Goal: Information Seeking & Learning: Learn about a topic

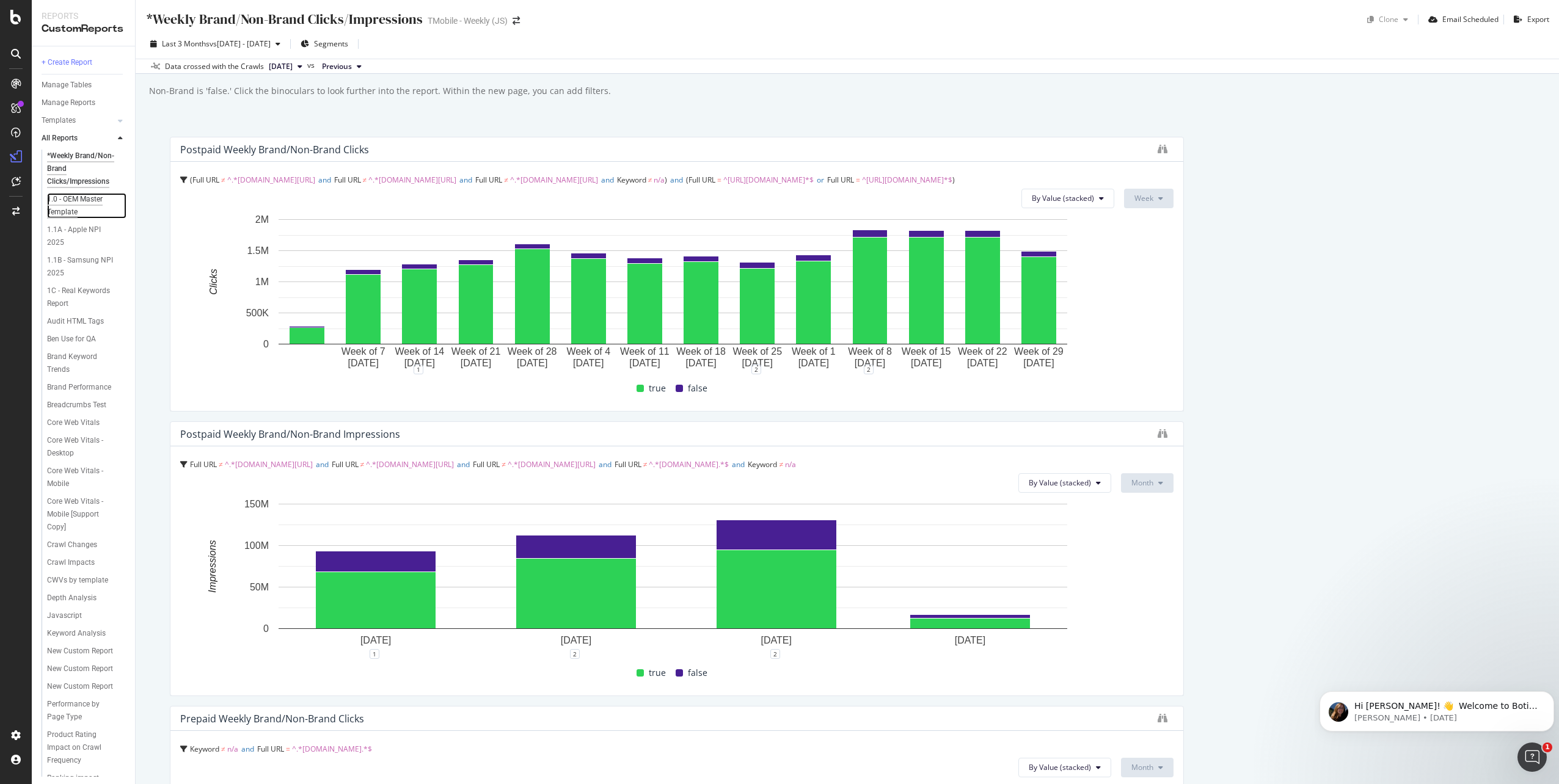
click at [67, 206] on div "1.0 - OEM Master Template" at bounding box center [81, 206] width 70 height 26
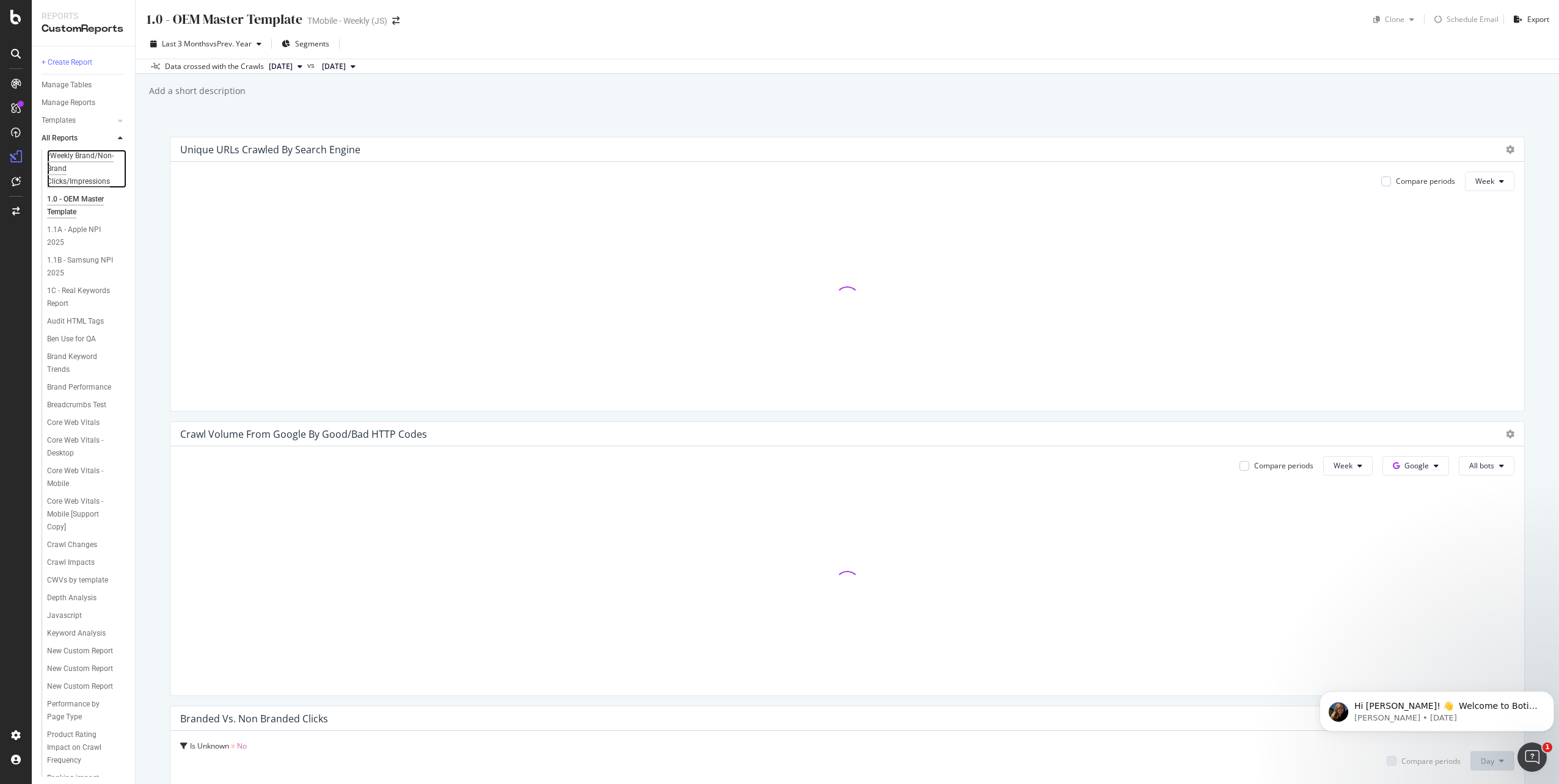
click at [59, 168] on div "*Weekly Brand/Non-Brand Clicks/Impressions" at bounding box center [83, 169] width 73 height 39
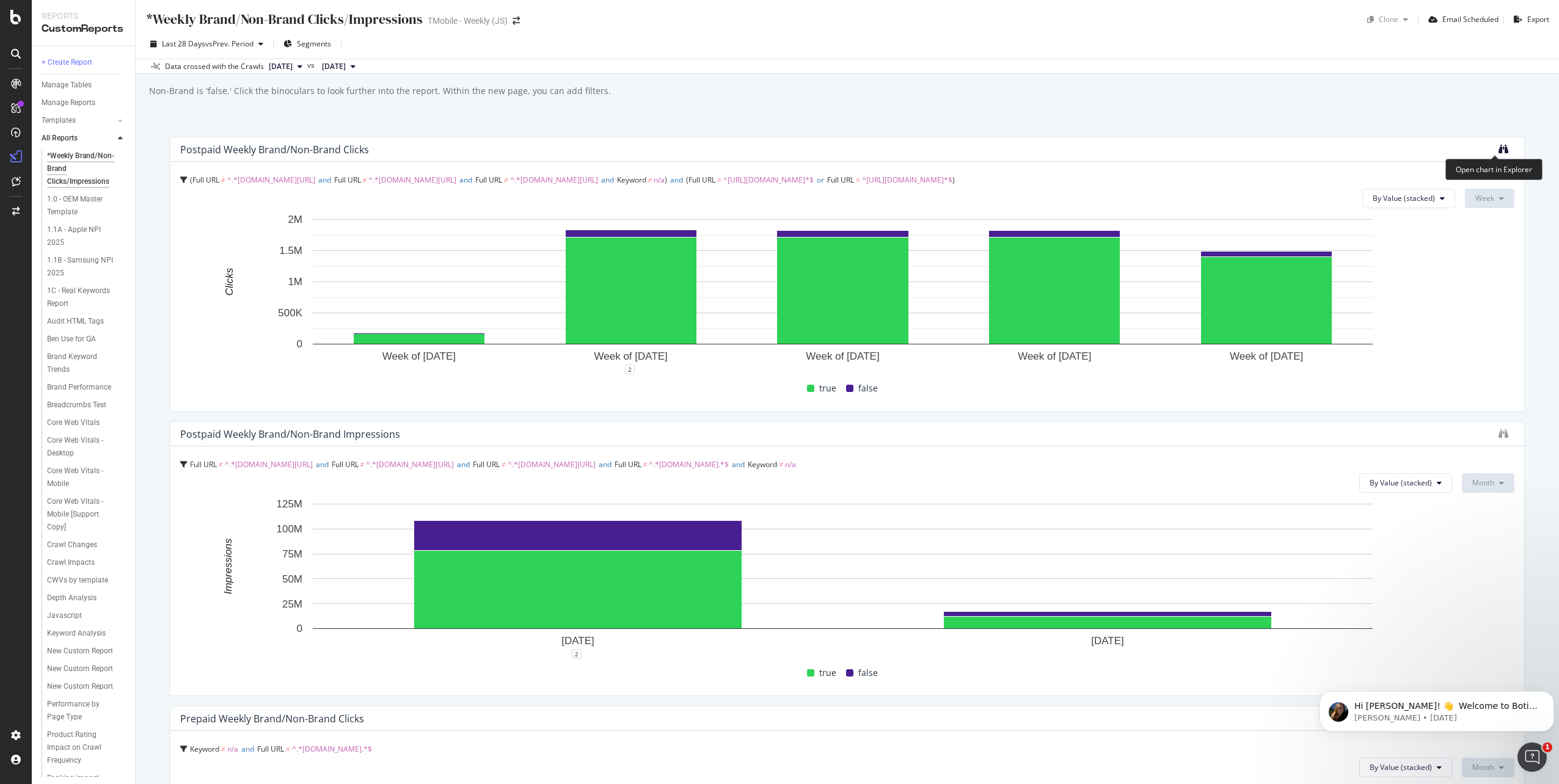
click at [1499, 151] on icon "binoculars" at bounding box center [1504, 149] width 10 height 10
click at [12, 18] on icon at bounding box center [16, 17] width 11 height 15
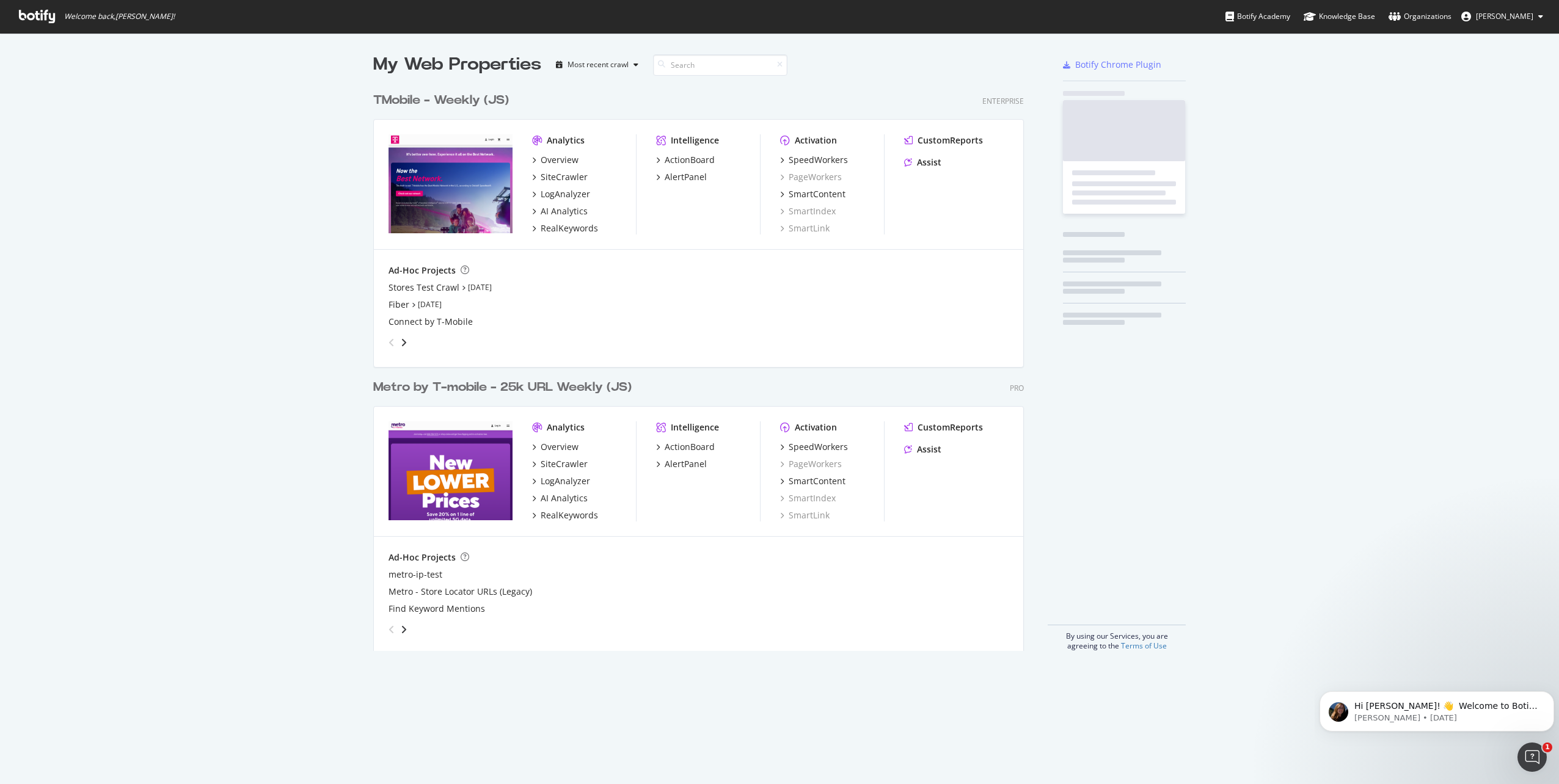
scroll to position [775, 1541]
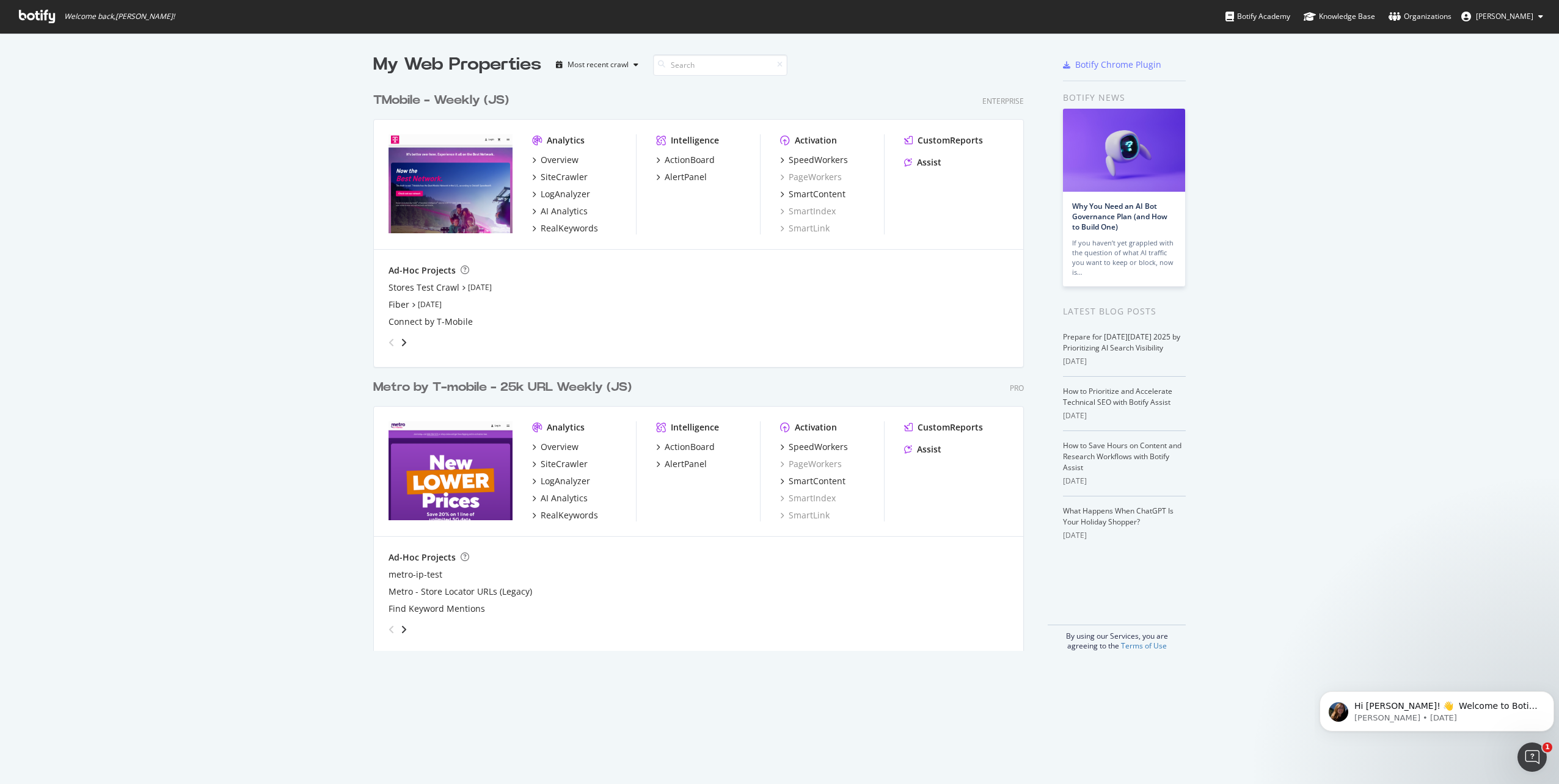
click at [1489, 12] on span "Gustavo Bittencourt" at bounding box center [1504, 16] width 57 height 10
click at [619, 70] on div "Most recent crawl" at bounding box center [597, 65] width 92 height 18
click at [277, 146] on div "My Web Properties Most recent crawl TMobile - Weekly (JS) Enterprise Analytics …" at bounding box center [779, 352] width 1559 height 638
click at [402, 346] on icon "angle-right" at bounding box center [404, 343] width 6 height 10
click at [383, 345] on div "angle-left" at bounding box center [391, 343] width 16 height 20
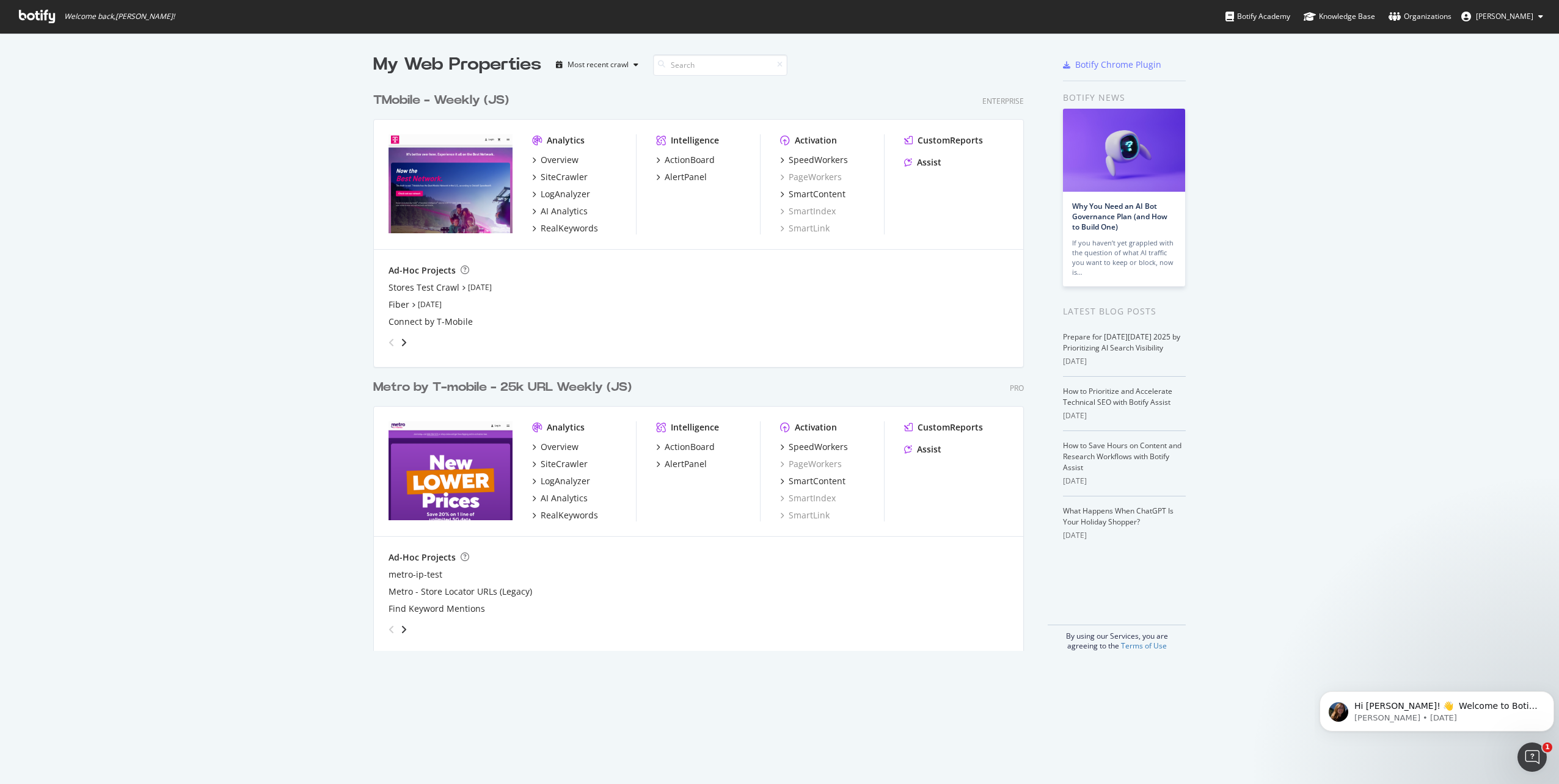
click at [526, 162] on div "Analytics Overview SiteCrawler LogAnalyzer AI Analytics RealKeywords Intelligen…" at bounding box center [698, 185] width 649 height 130
click at [532, 159] on icon "grid" at bounding box center [534, 160] width 4 height 6
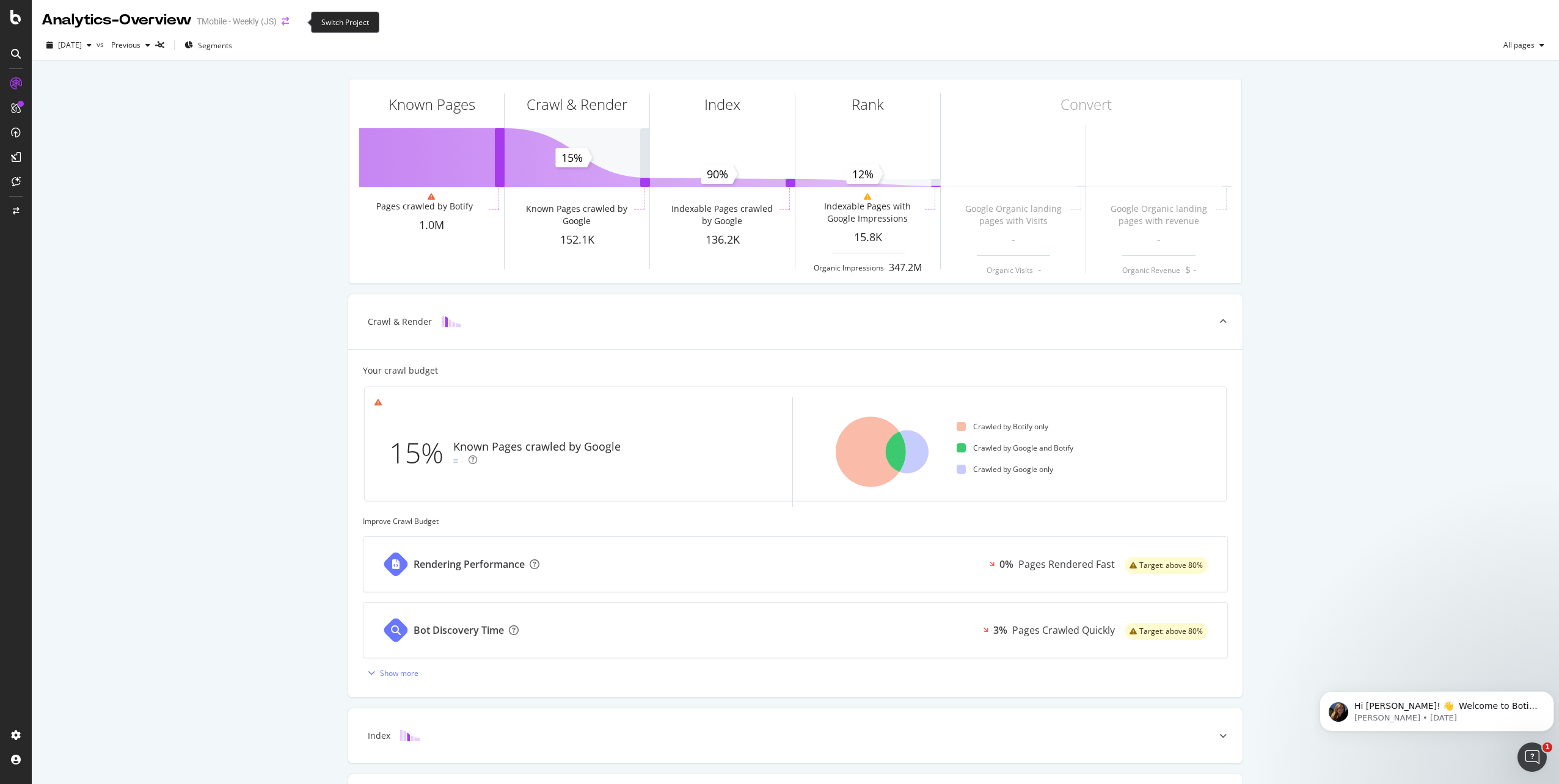
click at [289, 23] on icon "arrow-right-arrow-left" at bounding box center [286, 22] width 7 height 9
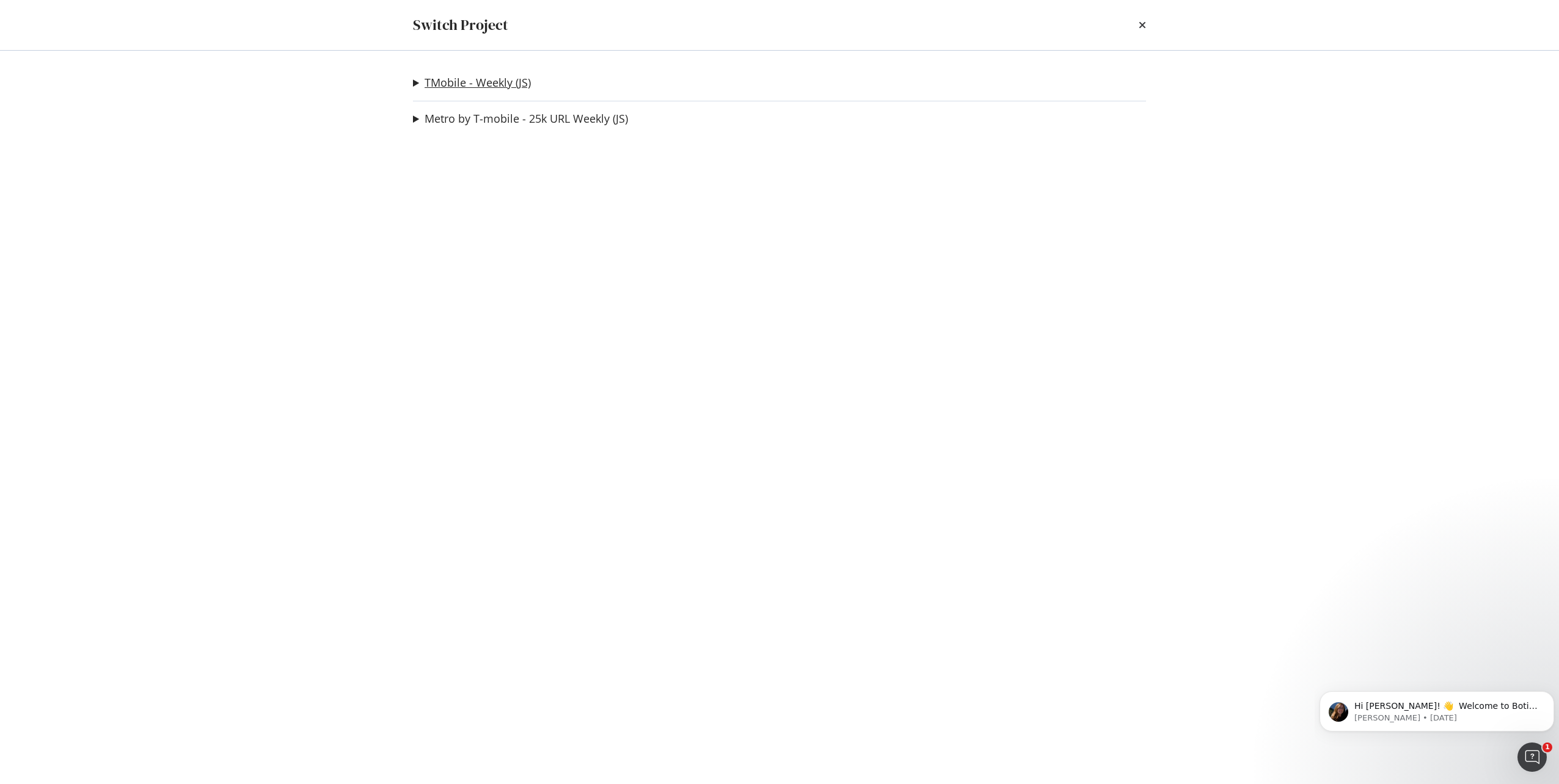
click at [495, 82] on link "TMobile - Weekly (JS)" at bounding box center [478, 82] width 106 height 13
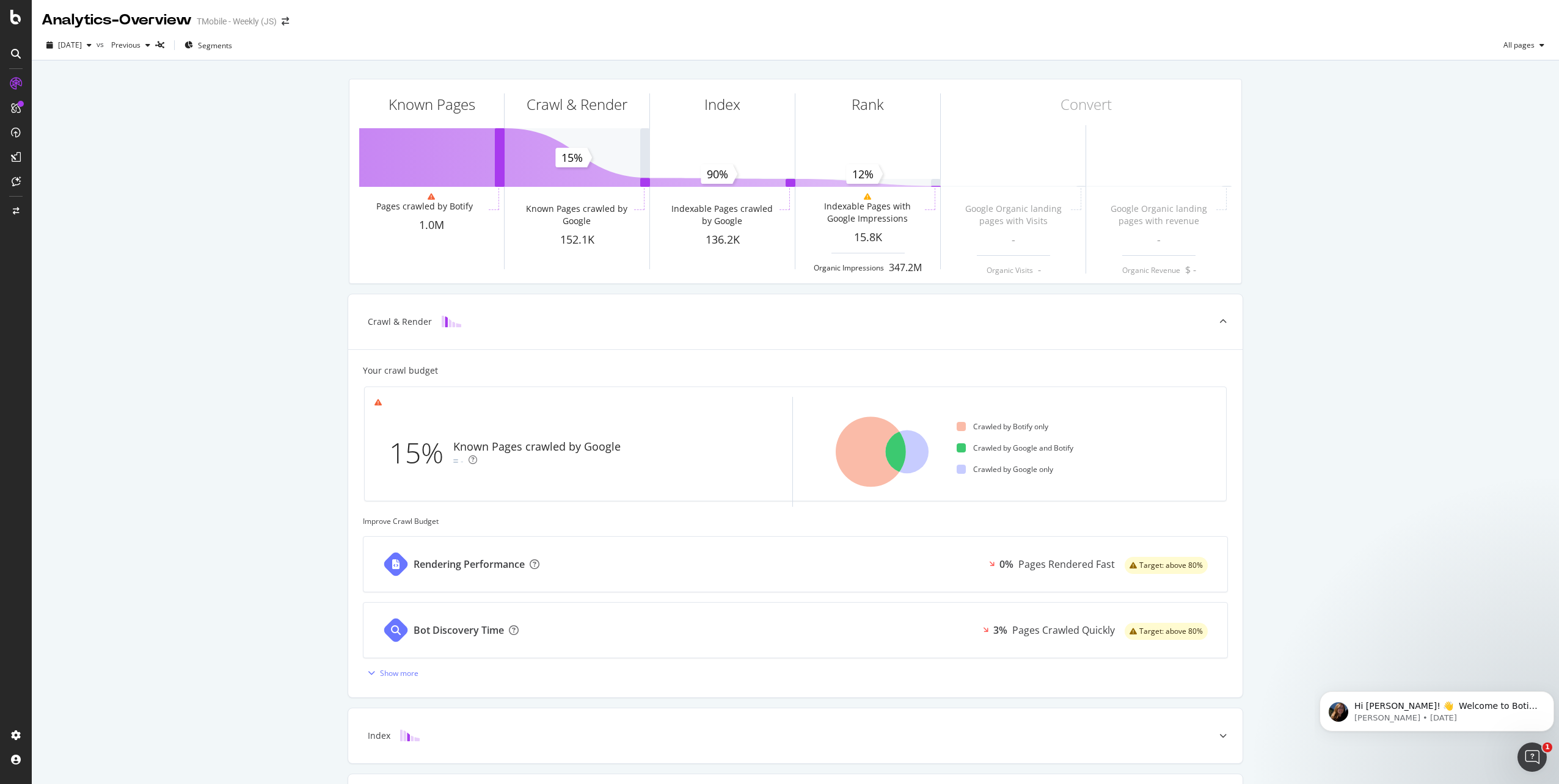
click at [20, 82] on icon at bounding box center [16, 84] width 12 height 12
click at [10, 12] on div at bounding box center [16, 17] width 30 height 15
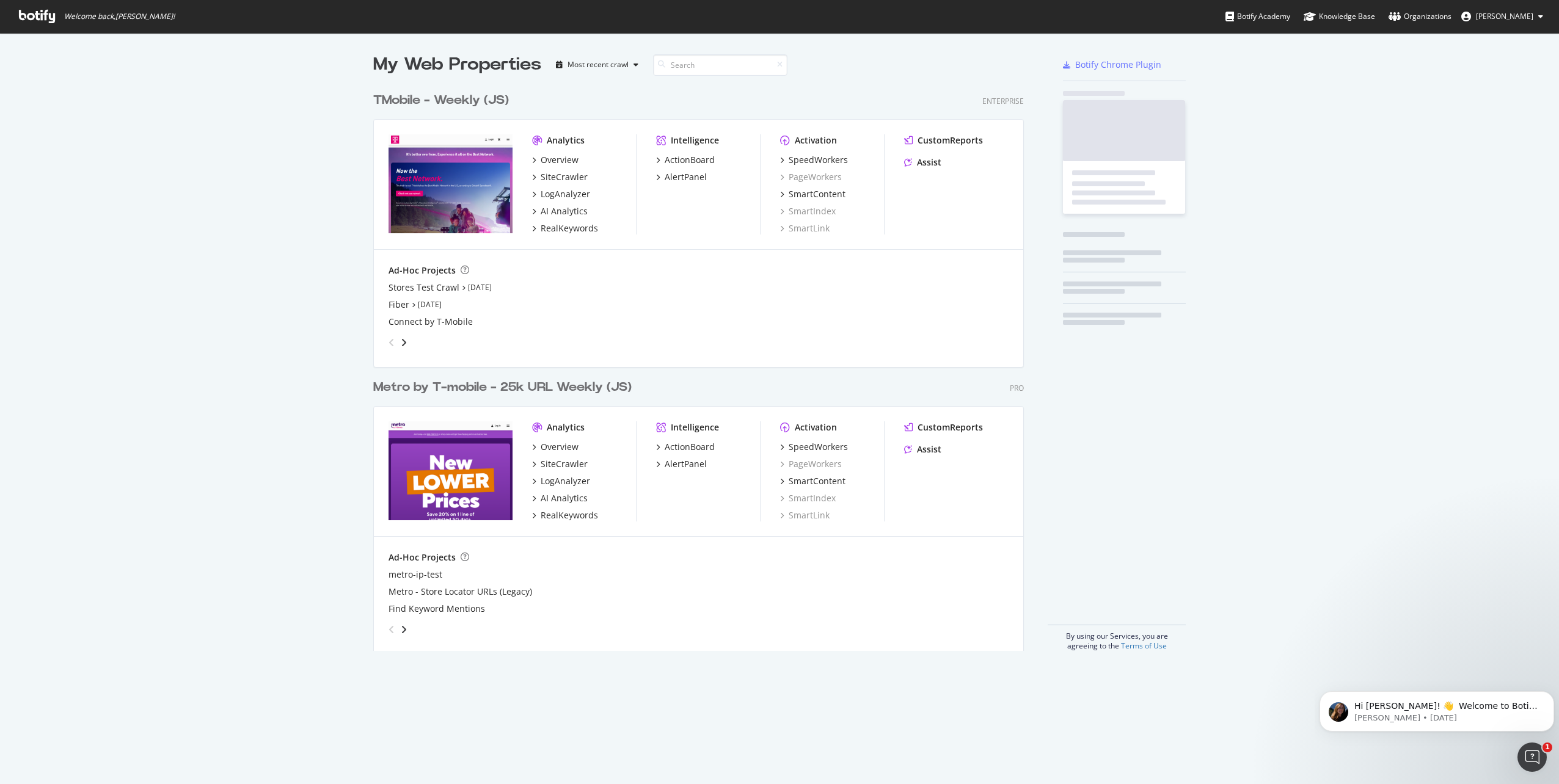
scroll to position [775, 1541]
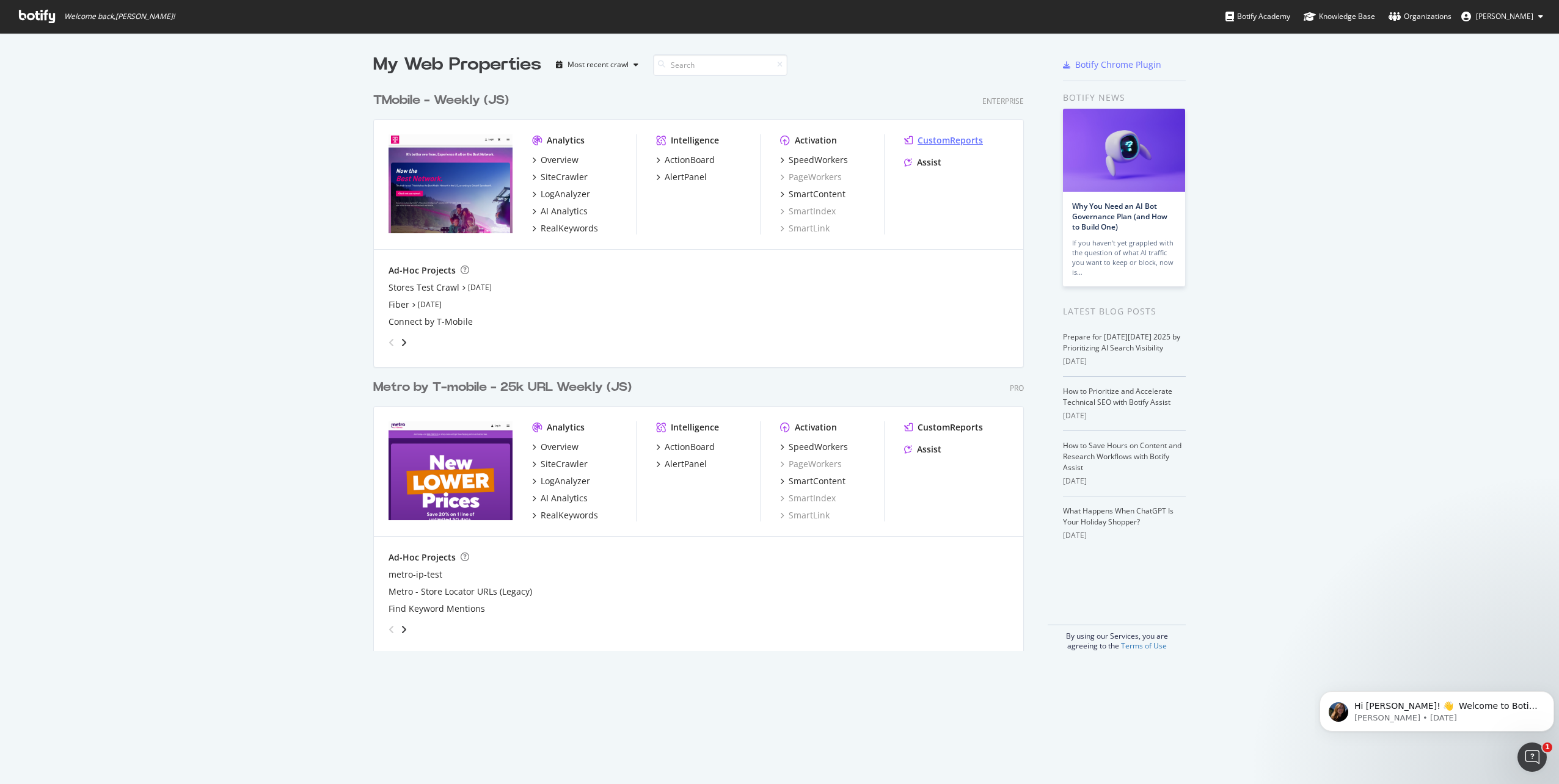
click at [939, 140] on div "CustomReports" at bounding box center [950, 140] width 65 height 12
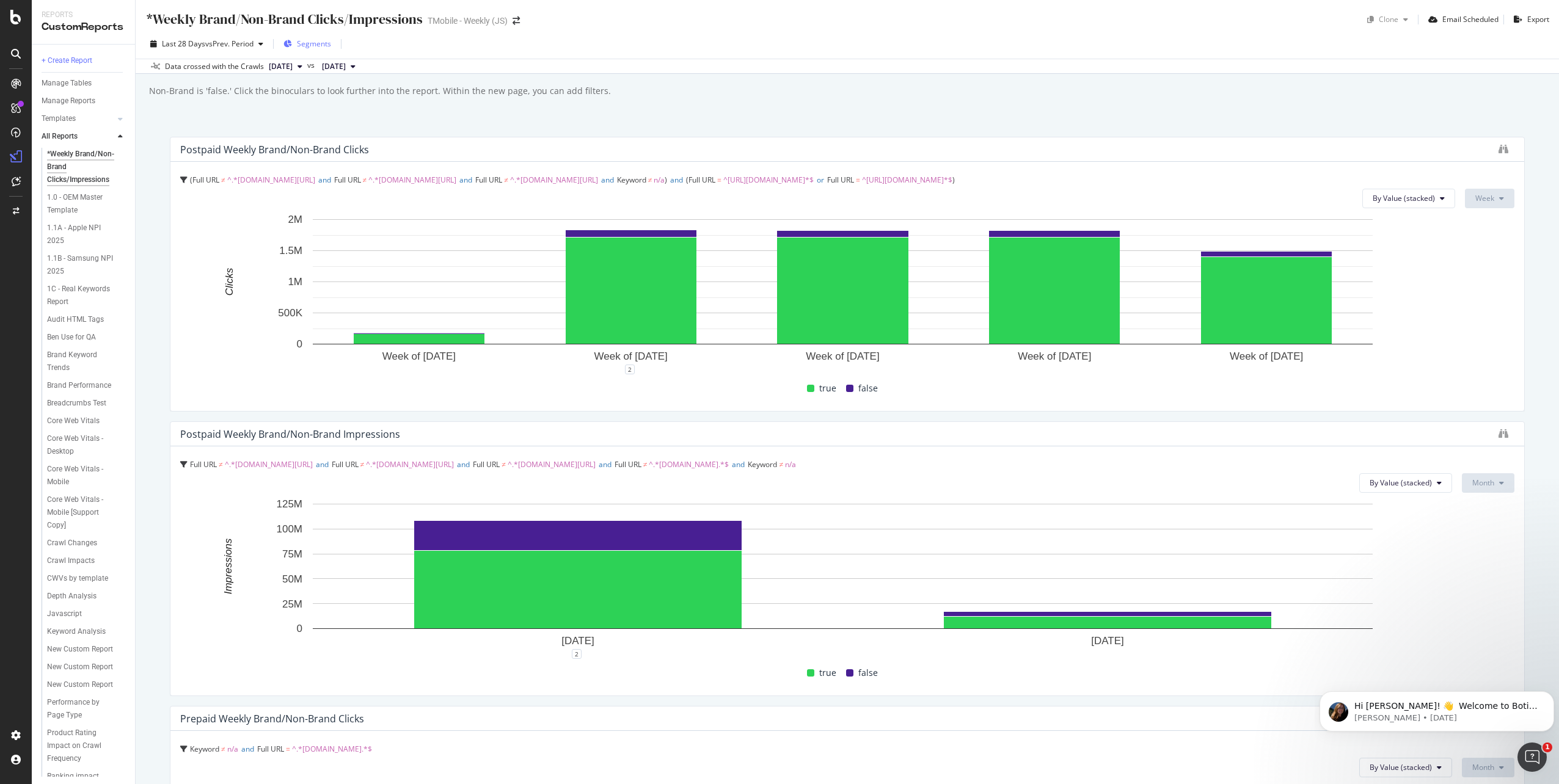
click at [316, 46] on span "Segments" at bounding box center [314, 44] width 34 height 10
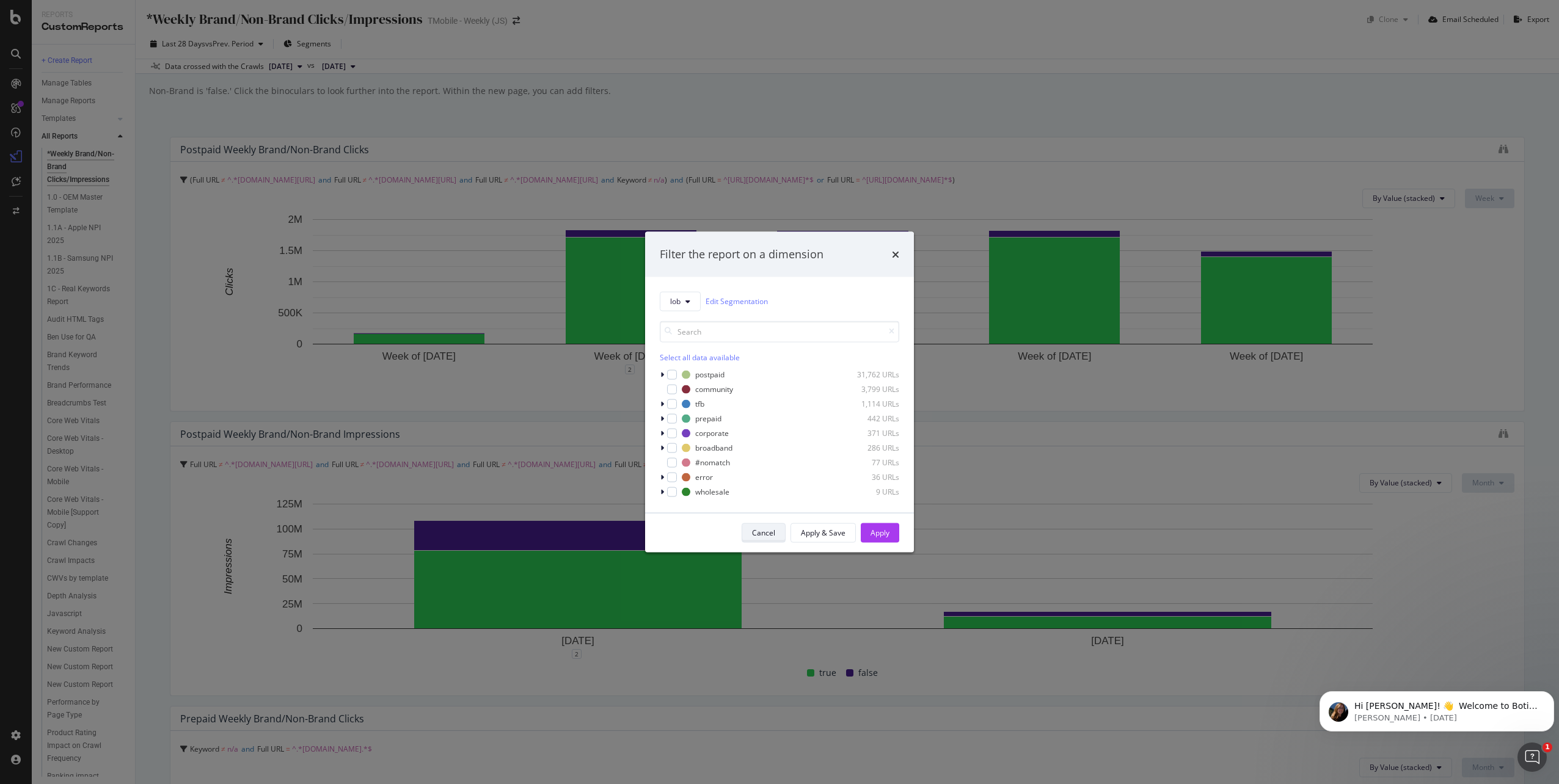
click at [766, 535] on div "Cancel" at bounding box center [764, 533] width 23 height 10
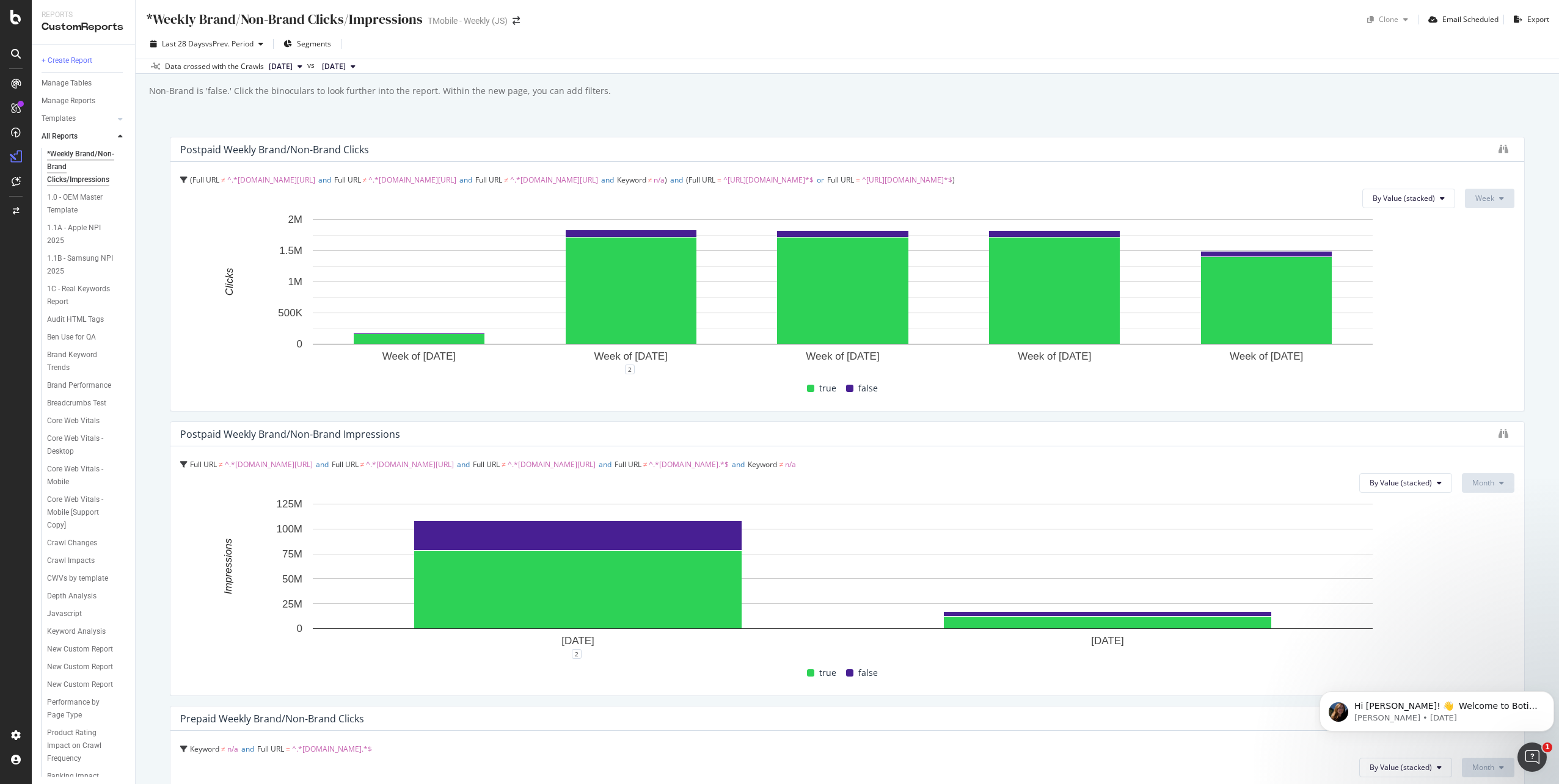
click at [9, 15] on div at bounding box center [16, 17] width 30 height 15
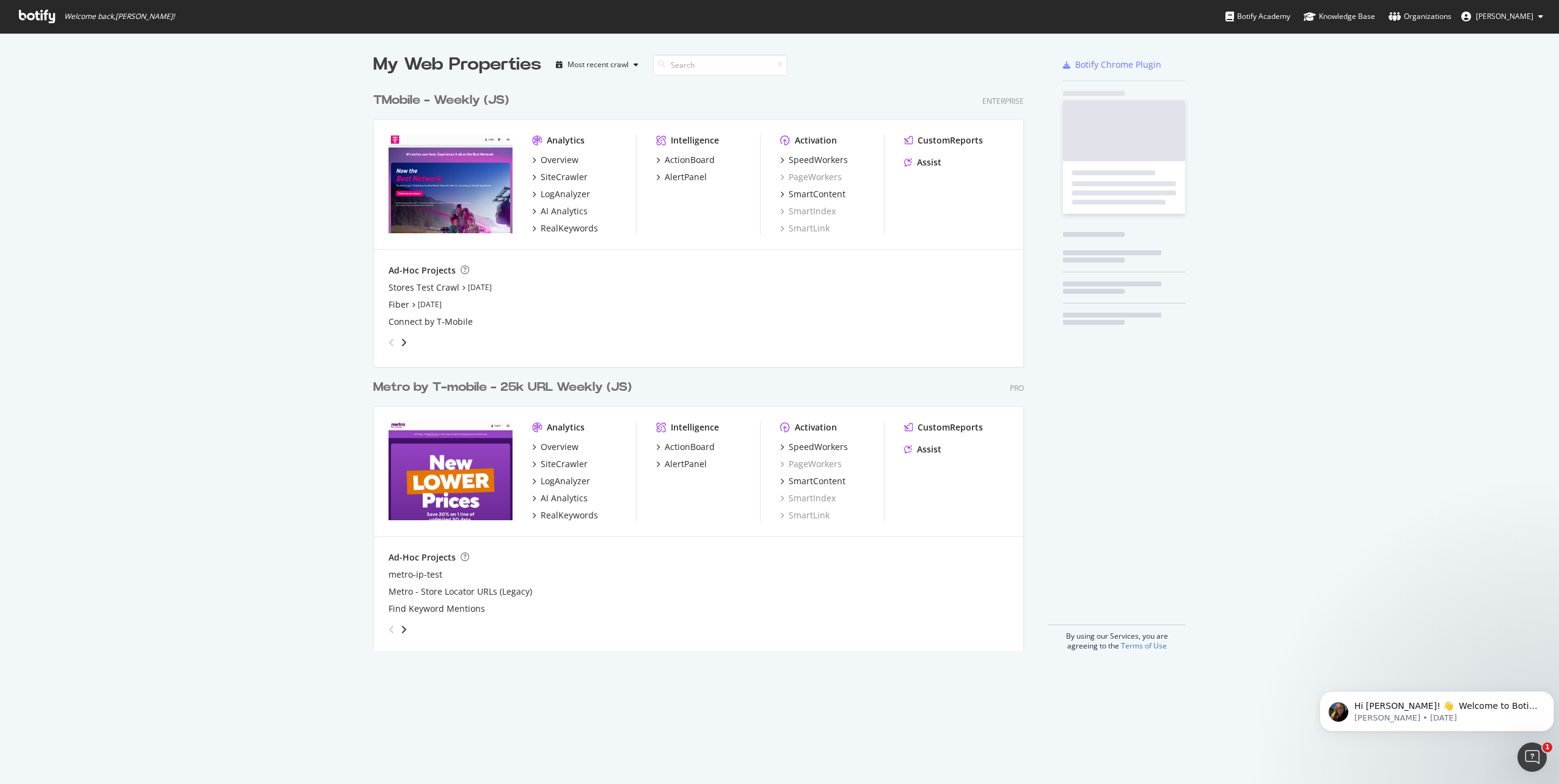
scroll to position [775, 1541]
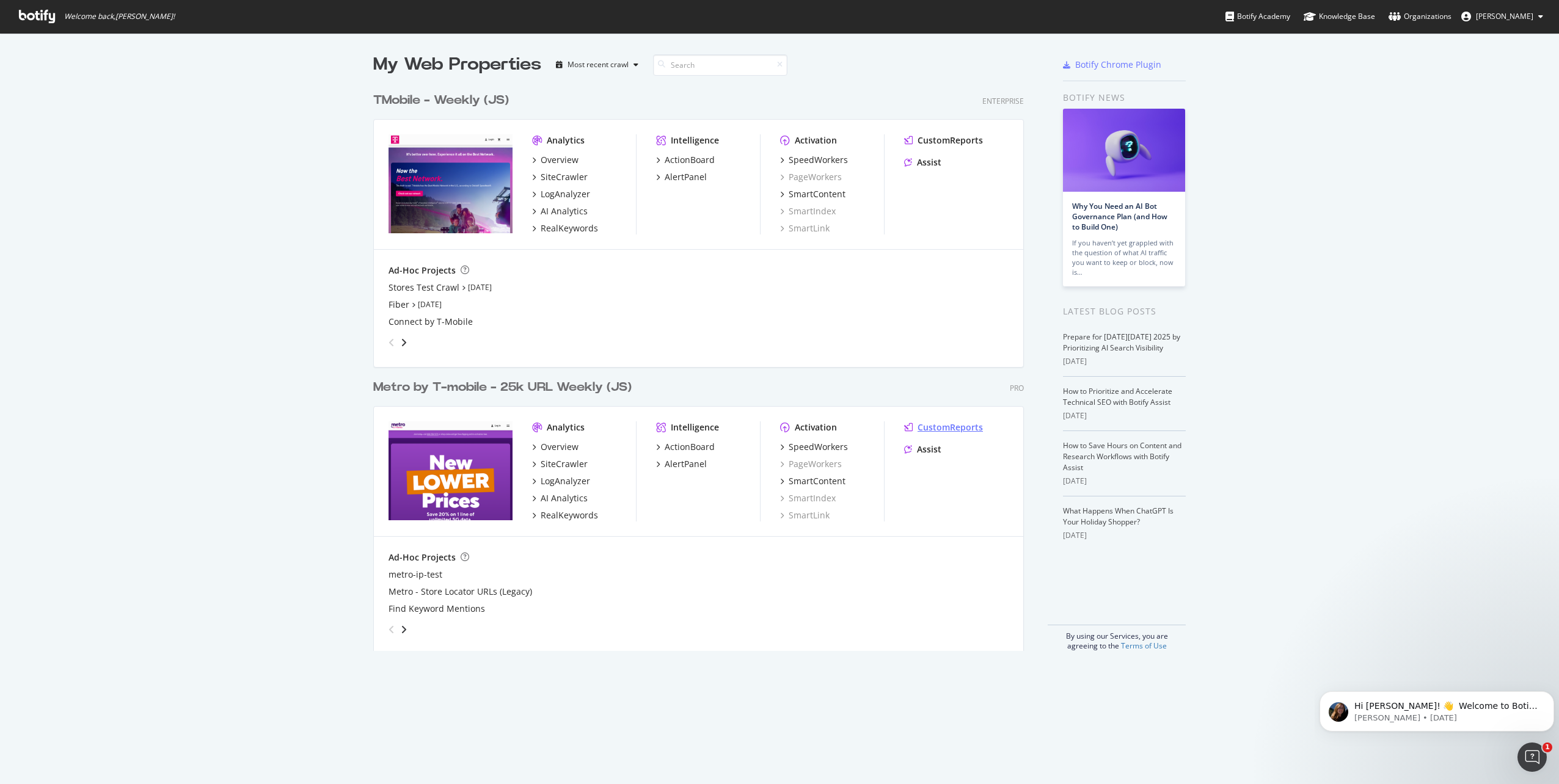
click at [939, 425] on div "CustomReports" at bounding box center [950, 428] width 65 height 12
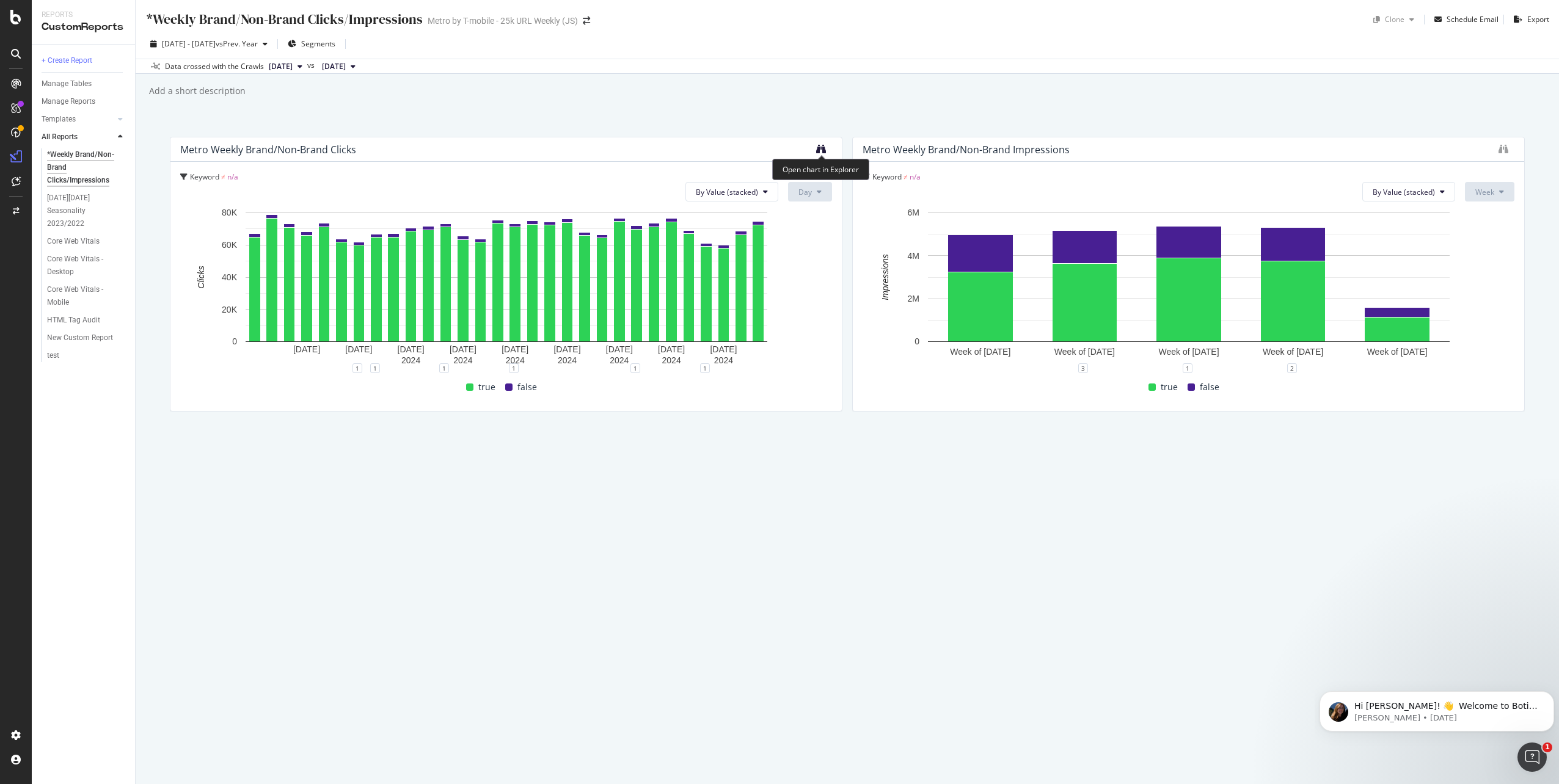
click at [824, 147] on icon "binoculars" at bounding box center [821, 149] width 10 height 10
drag, startPoint x: 28, startPoint y: 28, endPoint x: 14, endPoint y: 34, distance: 15.2
click at [14, 34] on div "Reports CustomReports + Create Report Manage Tables Manage Reports Templates AI…" at bounding box center [779, 392] width 1559 height 784
drag, startPoint x: 14, startPoint y: 34, endPoint x: 20, endPoint y: 13, distance: 21.8
click at [20, 13] on icon at bounding box center [16, 17] width 11 height 15
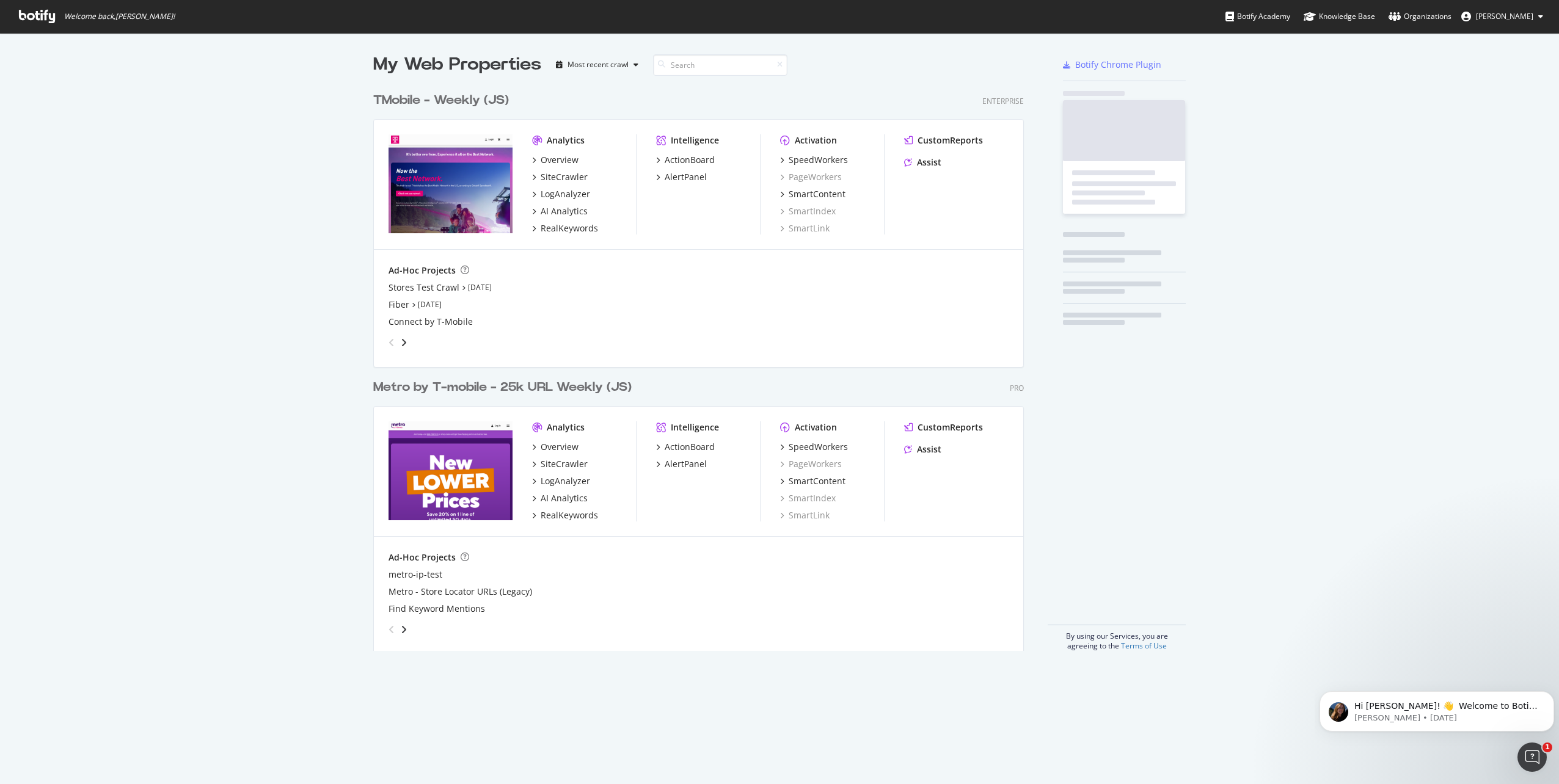
scroll to position [775, 1541]
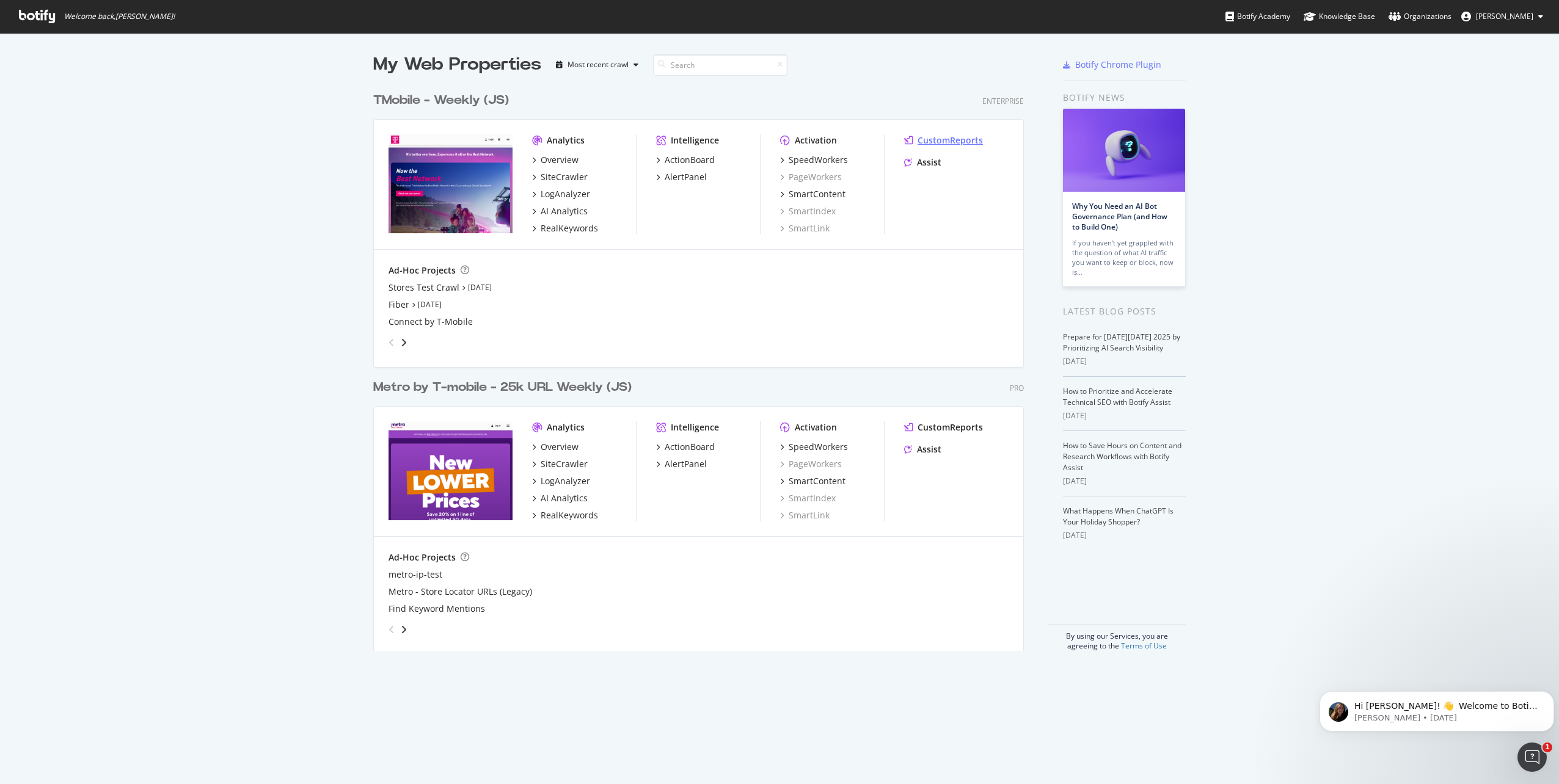
click at [934, 138] on div "CustomReports" at bounding box center [950, 140] width 65 height 12
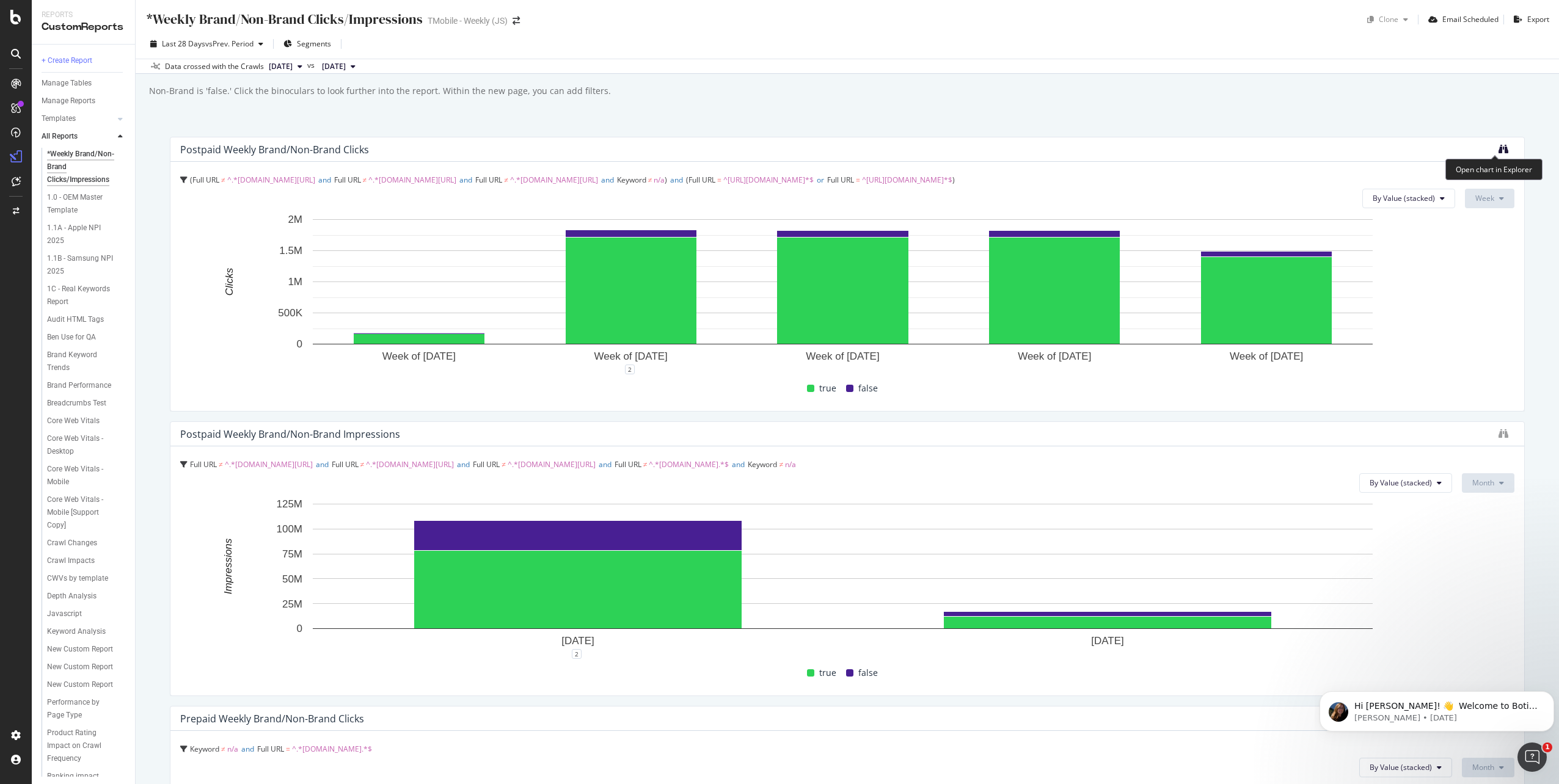
click at [1499, 151] on icon "binoculars" at bounding box center [1504, 149] width 10 height 10
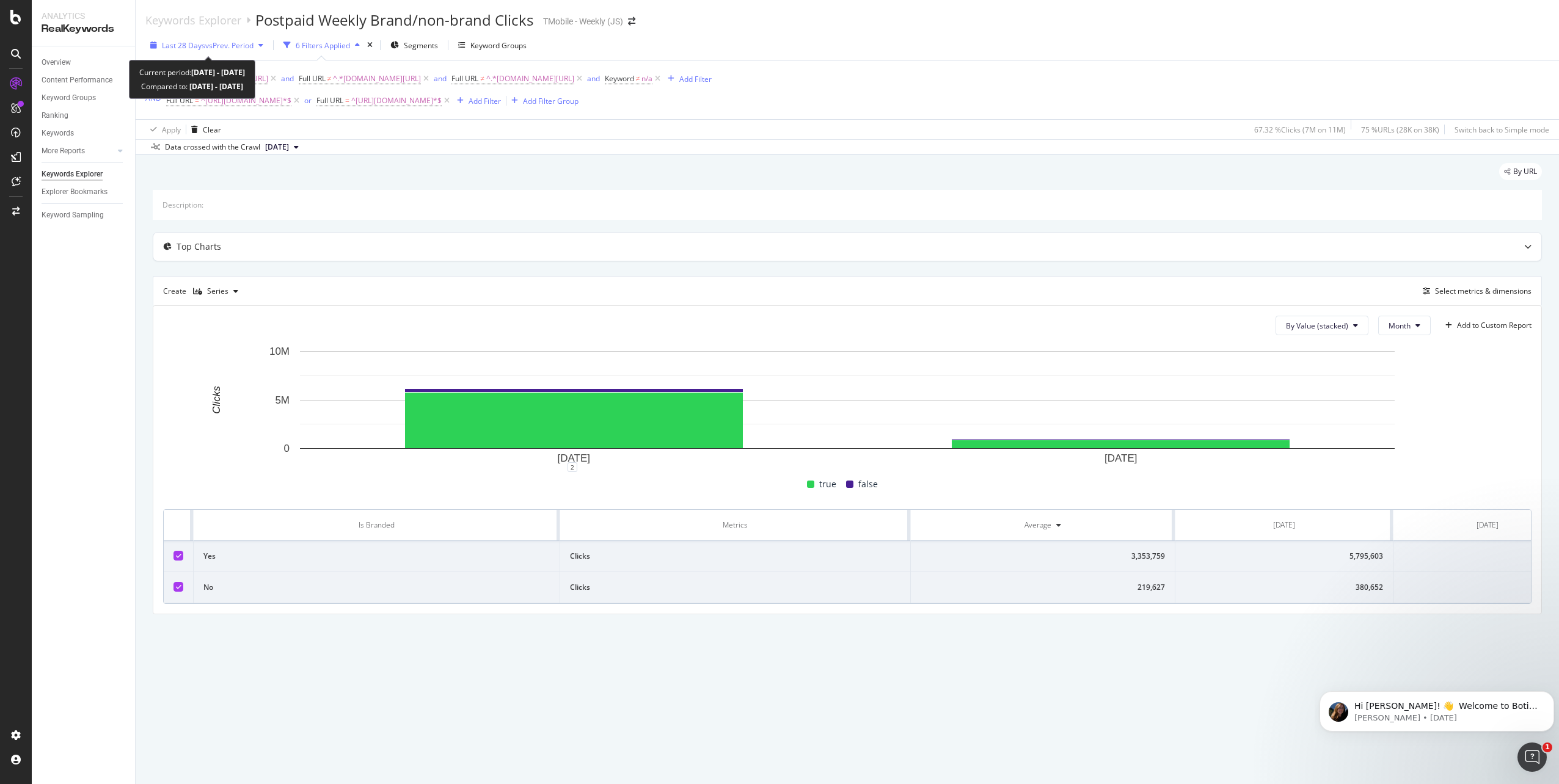
click at [210, 47] on span "vs Prev. Period" at bounding box center [229, 46] width 48 height 10
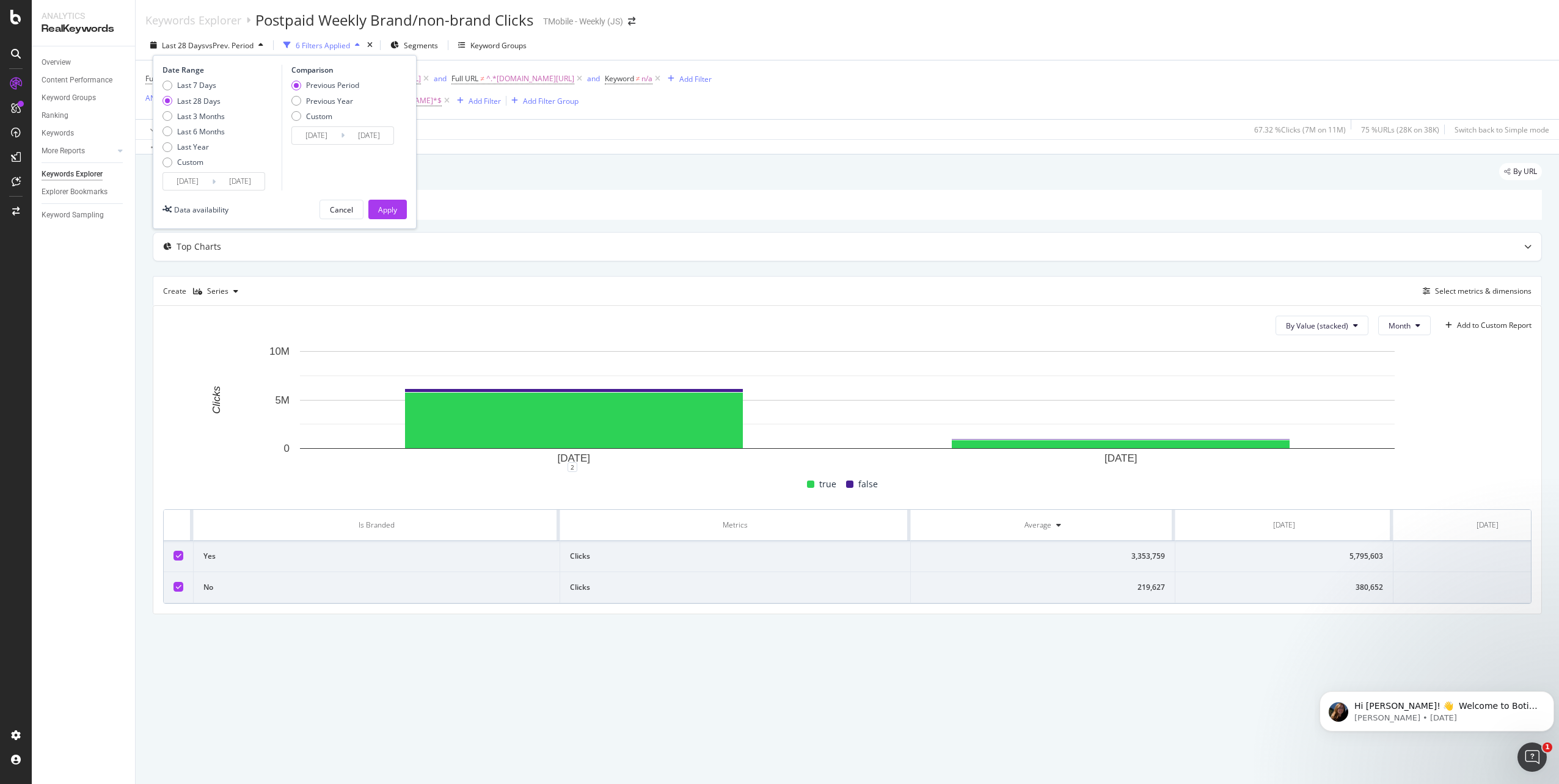
click at [192, 184] on input "[DATE]" at bounding box center [187, 182] width 49 height 17
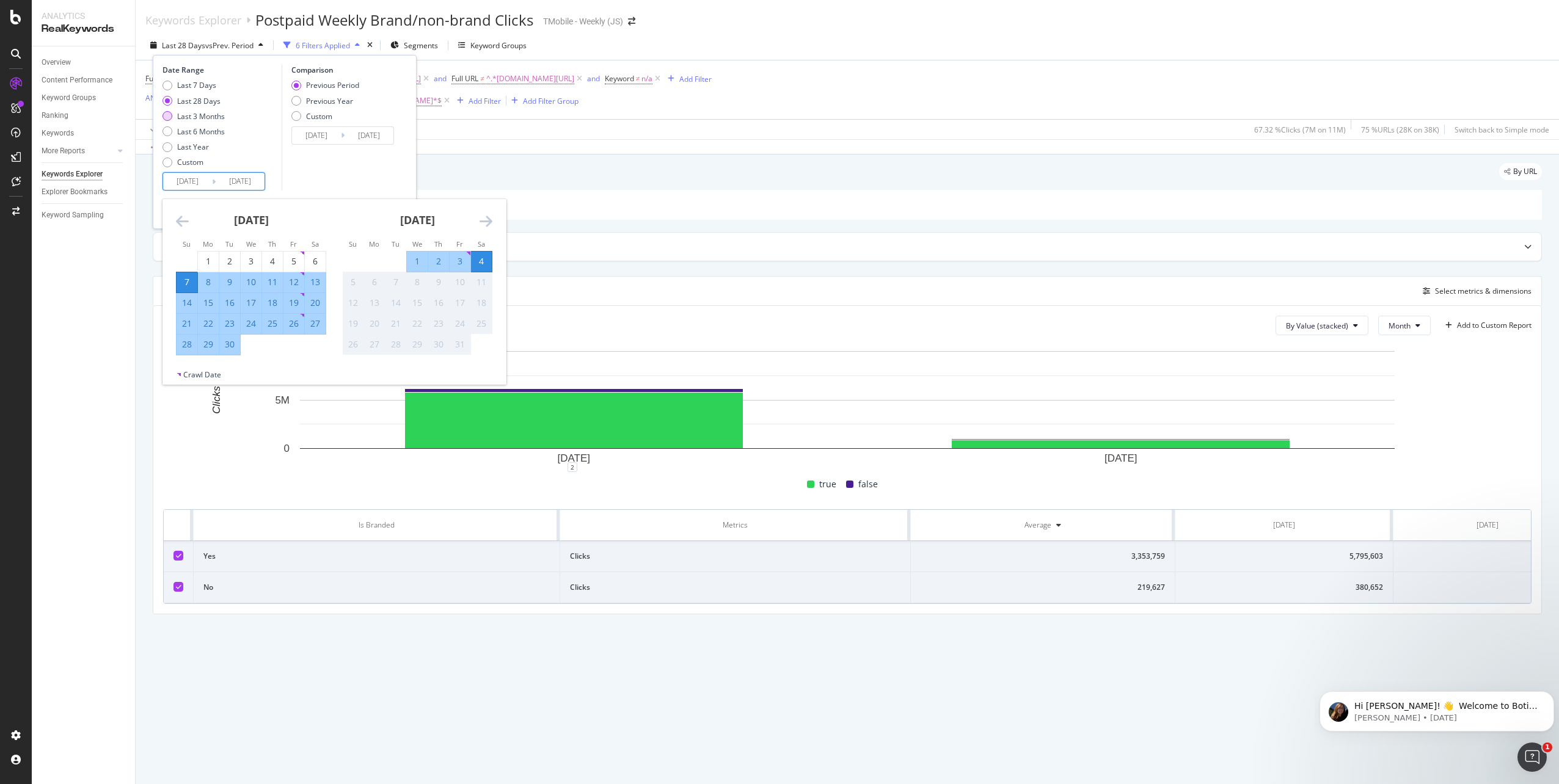
click at [199, 119] on div "Last 3 Months" at bounding box center [201, 116] width 47 height 10
type input "[DATE]"
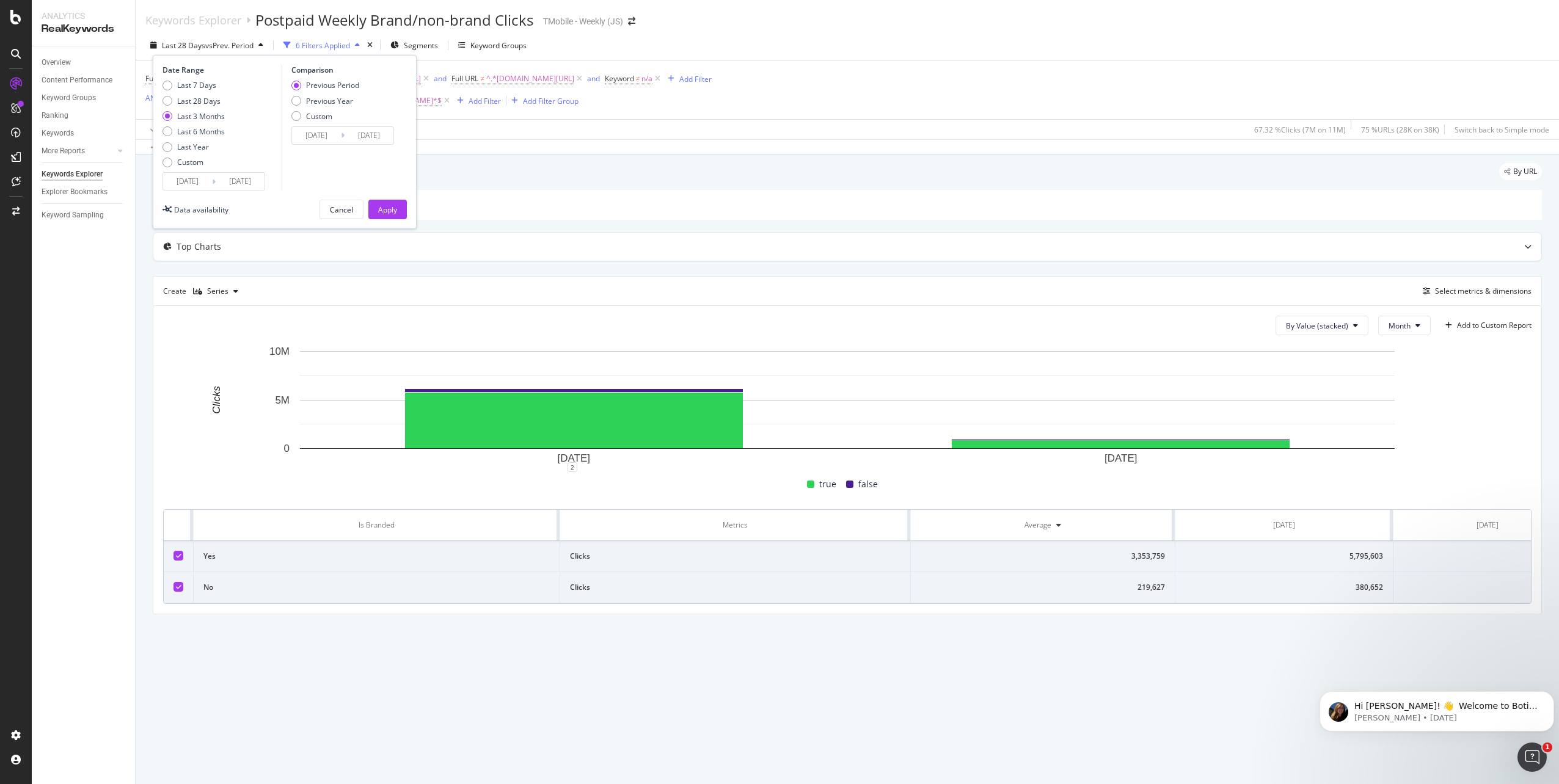
click at [192, 184] on input "[DATE]" at bounding box center [187, 182] width 49 height 17
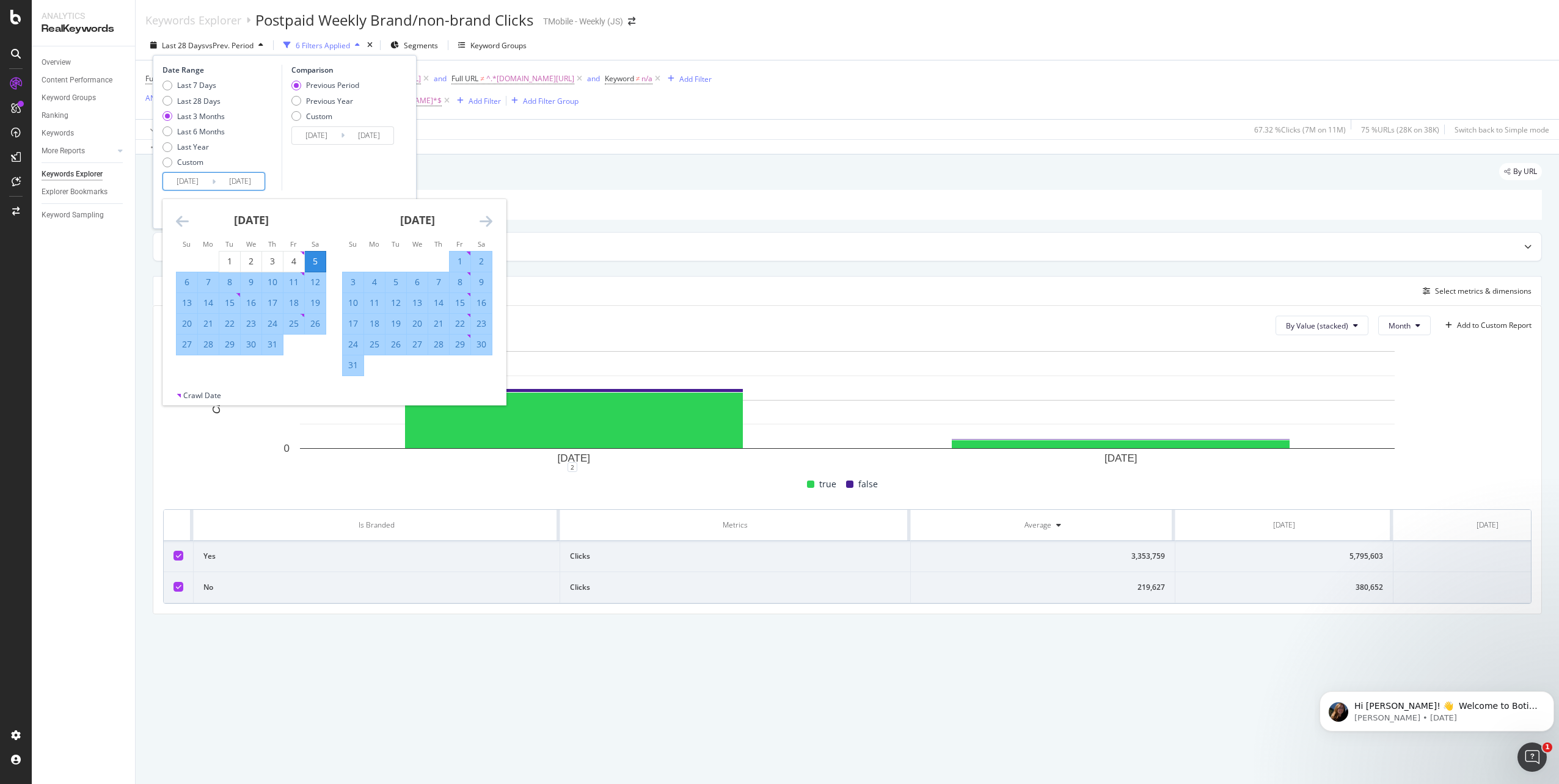
click at [182, 222] on icon "Move backward to switch to the previous month." at bounding box center [182, 221] width 13 height 15
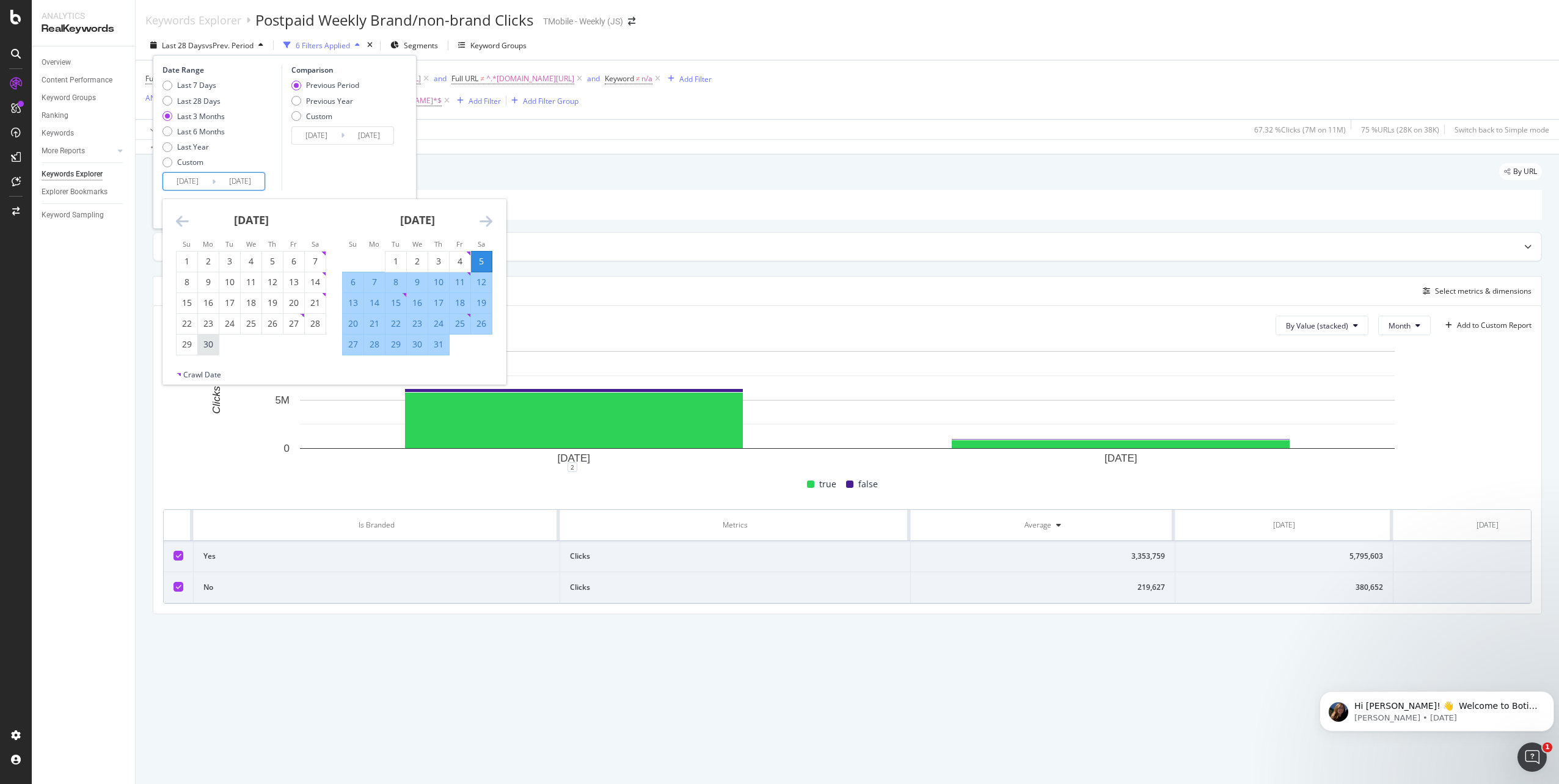
click at [206, 345] on div "30" at bounding box center [209, 345] width 21 height 12
type input "2025/06/30"
type input "2025/03/25"
type input "2025/06/29"
click at [486, 220] on icon "Move forward to switch to the next month." at bounding box center [486, 221] width 13 height 15
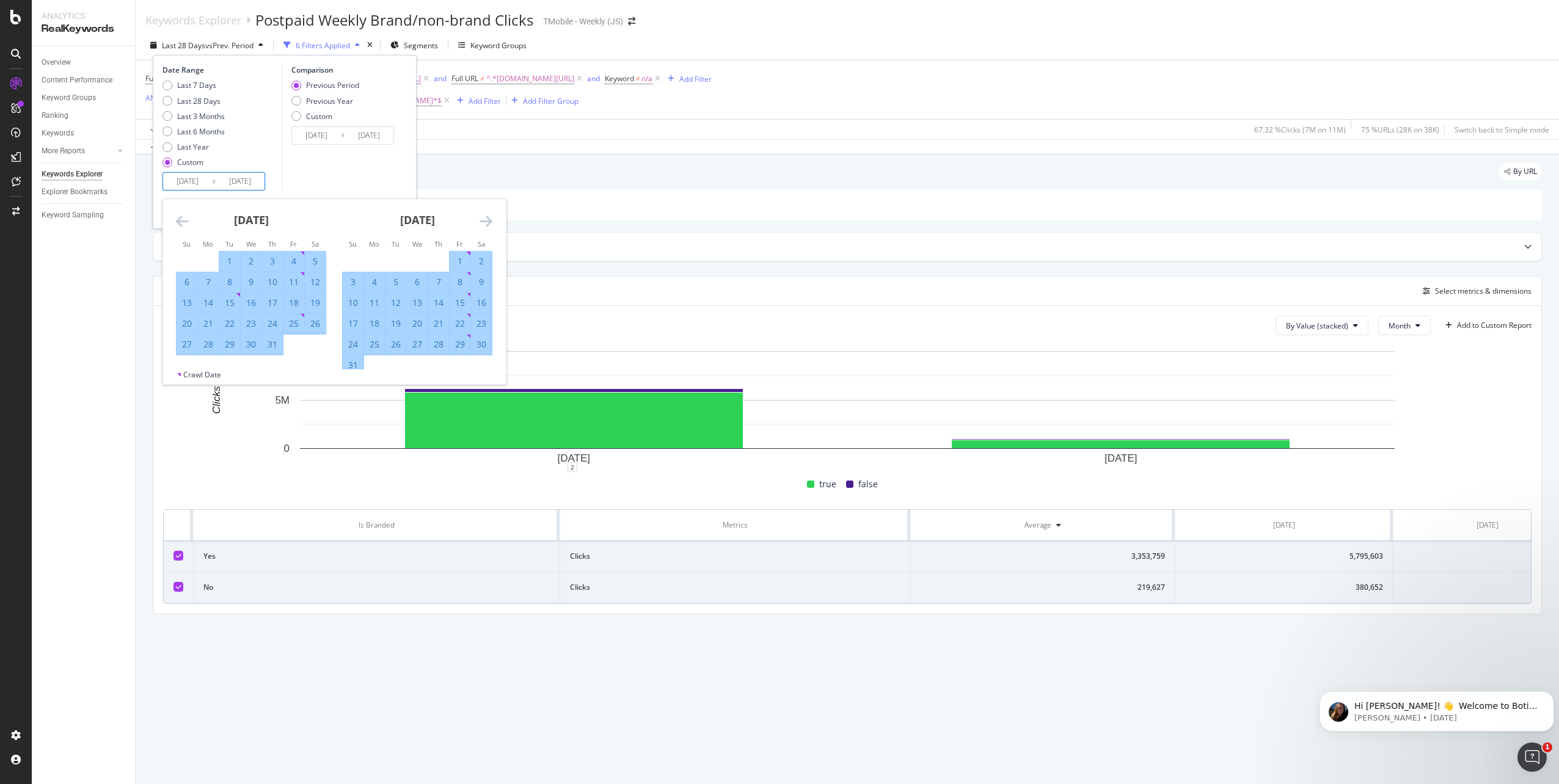
click at [486, 220] on icon "Move forward to switch to the next month." at bounding box center [486, 221] width 13 height 15
click at [489, 225] on icon "Move forward to switch to the next month." at bounding box center [486, 221] width 13 height 15
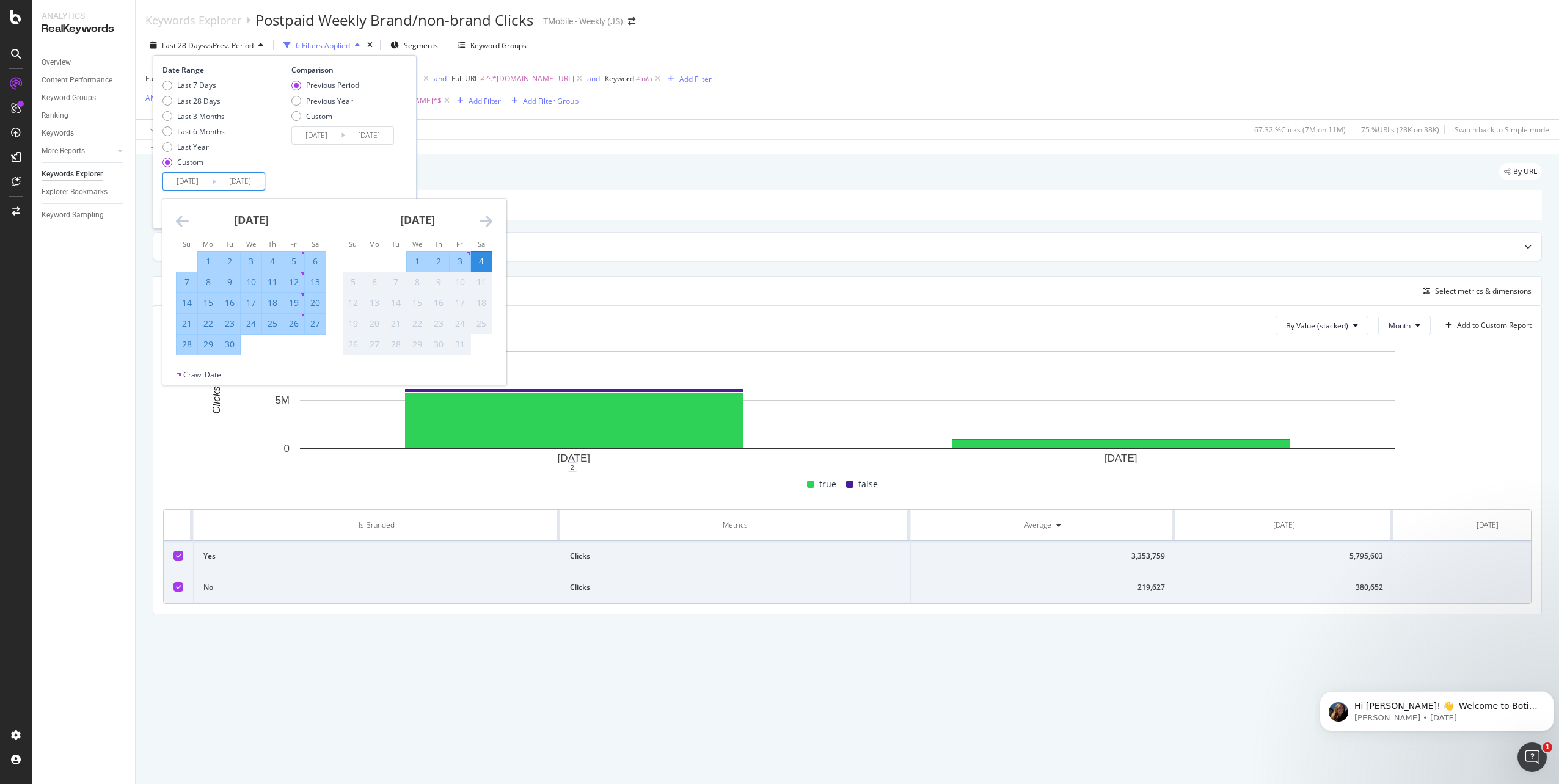
click at [206, 348] on div "29" at bounding box center [209, 345] width 21 height 12
type input "2025/09/29"
type input "2025/03/30"
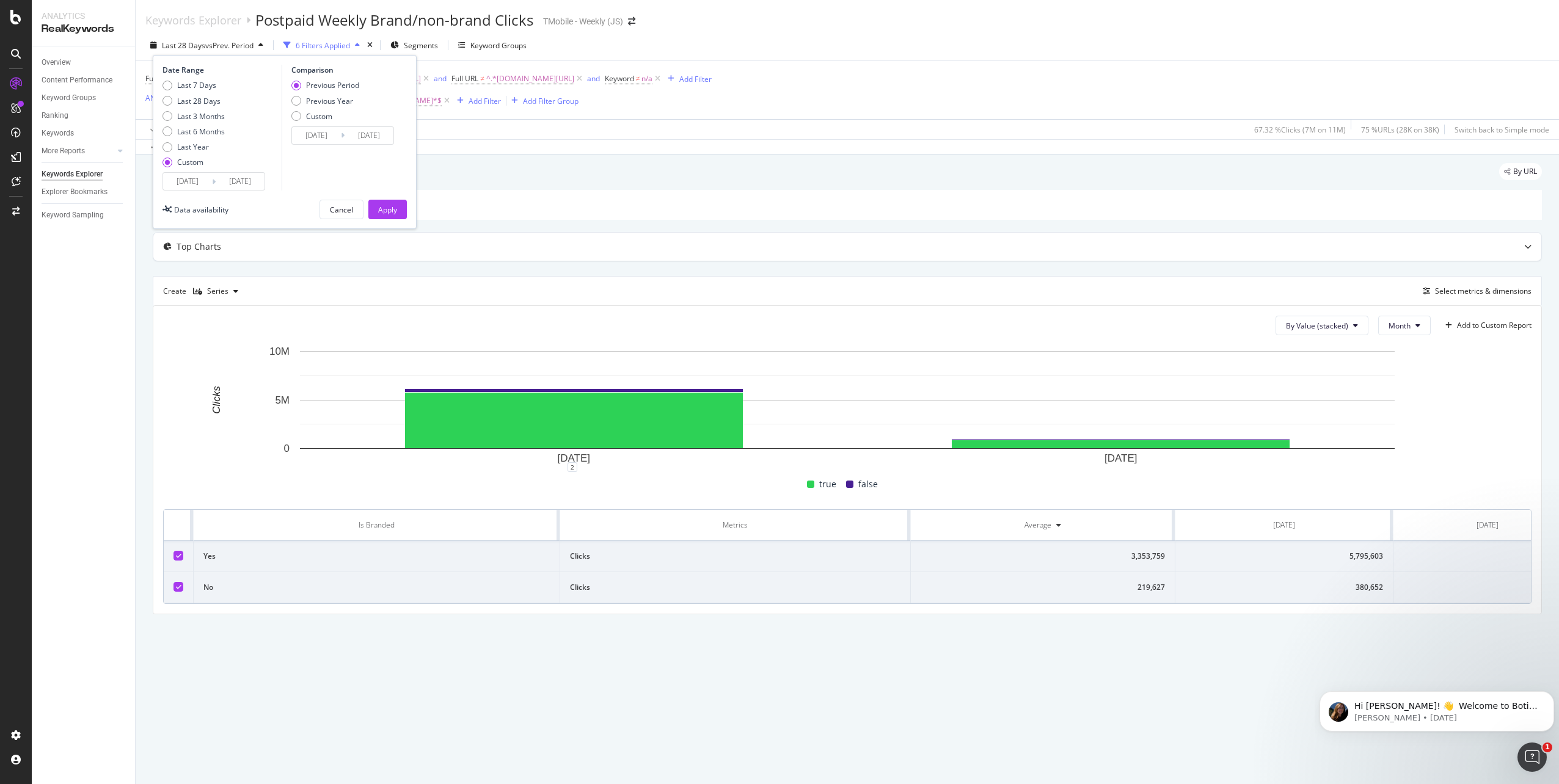
click at [246, 182] on input "2025/09/29" at bounding box center [239, 182] width 49 height 17
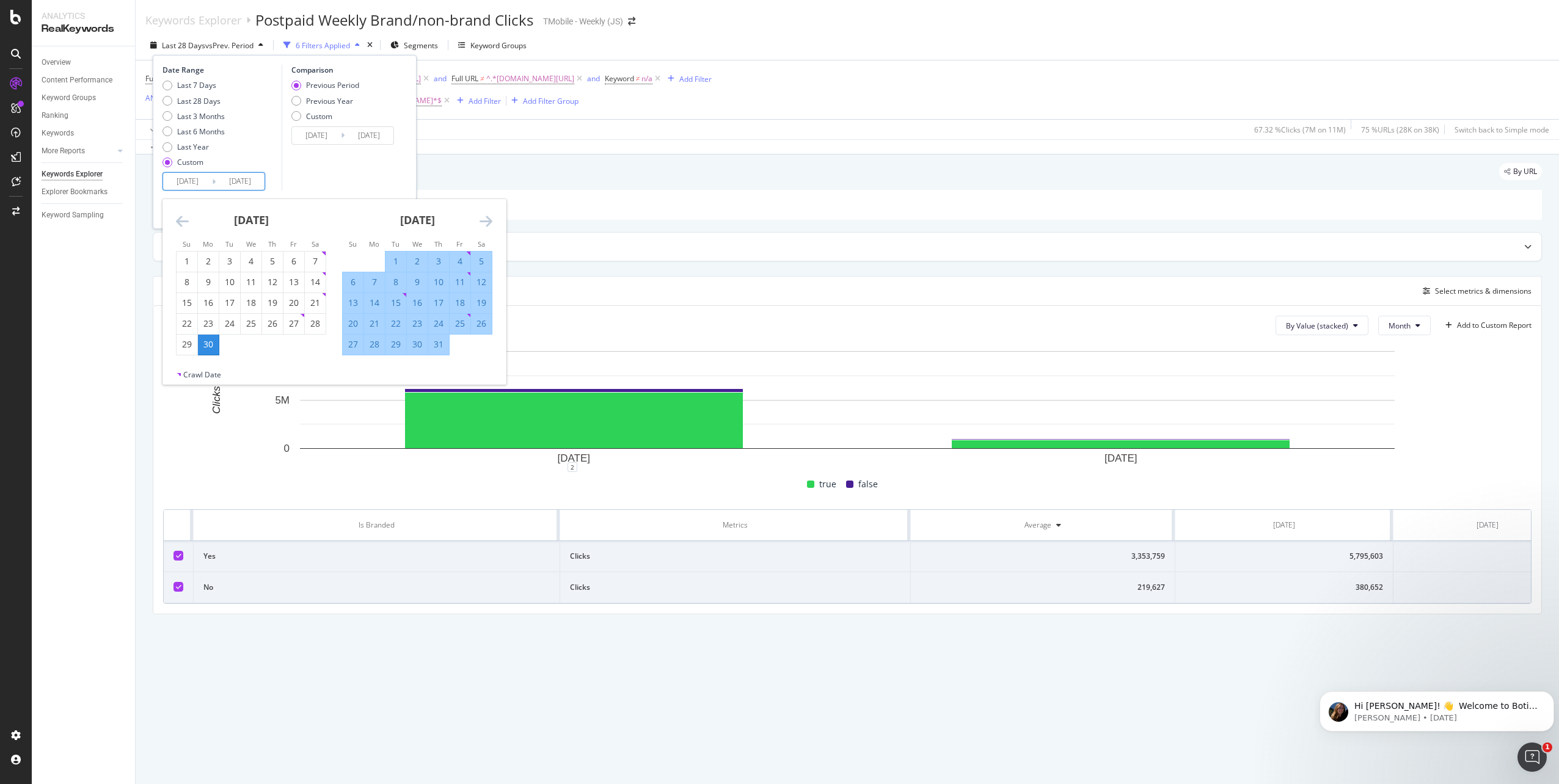
click at [209, 348] on div "30" at bounding box center [209, 345] width 21 height 12
type input "2025/06/30"
type input "2025/06/29"
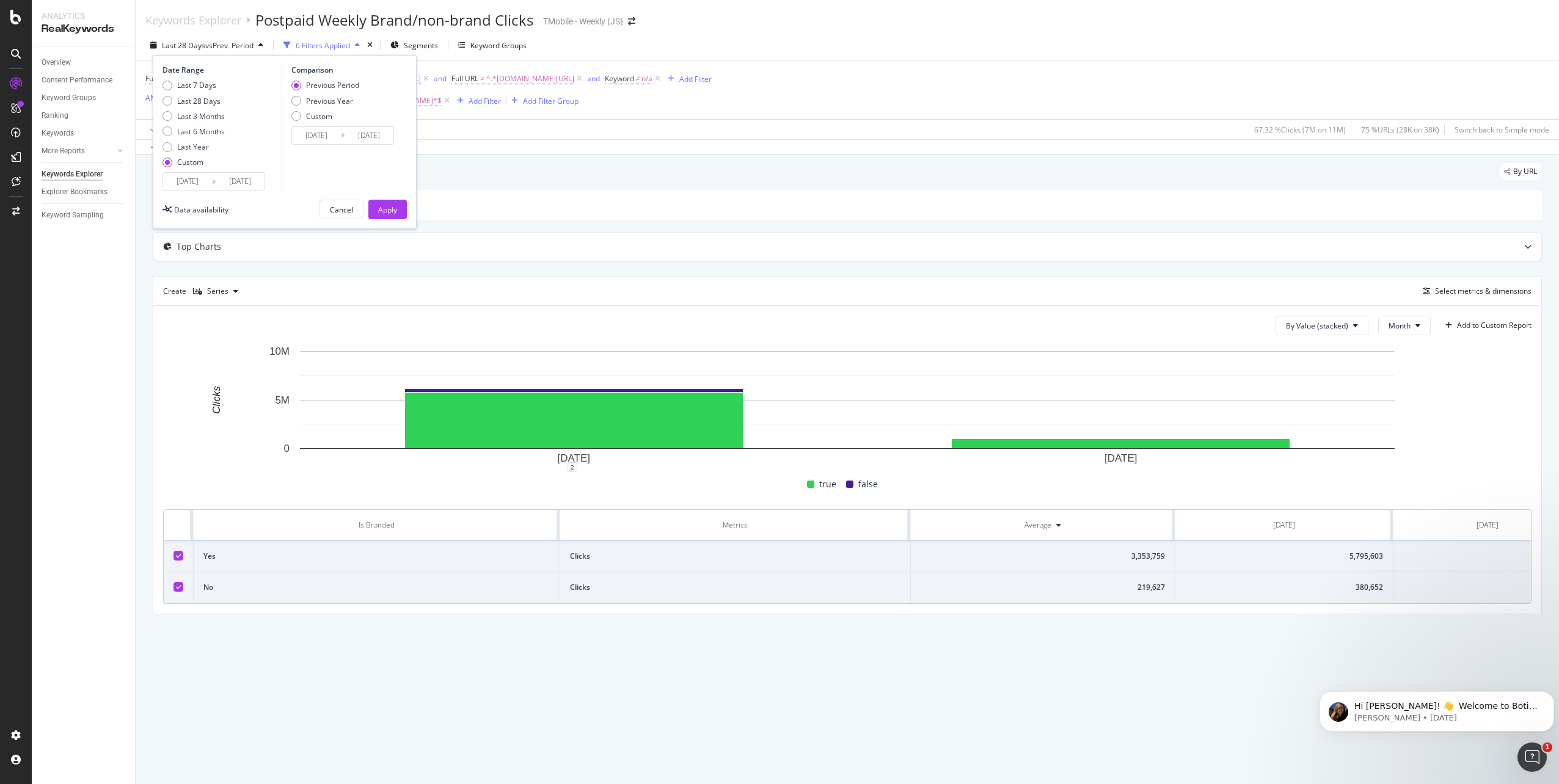
click at [250, 183] on input "2025/06/30" at bounding box center [239, 182] width 49 height 17
click at [490, 230] on div "July 2025" at bounding box center [417, 225] width 150 height 52
click at [491, 223] on icon "Move forward to switch to the next month." at bounding box center [486, 221] width 13 height 15
click at [487, 222] on icon "Move forward to switch to the next month." at bounding box center [486, 221] width 13 height 15
click at [353, 350] on div "28" at bounding box center [353, 345] width 21 height 12
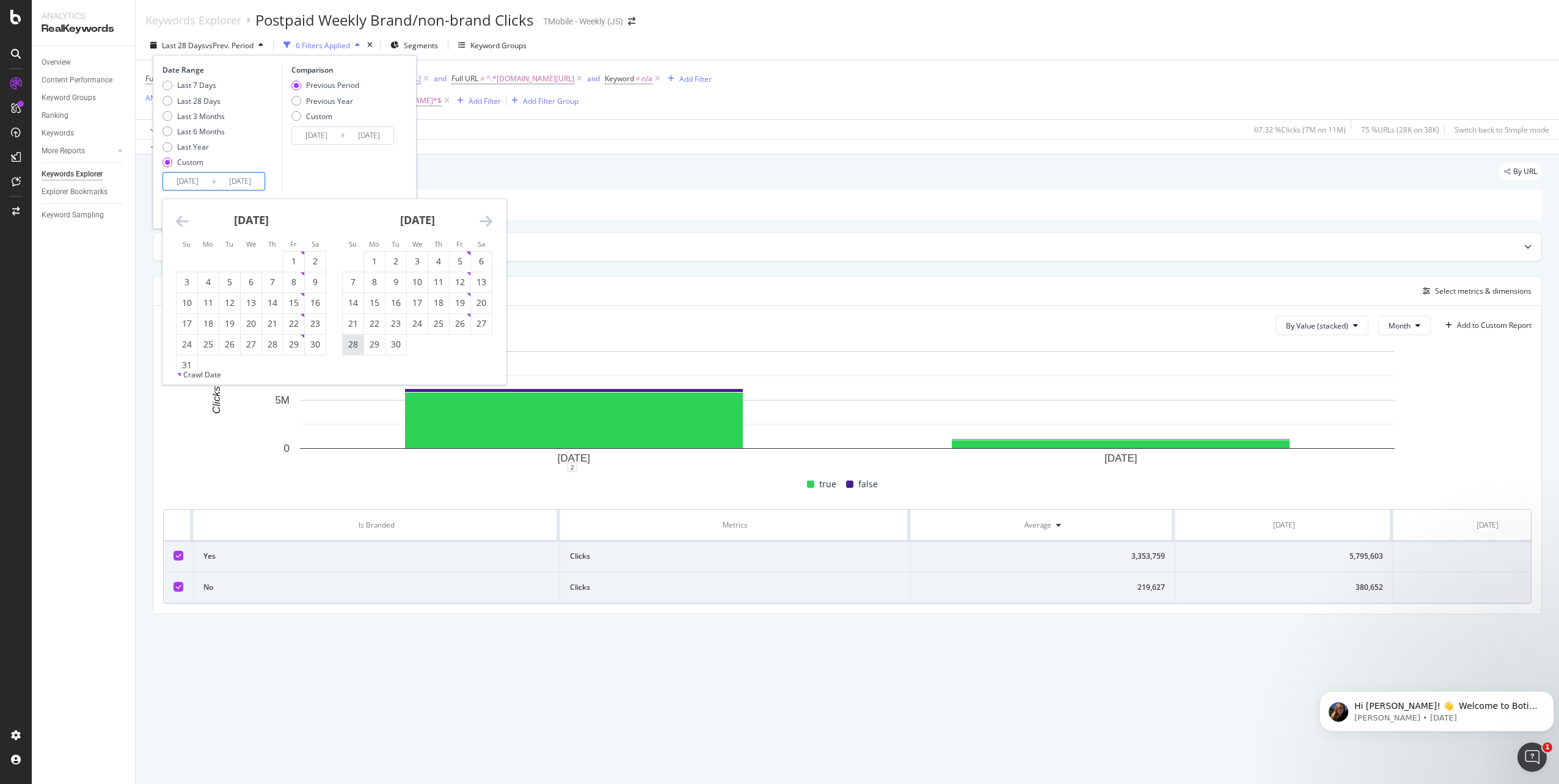
type input "2025/09/28"
type input "2025/03/31"
click at [393, 211] on div "Apply" at bounding box center [387, 209] width 19 height 10
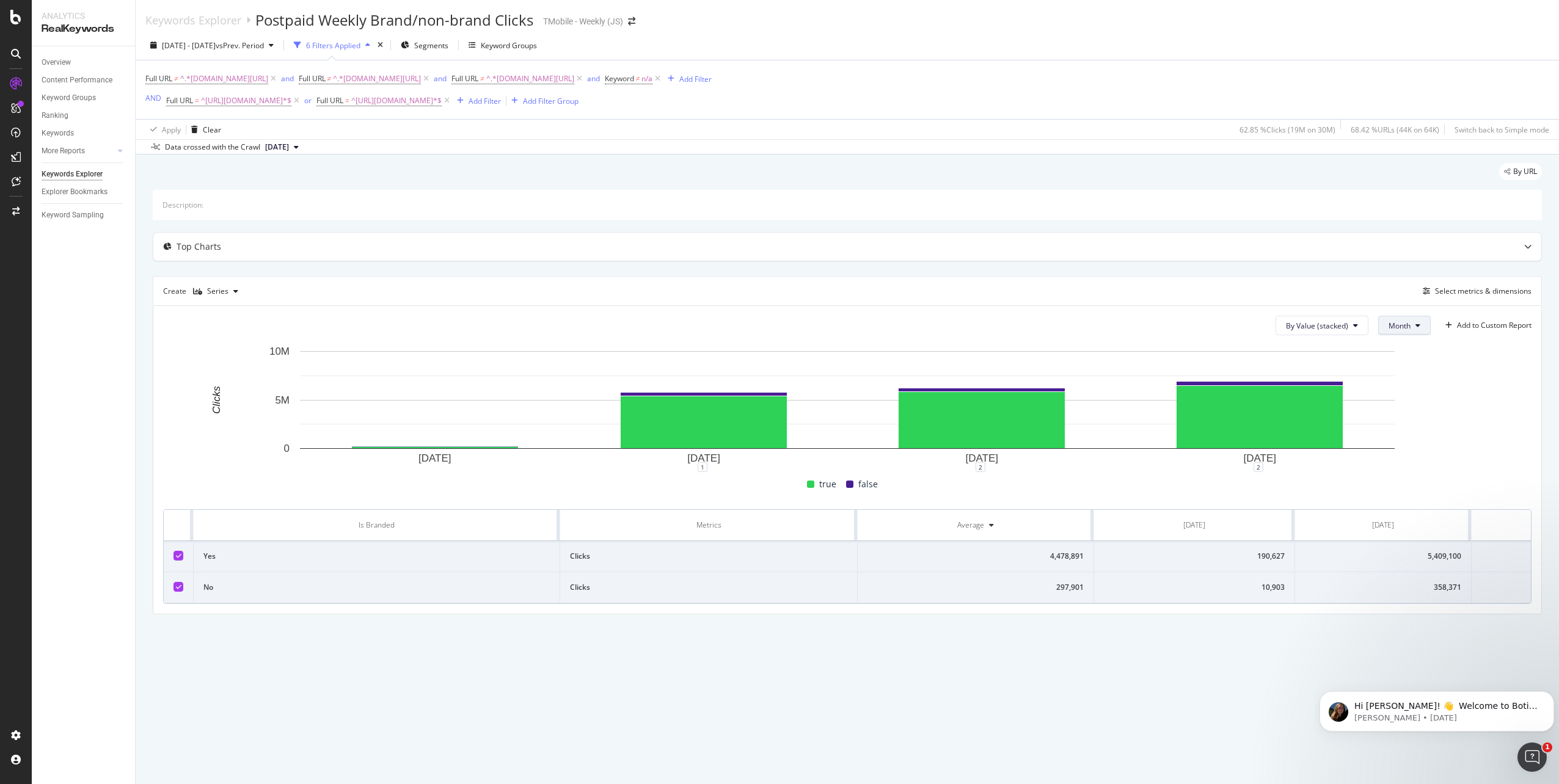
click at [1415, 333] on button "Month" at bounding box center [1404, 326] width 52 height 20
click at [1400, 373] on span "Week" at bounding box center [1399, 373] width 24 height 11
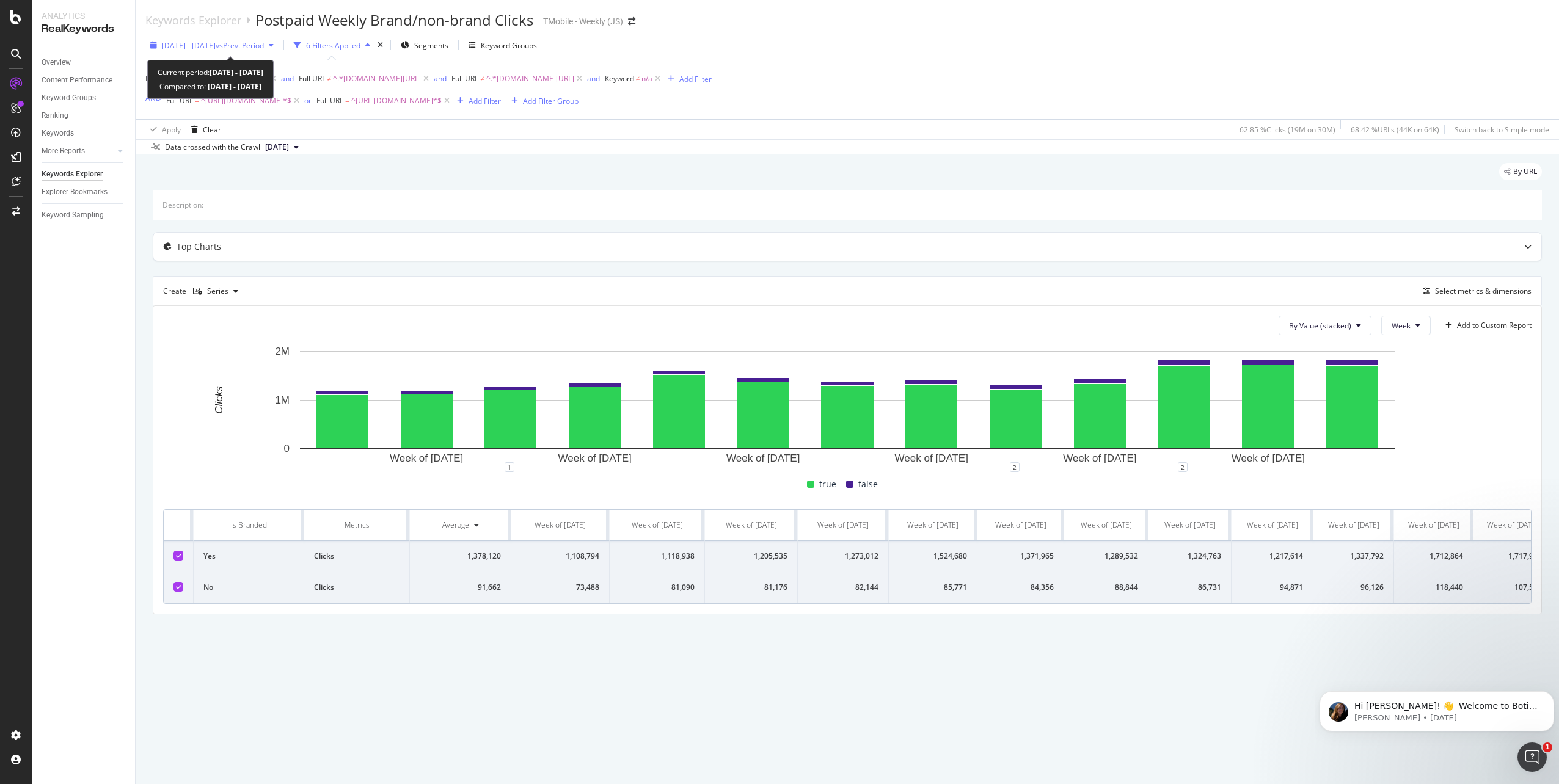
click at [279, 48] on div "button" at bounding box center [271, 45] width 15 height 7
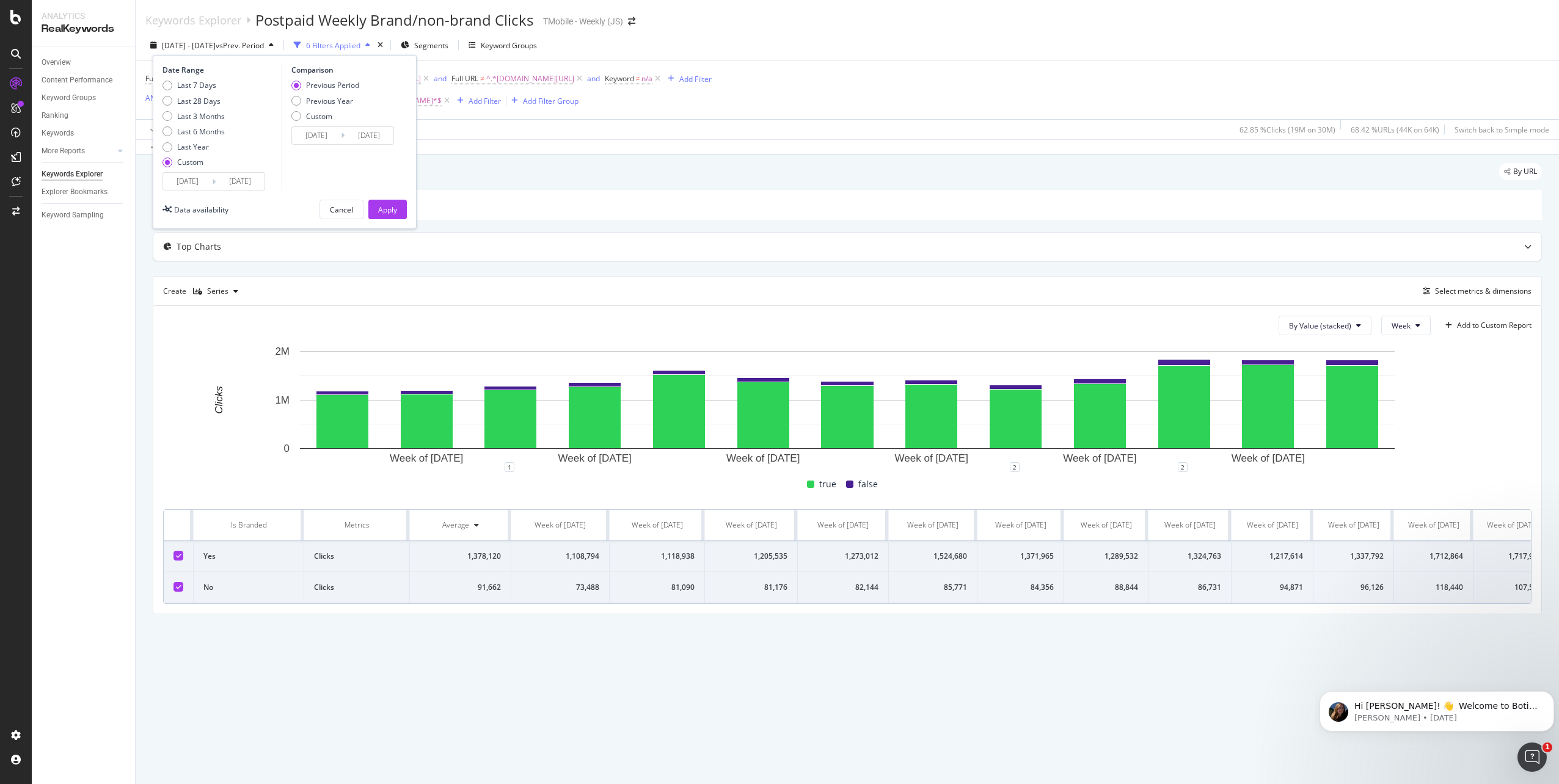
click at [188, 183] on input "2025/06/30" at bounding box center [187, 182] width 49 height 17
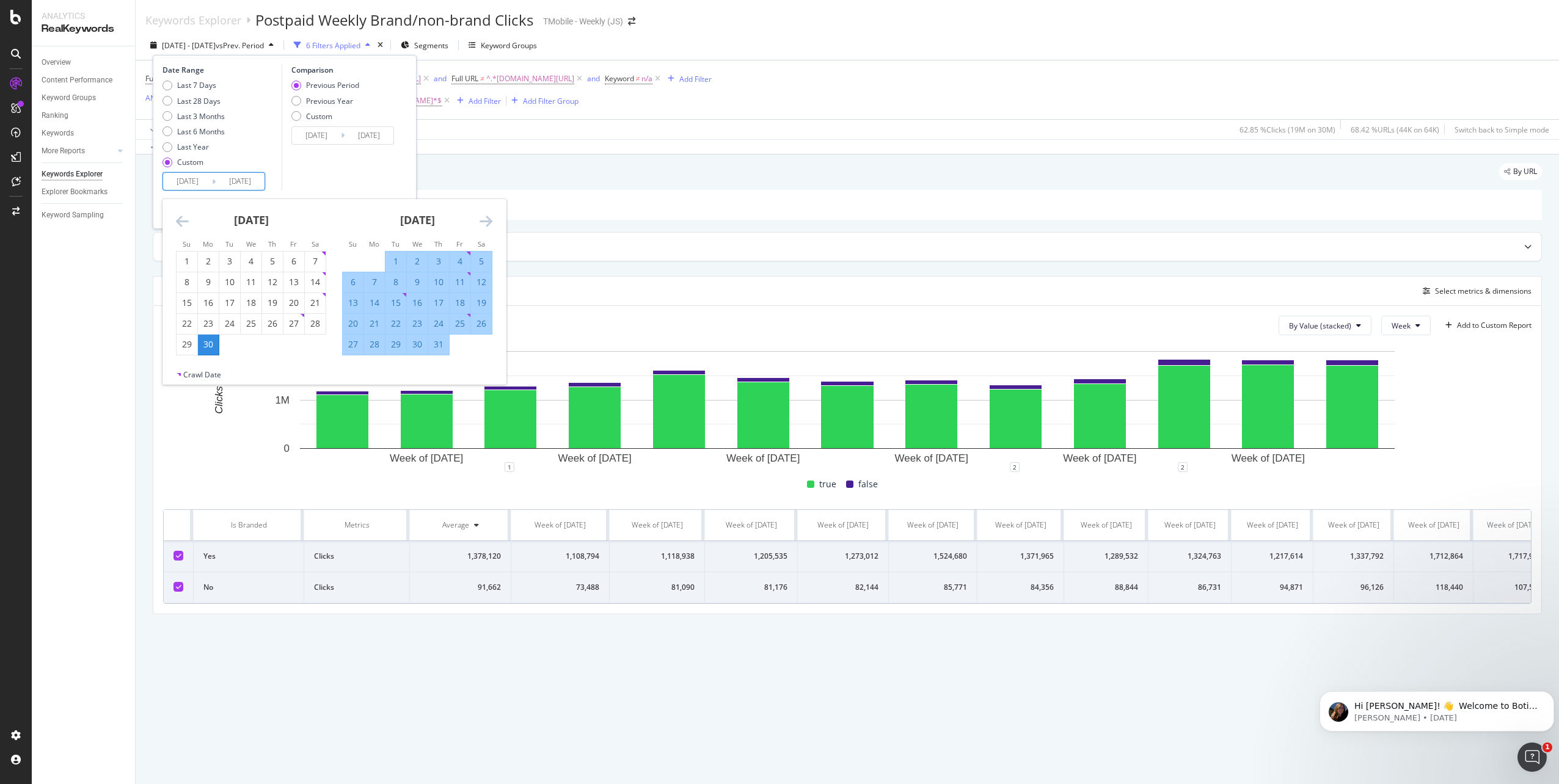
click at [185, 224] on icon "Move backward to switch to the previous month." at bounding box center [182, 221] width 13 height 15
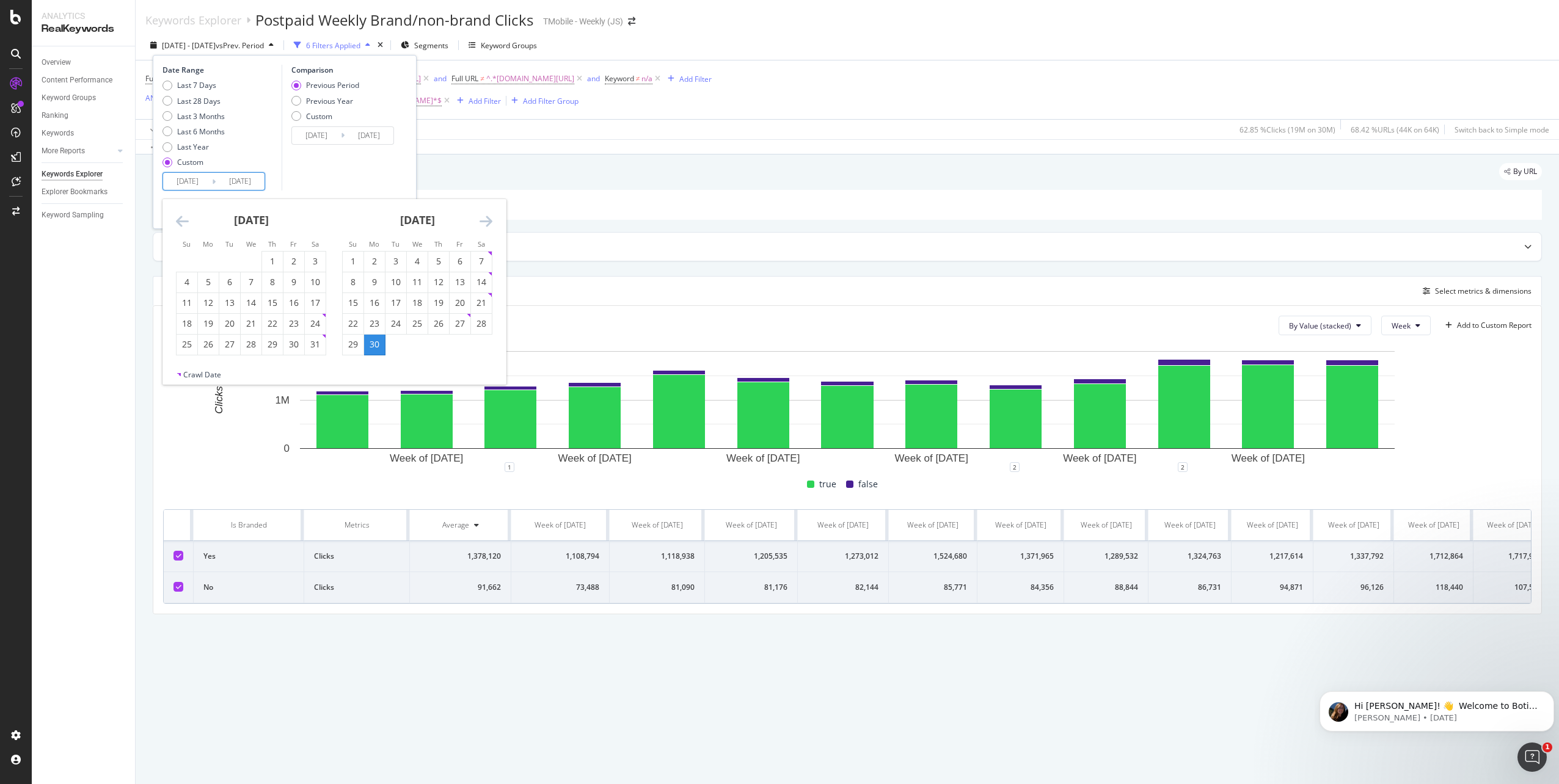
click at [185, 224] on icon "Move backward to switch to the previous month." at bounding box center [182, 221] width 13 height 15
click at [207, 368] on div "31" at bounding box center [209, 366] width 21 height 12
type input "2025/03/31"
type input "2024/09/30"
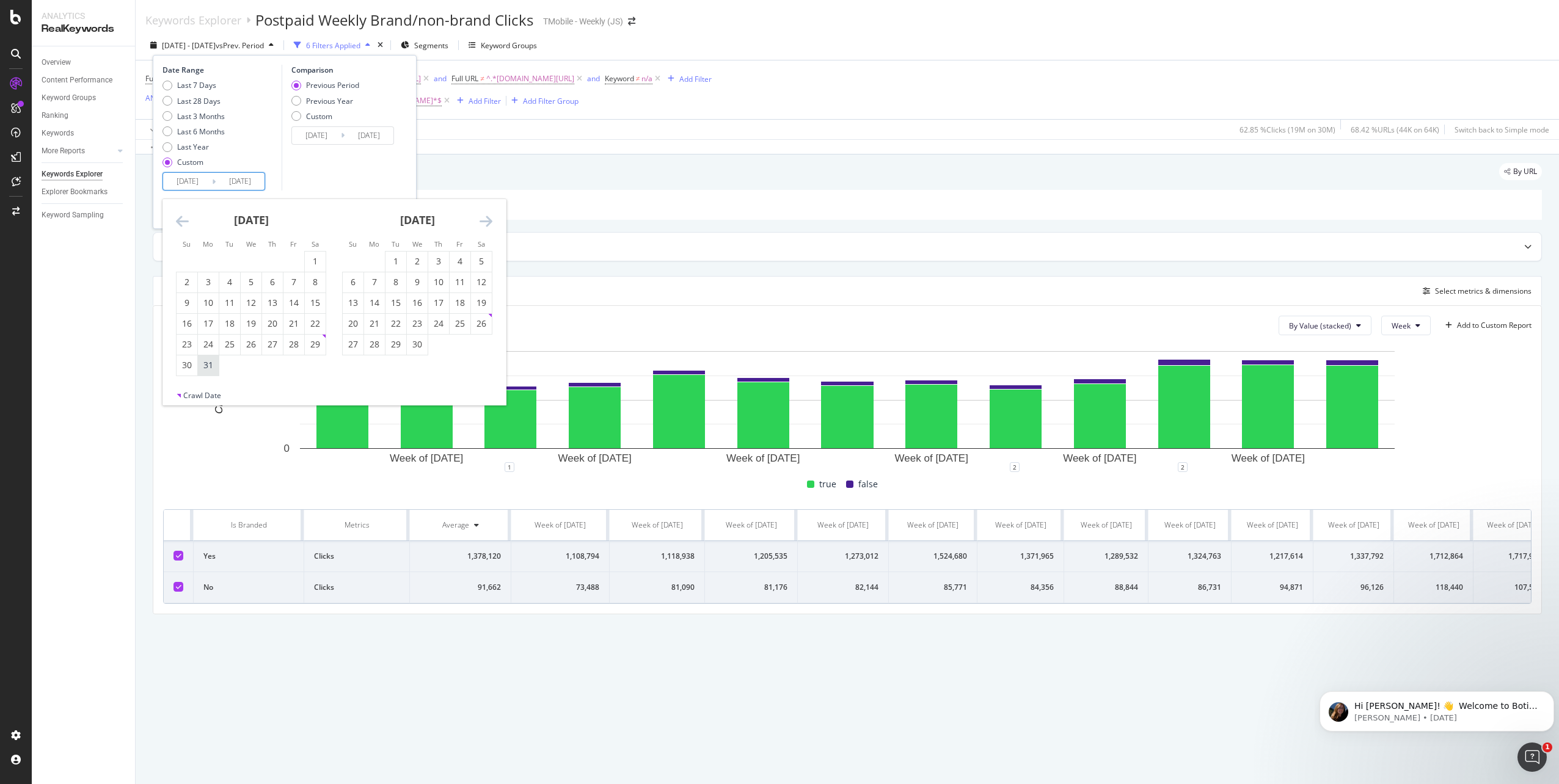
type input "2025/03/30"
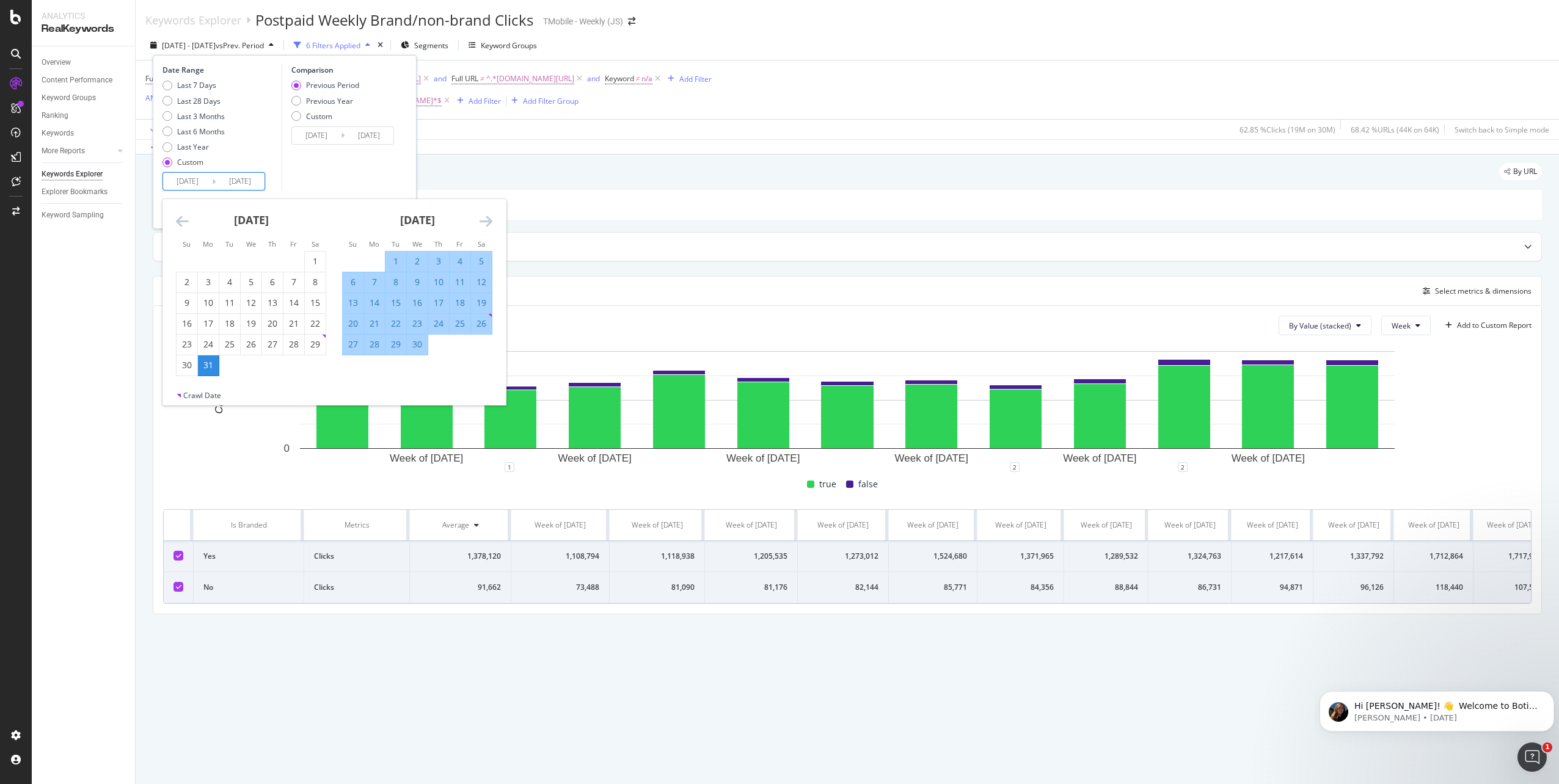
click at [481, 223] on icon "Move forward to switch to the next month." at bounding box center [486, 221] width 13 height 15
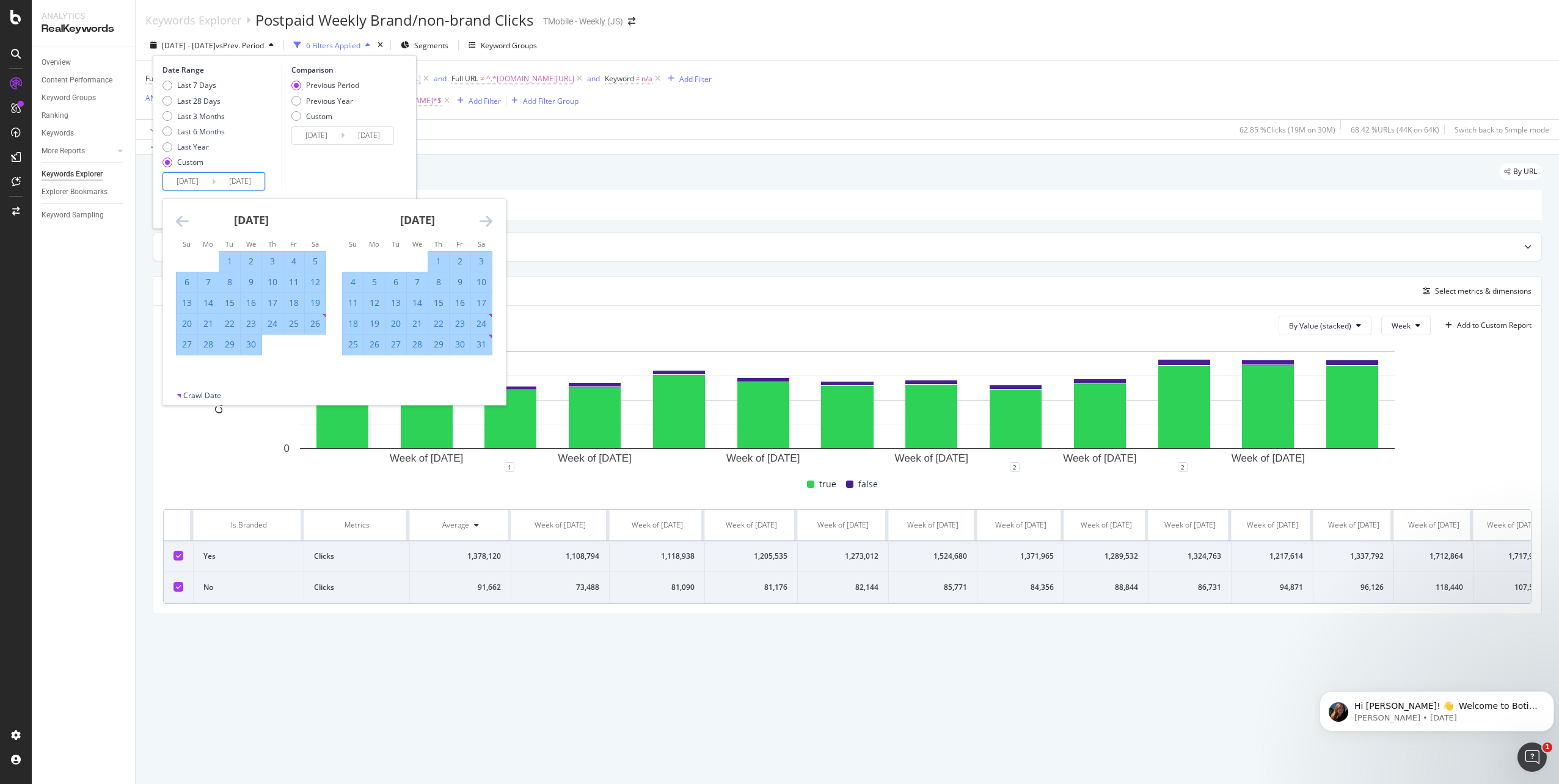
click at [486, 223] on icon "Move forward to switch to the next month." at bounding box center [486, 221] width 13 height 15
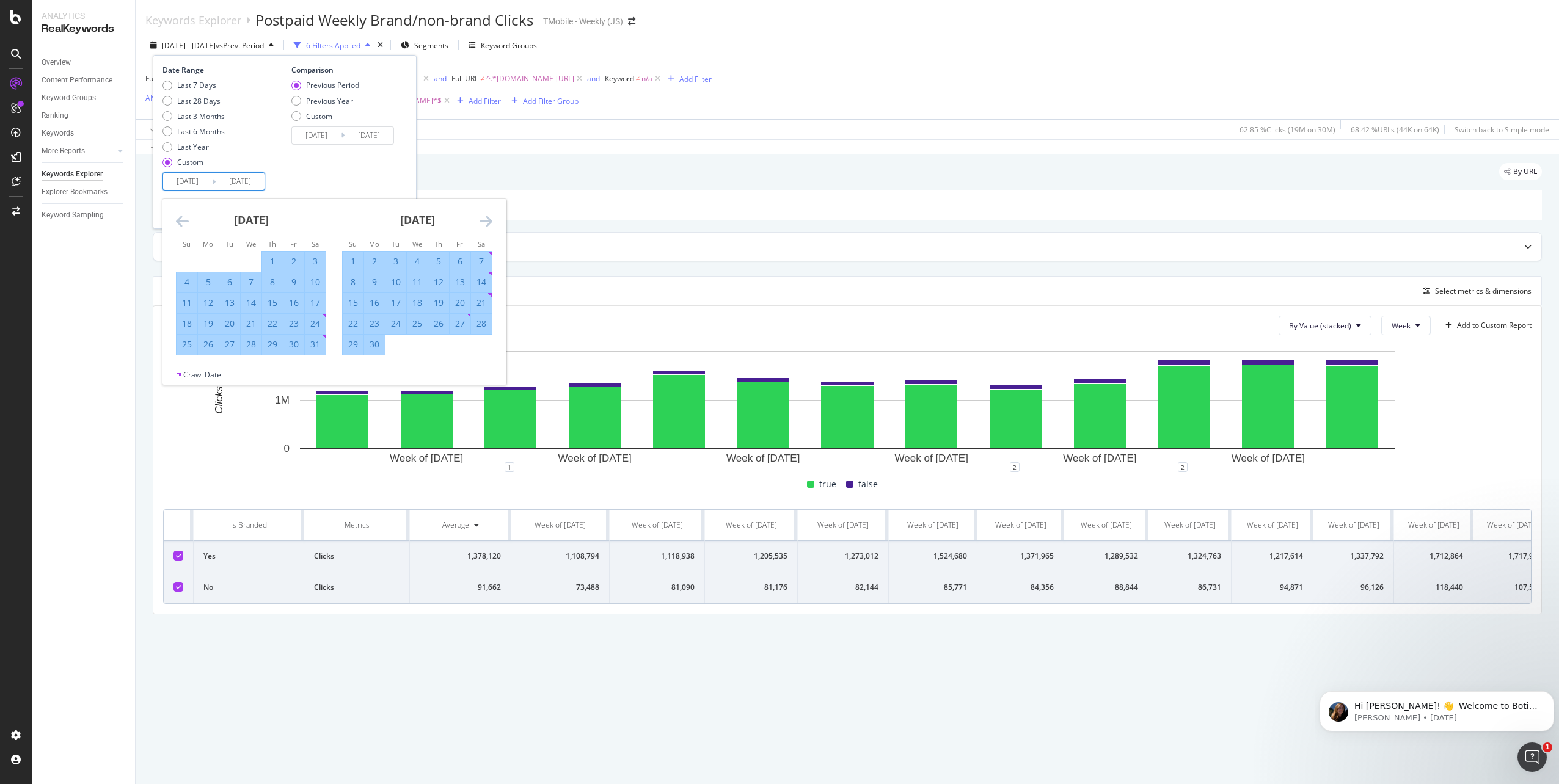
click at [351, 348] on div "29" at bounding box center [353, 345] width 21 height 12
type input "2025/06/29"
type input "2024/12/30"
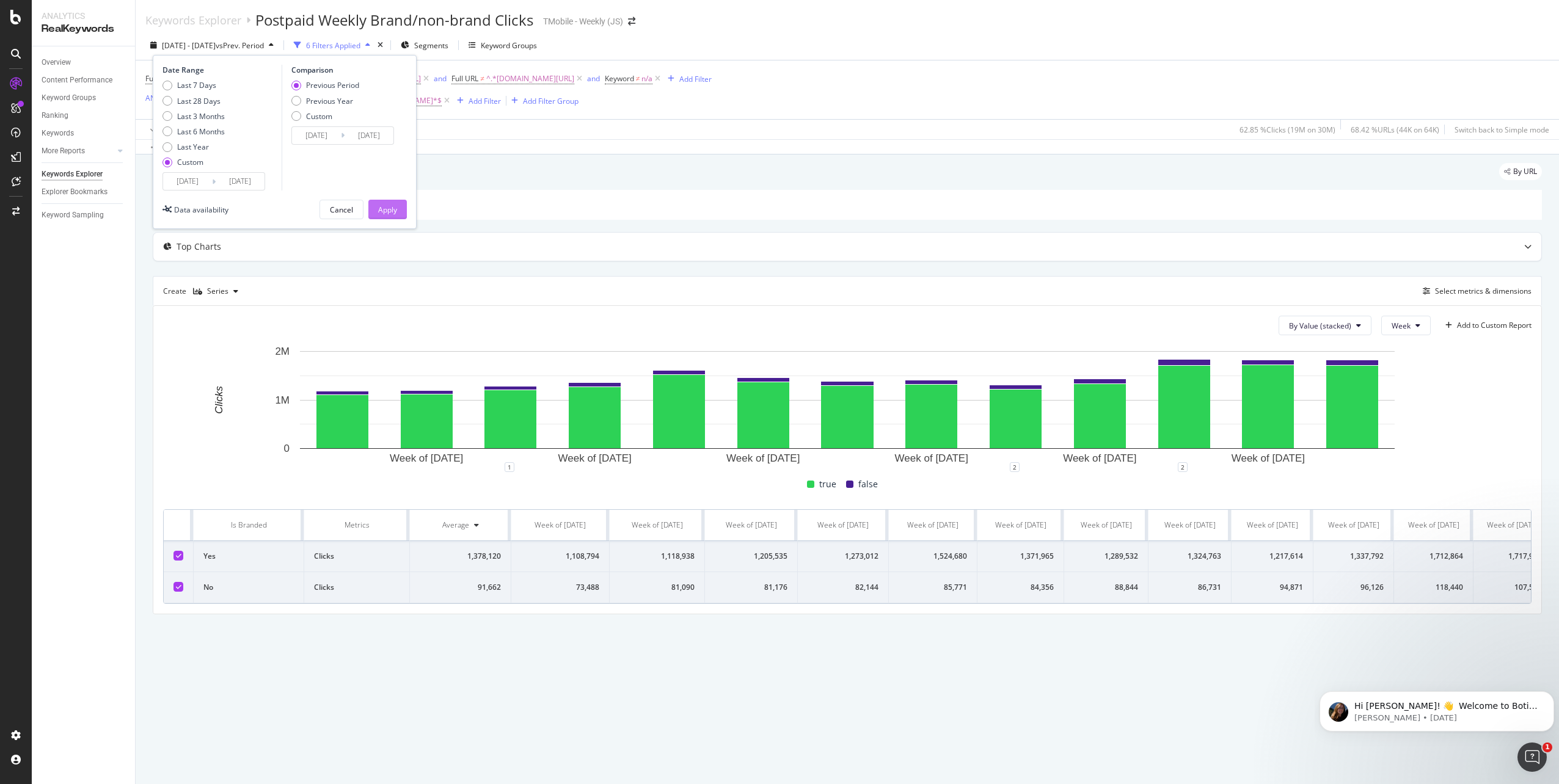
click at [392, 214] on div "Apply" at bounding box center [387, 209] width 19 height 10
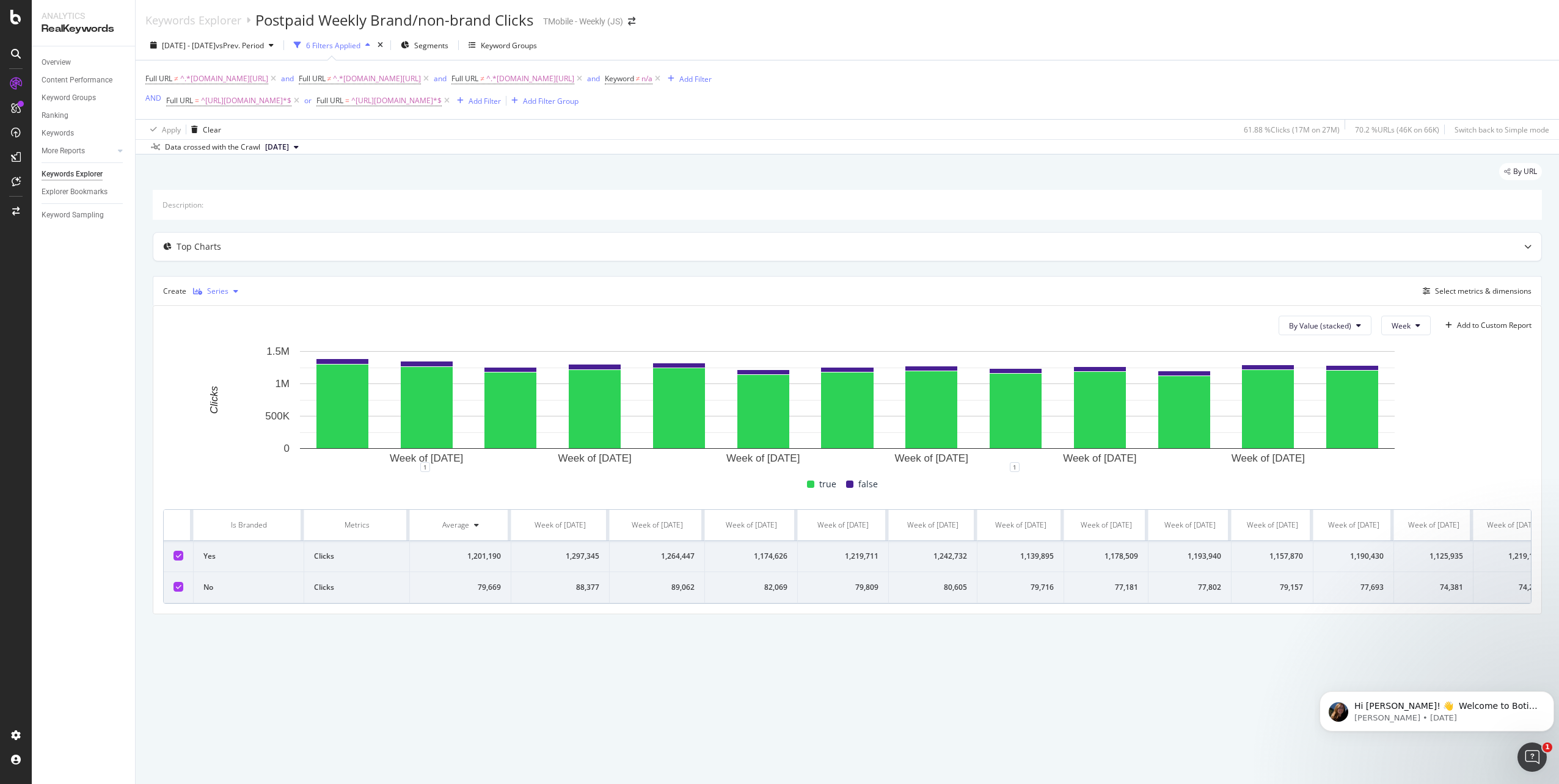
click at [229, 293] on div "button" at bounding box center [236, 291] width 15 height 7
click at [236, 315] on div "Table" at bounding box center [226, 311] width 19 height 10
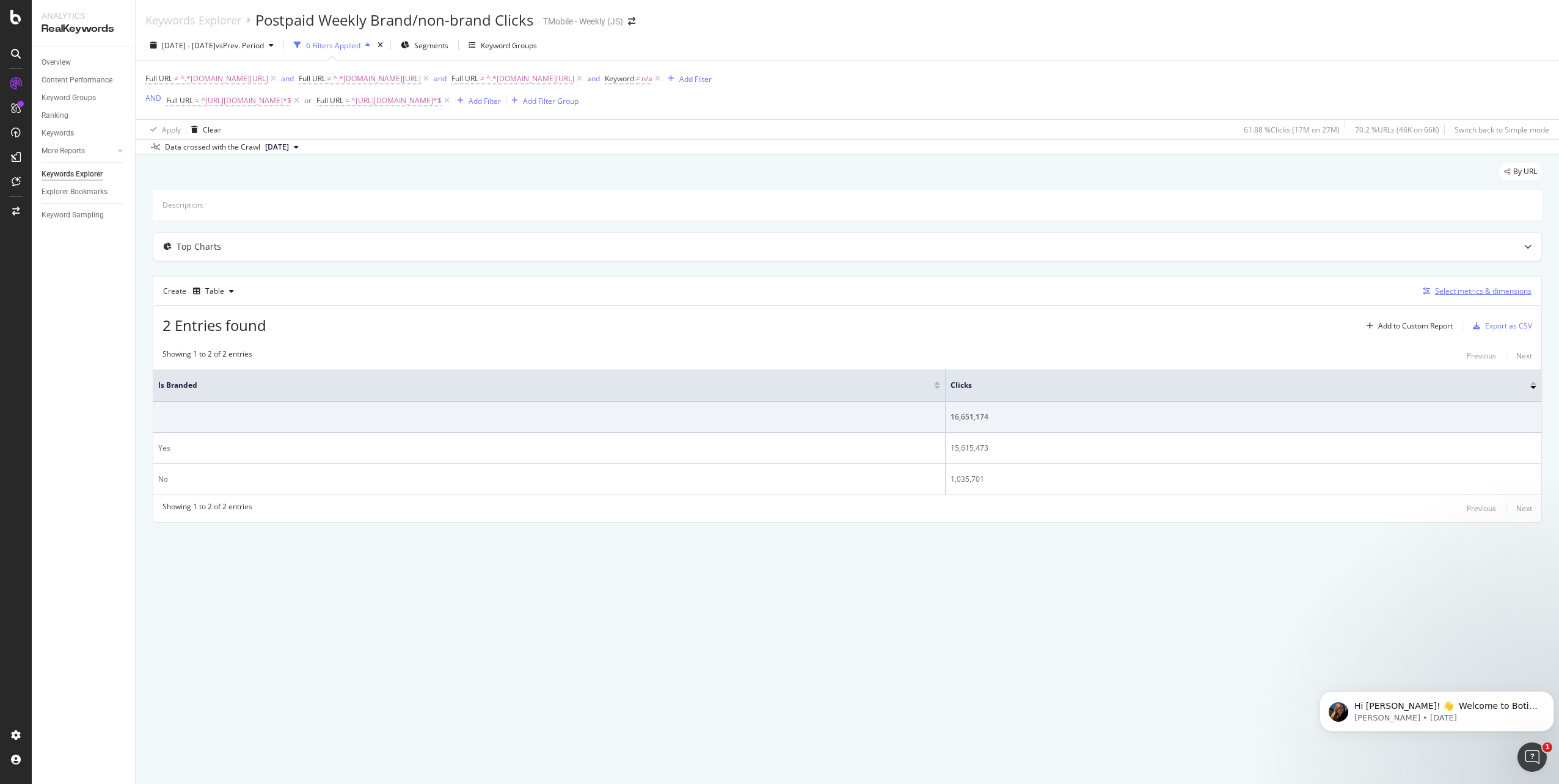
click at [1475, 290] on div "Select metrics & dimensions" at bounding box center [1483, 290] width 97 height 10
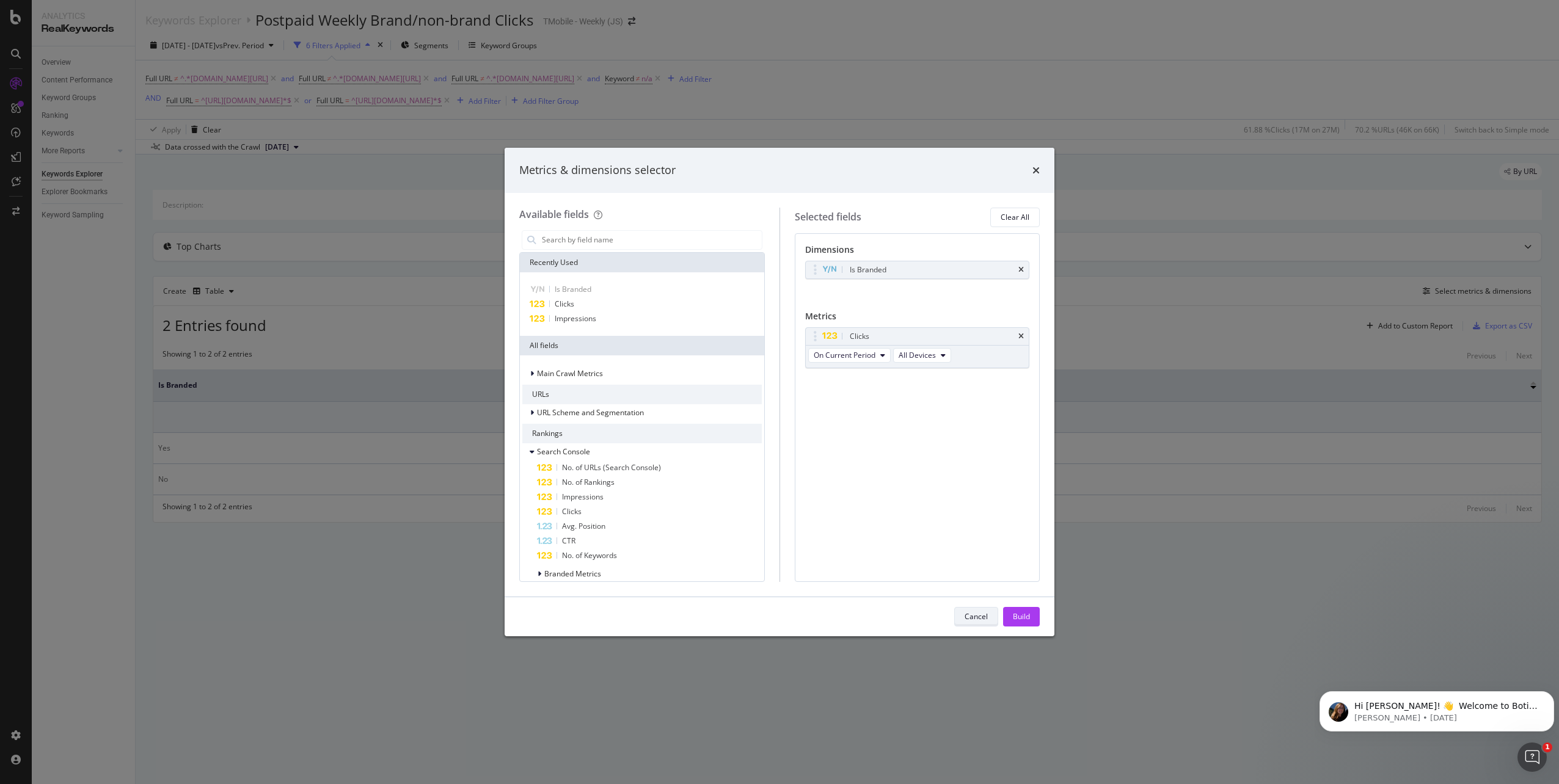
click at [970, 617] on div "Cancel" at bounding box center [976, 617] width 23 height 10
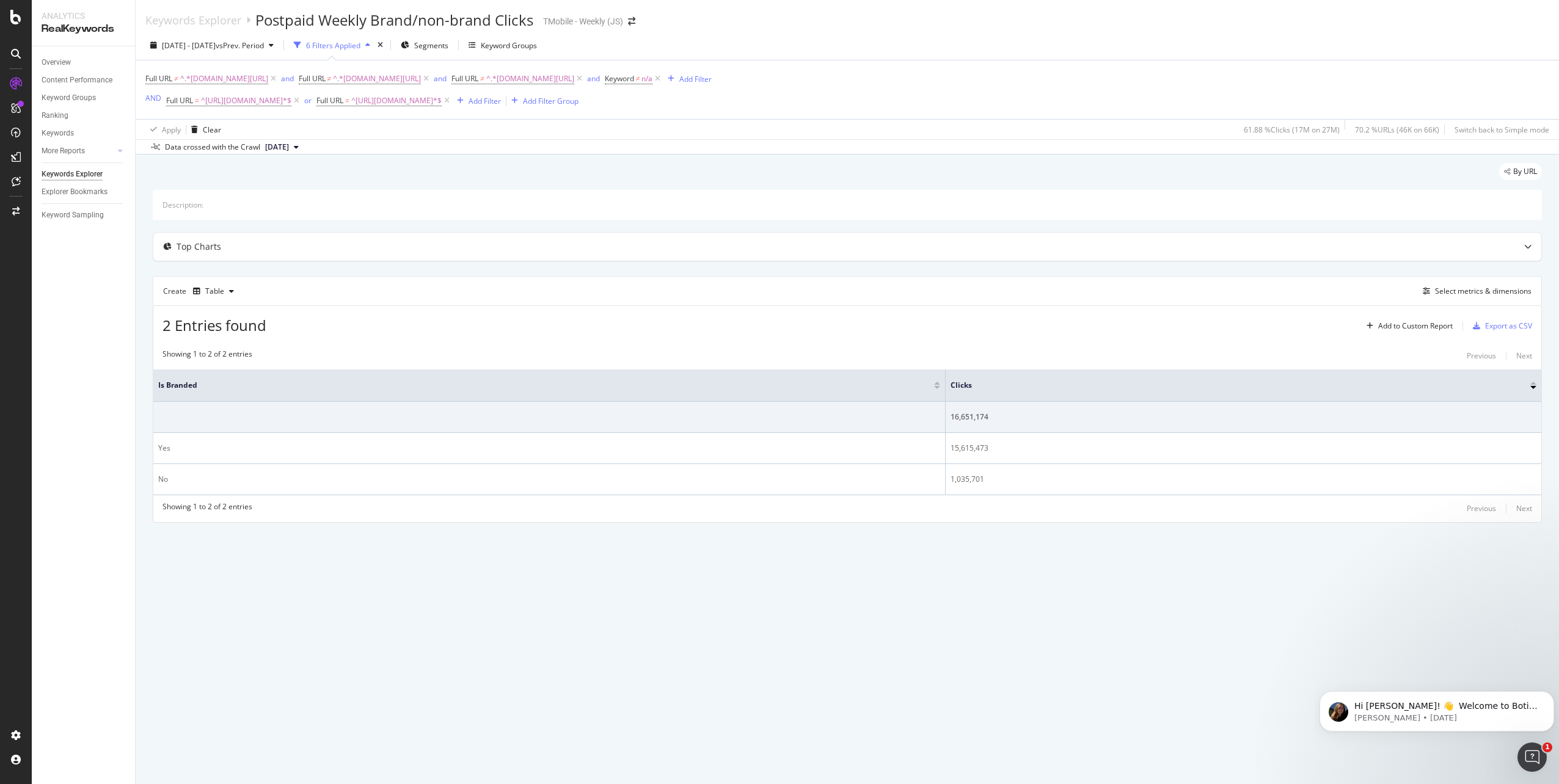
click at [174, 287] on div "Create Table" at bounding box center [201, 292] width 76 height 20
click at [202, 290] on div "button" at bounding box center [197, 291] width 17 height 7
click at [216, 369] on div "Bar" at bounding box center [221, 372] width 55 height 15
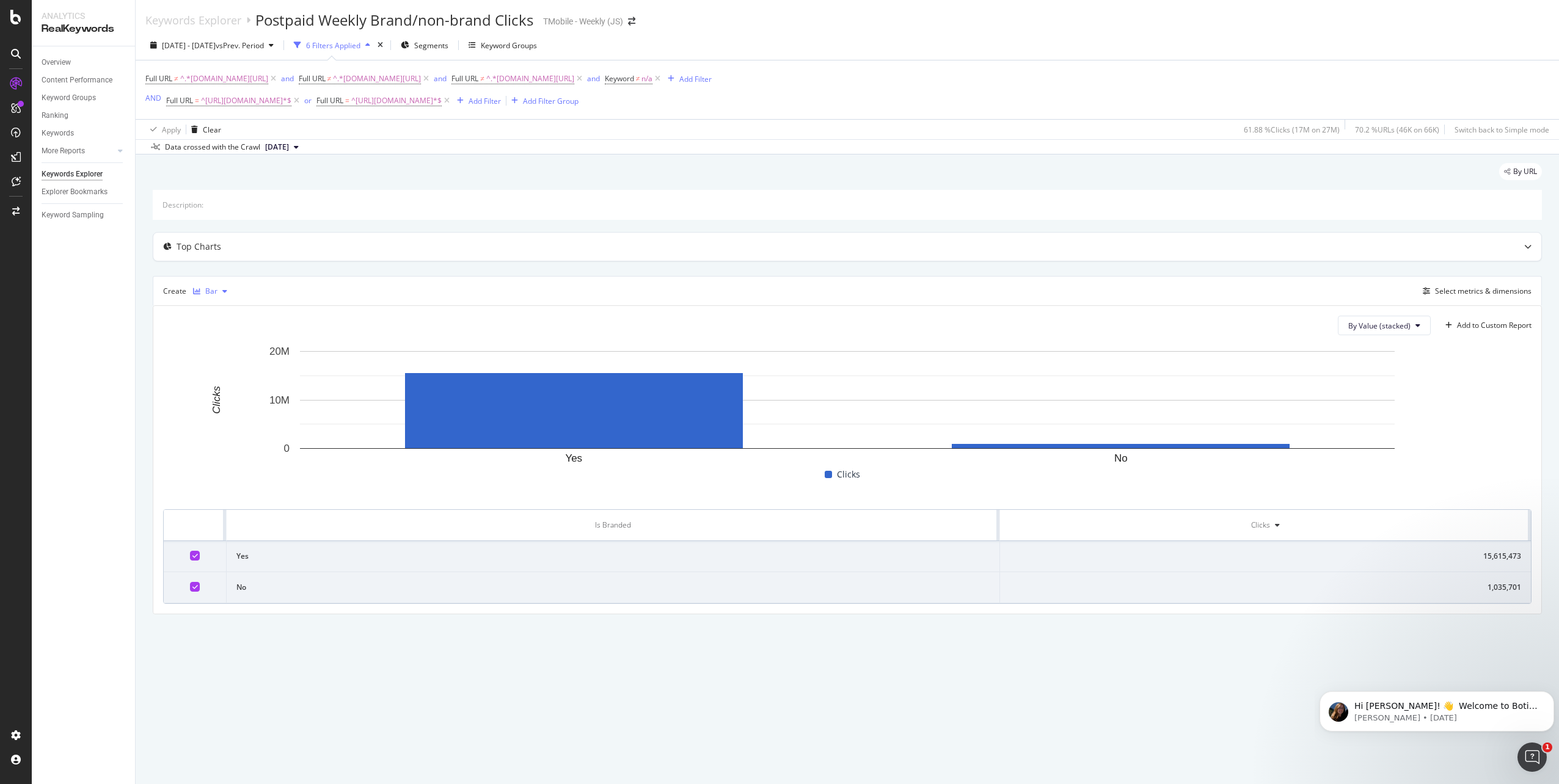
click at [217, 289] on div "button" at bounding box center [225, 291] width 15 height 7
click at [225, 352] on div "Series" at bounding box center [228, 352] width 22 height 10
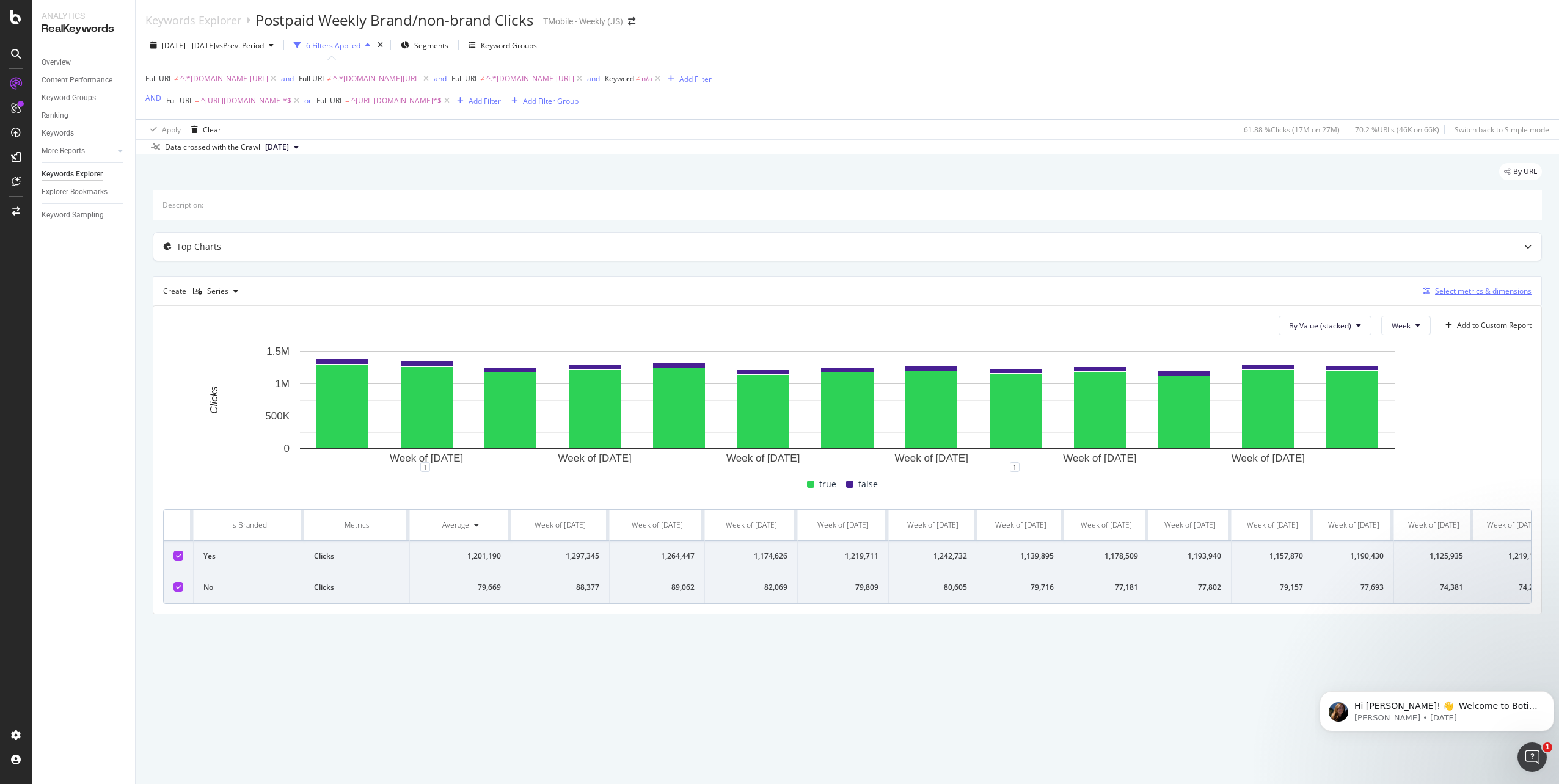
click at [1486, 289] on div "Select metrics & dimensions" at bounding box center [1483, 290] width 97 height 10
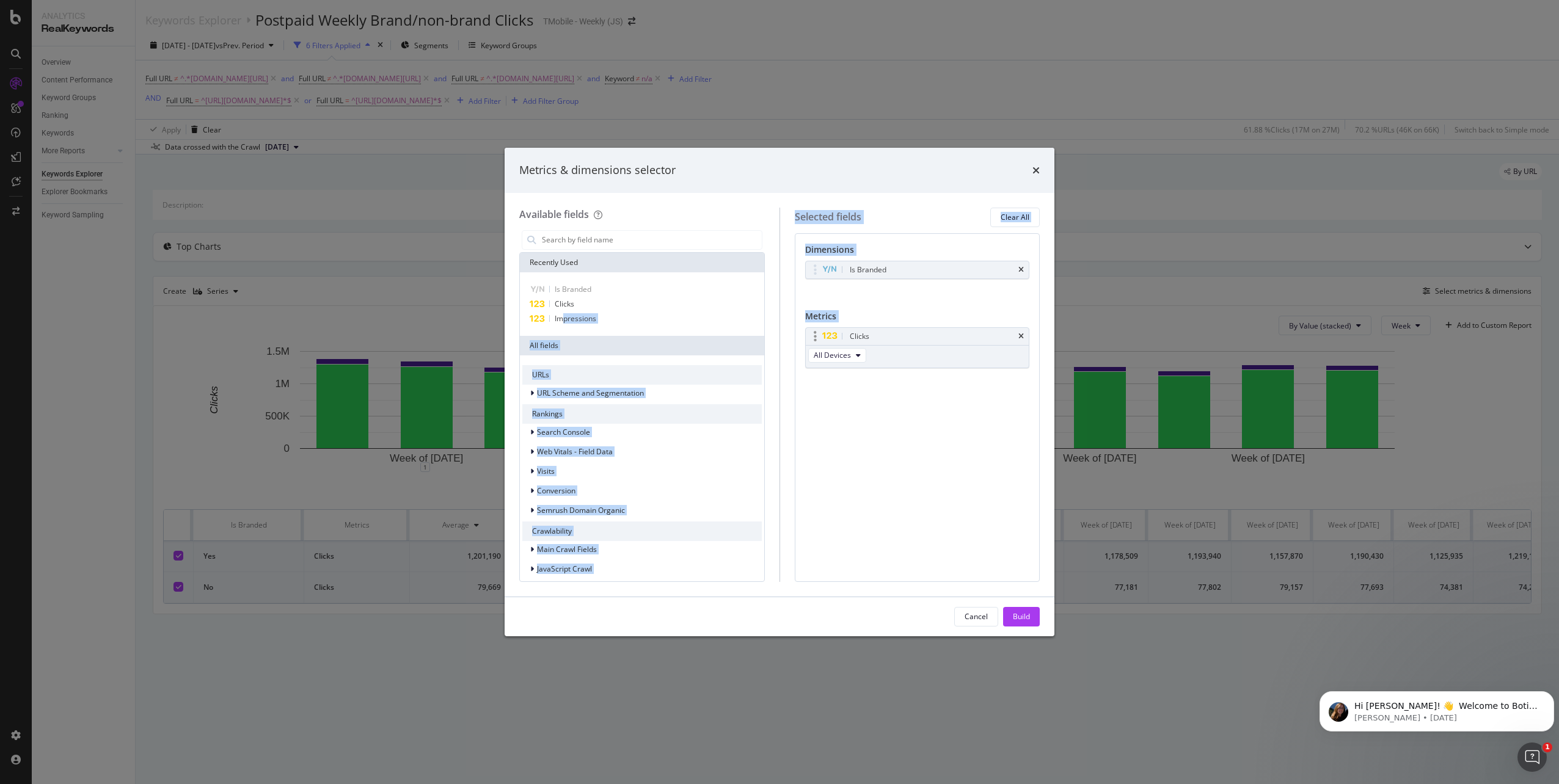
drag, startPoint x: 561, startPoint y: 320, endPoint x: 892, endPoint y: 358, distance: 333.2
click at [892, 358] on div "Available fields Recently Used Is Branded Clicks Impressions All fields URLs UR…" at bounding box center [780, 394] width 521 height 374
click at [623, 313] on div "Impressions" at bounding box center [642, 319] width 239 height 15
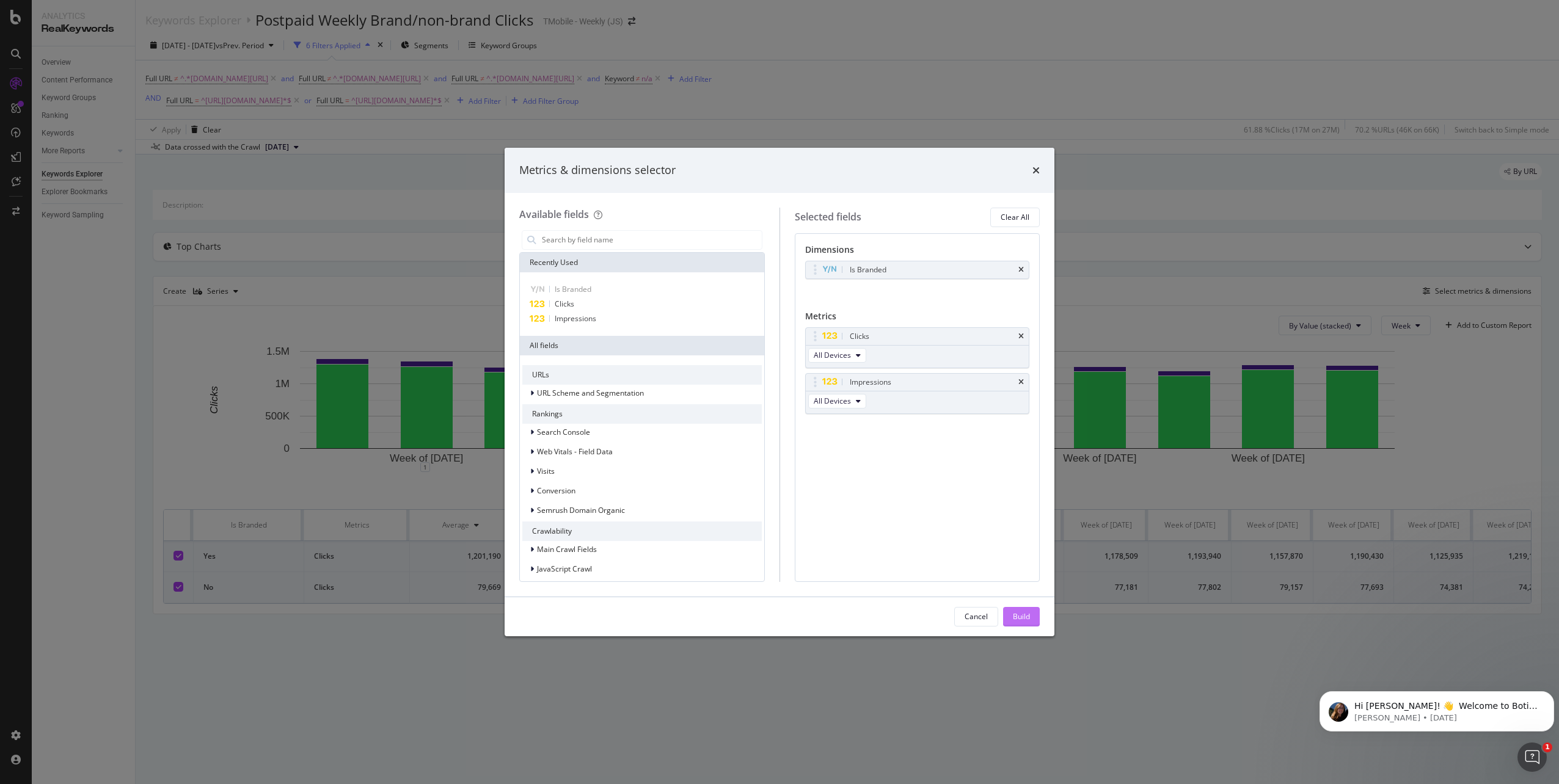
click at [1024, 616] on div "Build" at bounding box center [1022, 617] width 17 height 10
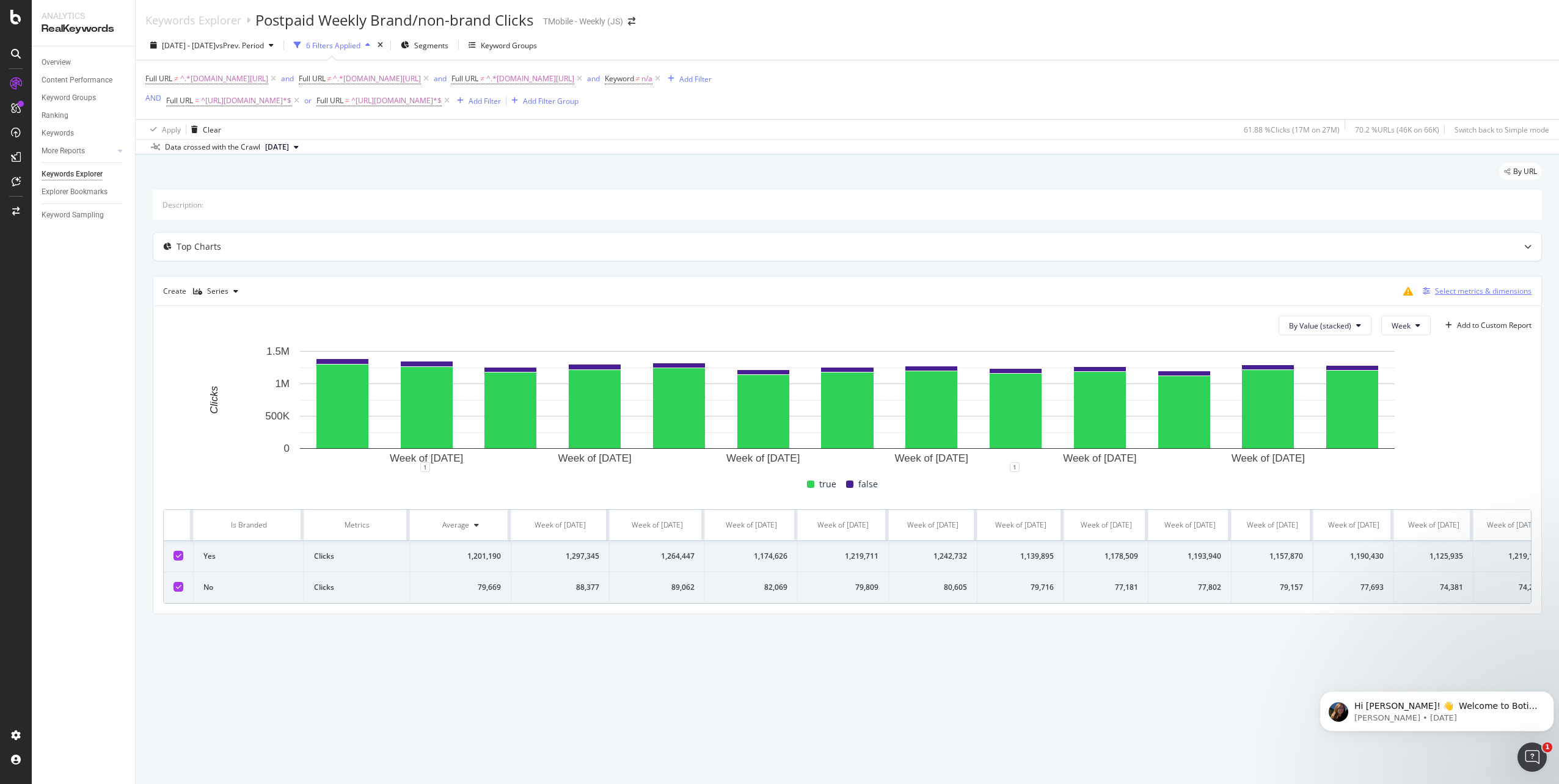
click at [1451, 292] on div "Select metrics & dimensions" at bounding box center [1483, 290] width 97 height 10
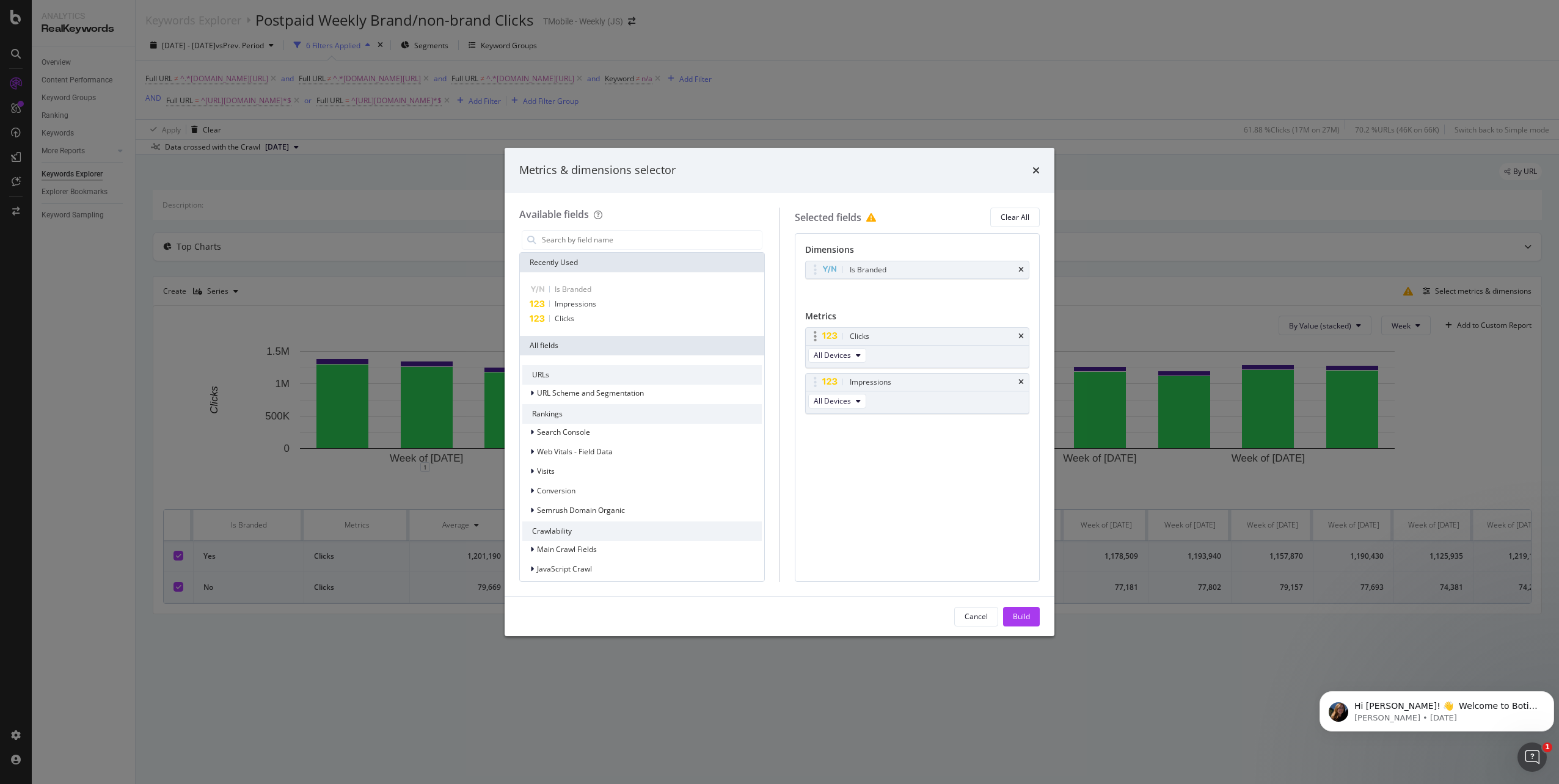
click at [1024, 336] on div "Clicks" at bounding box center [917, 337] width 223 height 17
click at [1017, 334] on div "Clicks" at bounding box center [917, 337] width 223 height 17
click at [1019, 337] on icon "times" at bounding box center [1021, 337] width 6 height 7
click at [1022, 618] on div "Build" at bounding box center [1022, 617] width 17 height 10
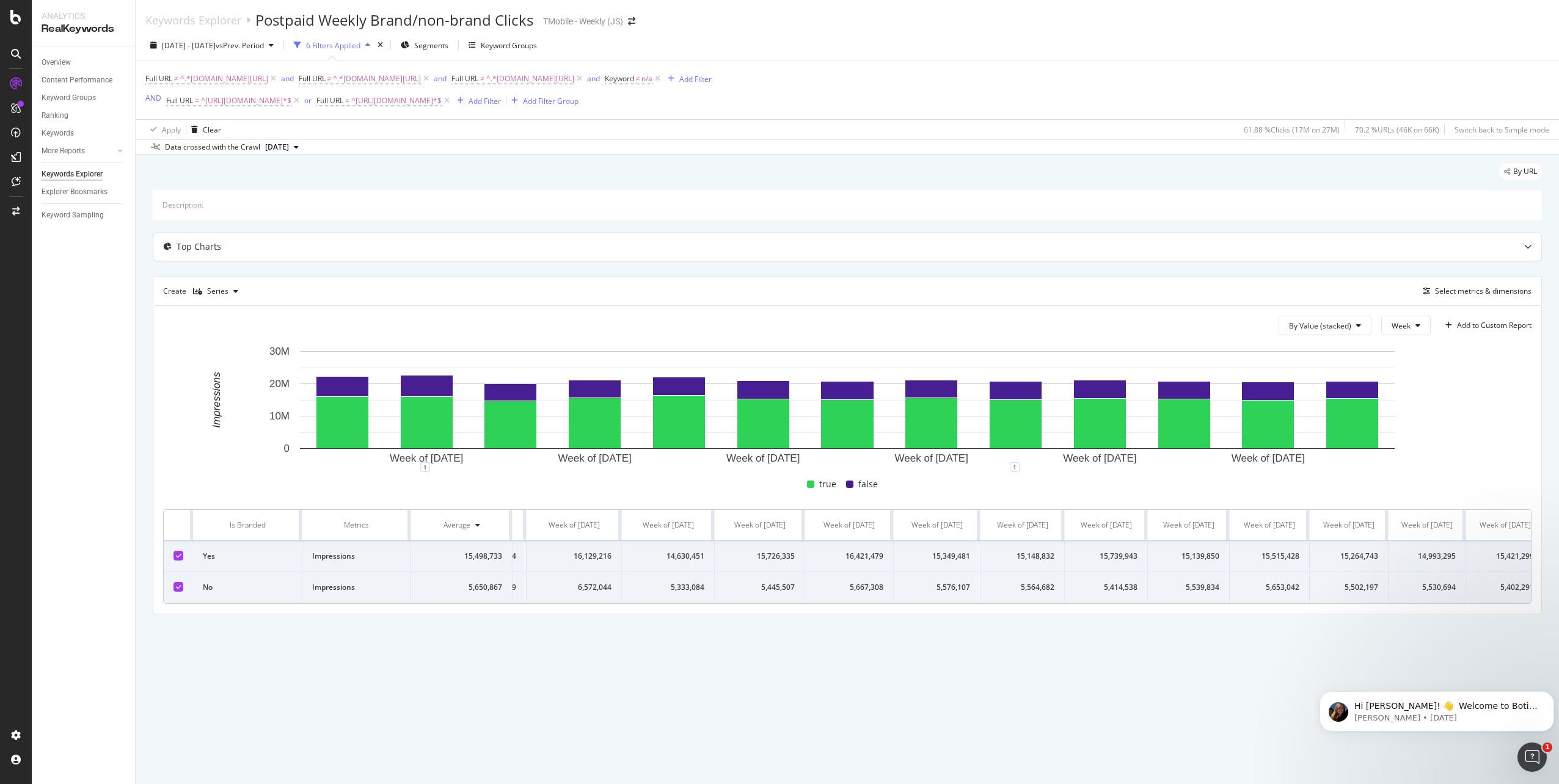
scroll to position [0, 87]
click at [204, 128] on div "Clear" at bounding box center [212, 129] width 18 height 10
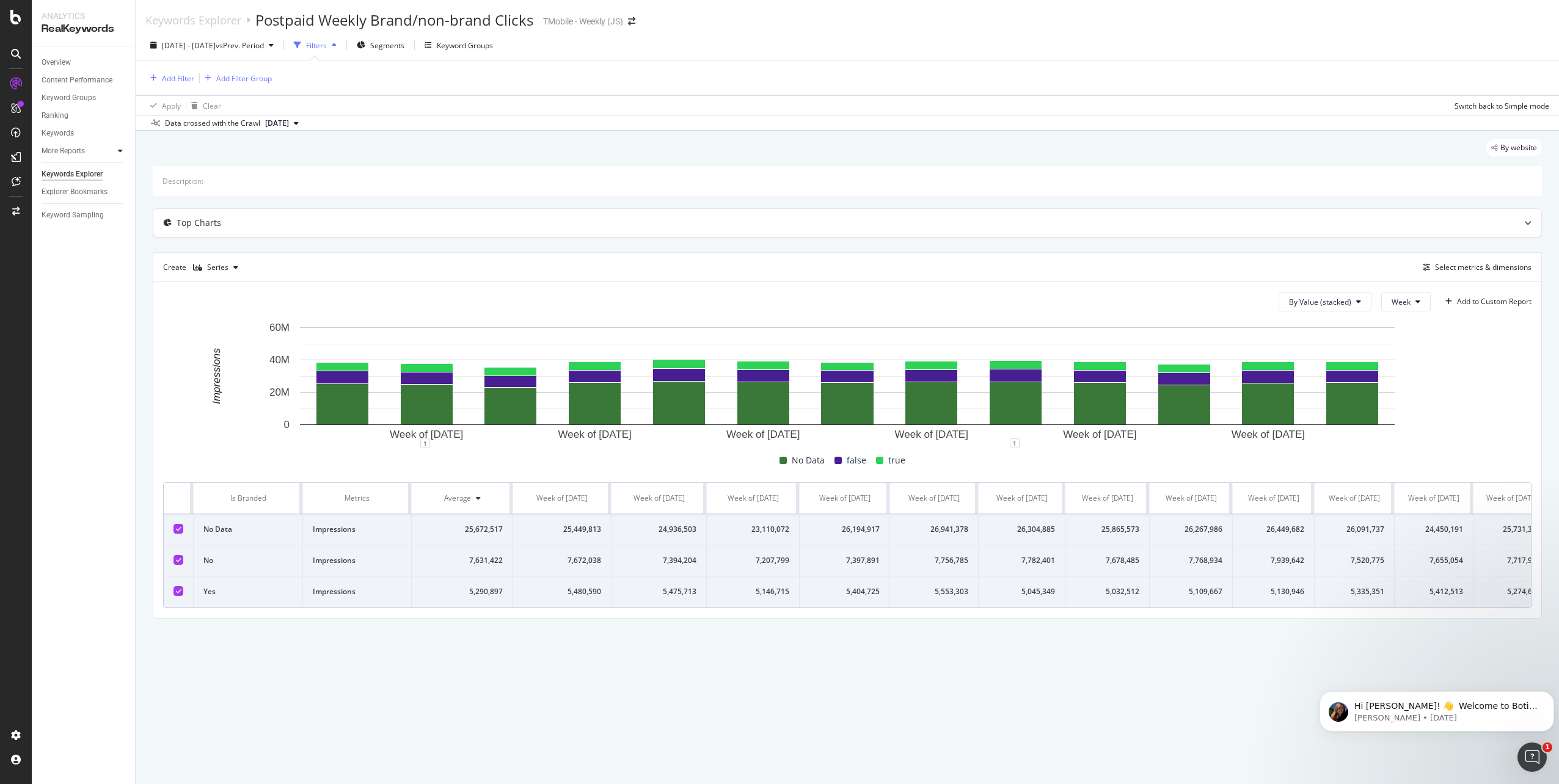
click at [118, 148] on icon at bounding box center [121, 151] width 5 height 7
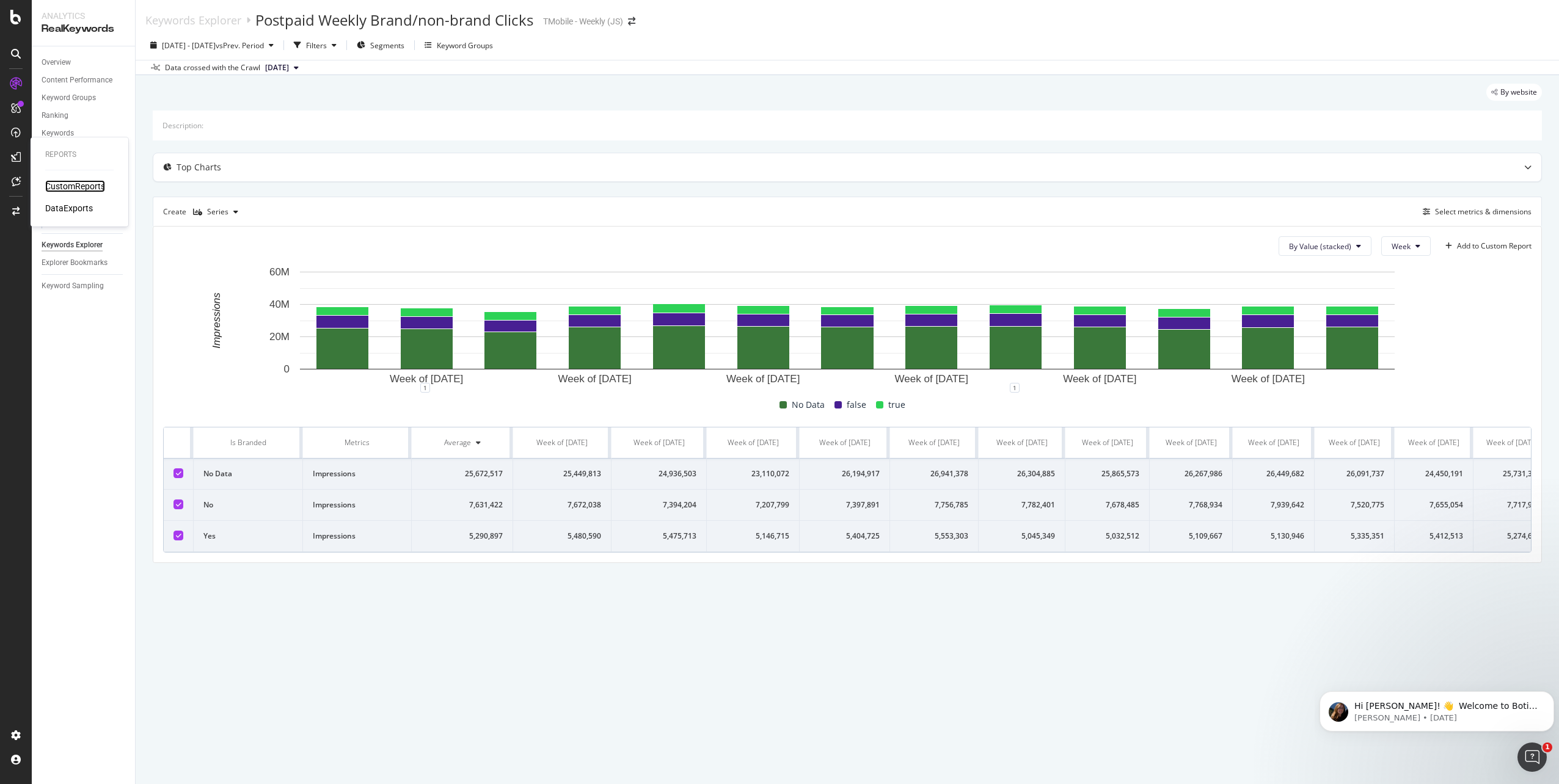
click at [60, 184] on div "CustomReports" at bounding box center [74, 186] width 60 height 12
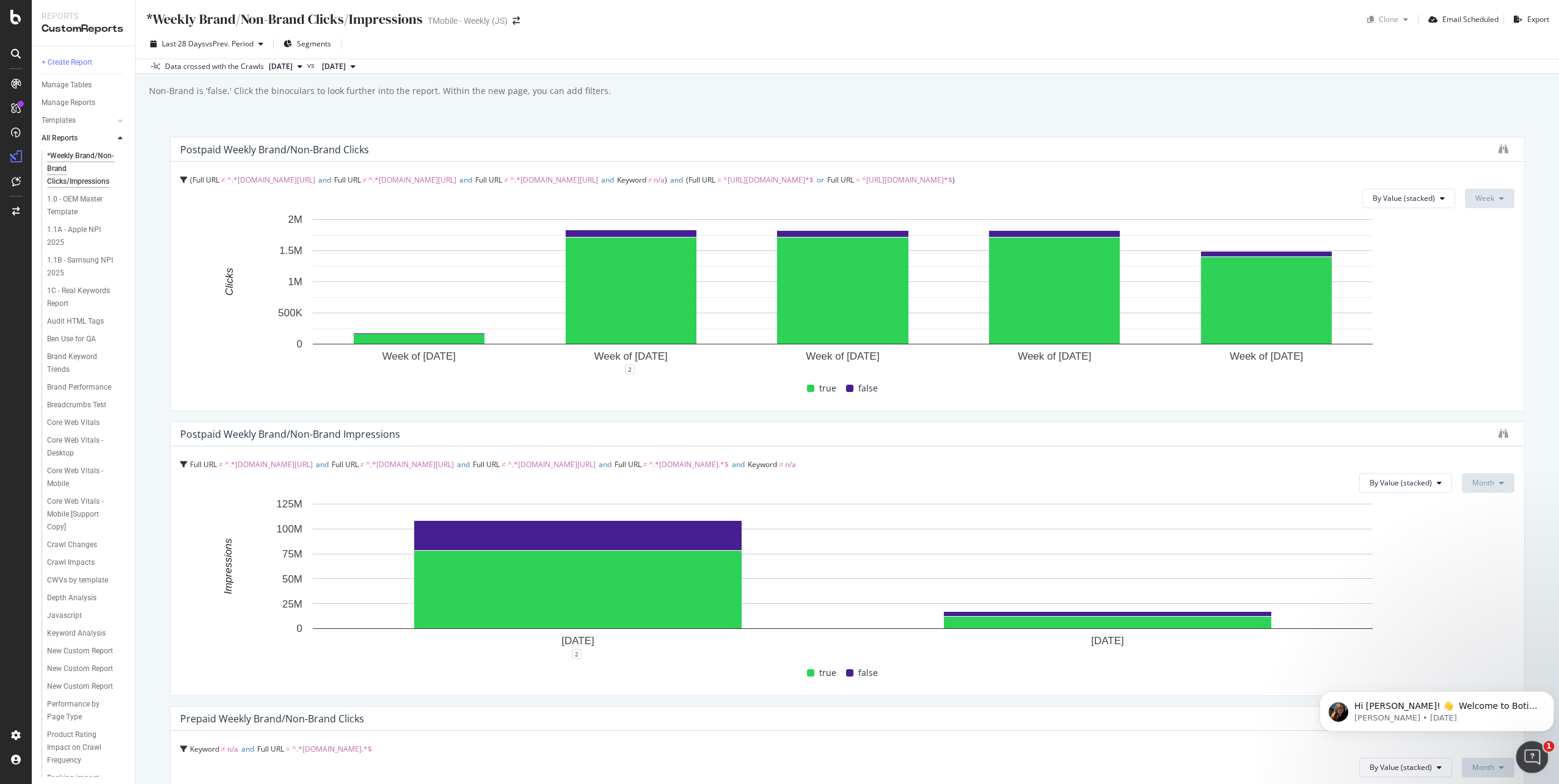
click at [1523, 763] on div "Open Intercom Messenger" at bounding box center [1530, 756] width 41 height 41
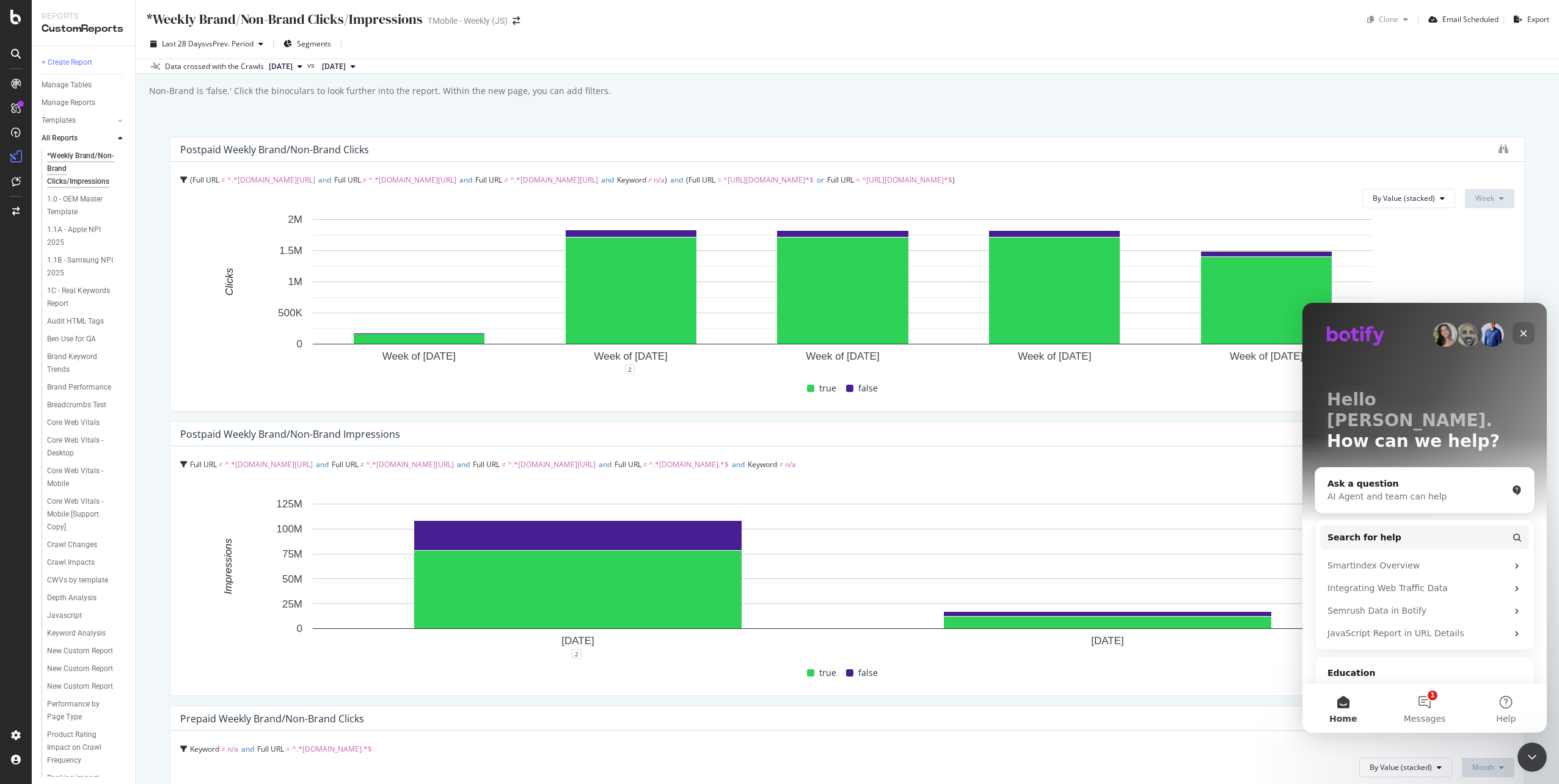
click at [1523, 335] on icon "Close" at bounding box center [1523, 334] width 10 height 10
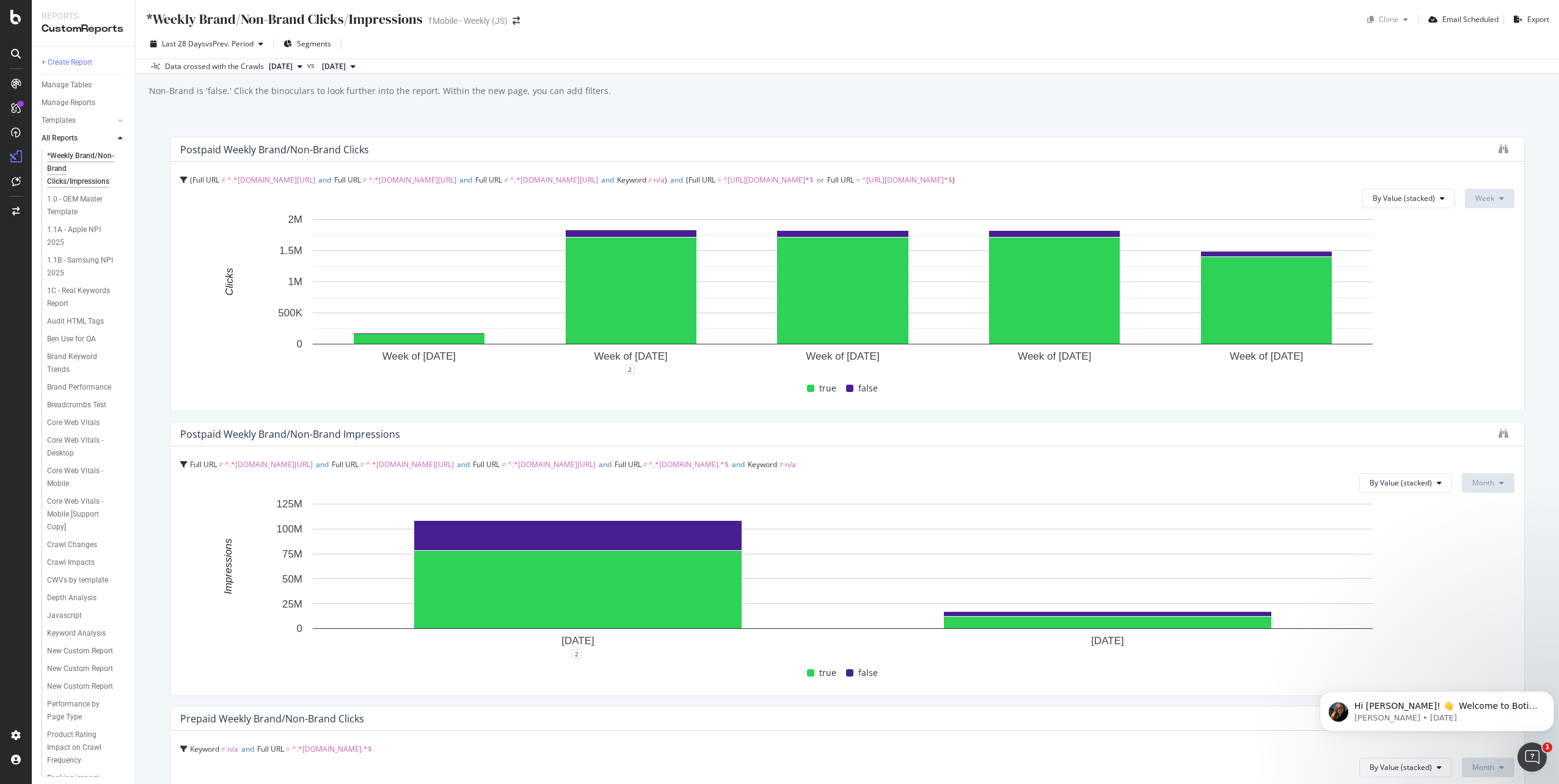
click at [1525, 267] on div "*Weekly Brand/Non-Brand Clicks/Impressions *Weekly Brand/Non-Brand Clicks/Impre…" at bounding box center [847, 392] width 1424 height 784
click at [1549, 689] on button "Dismiss notification" at bounding box center [1550, 695] width 16 height 16
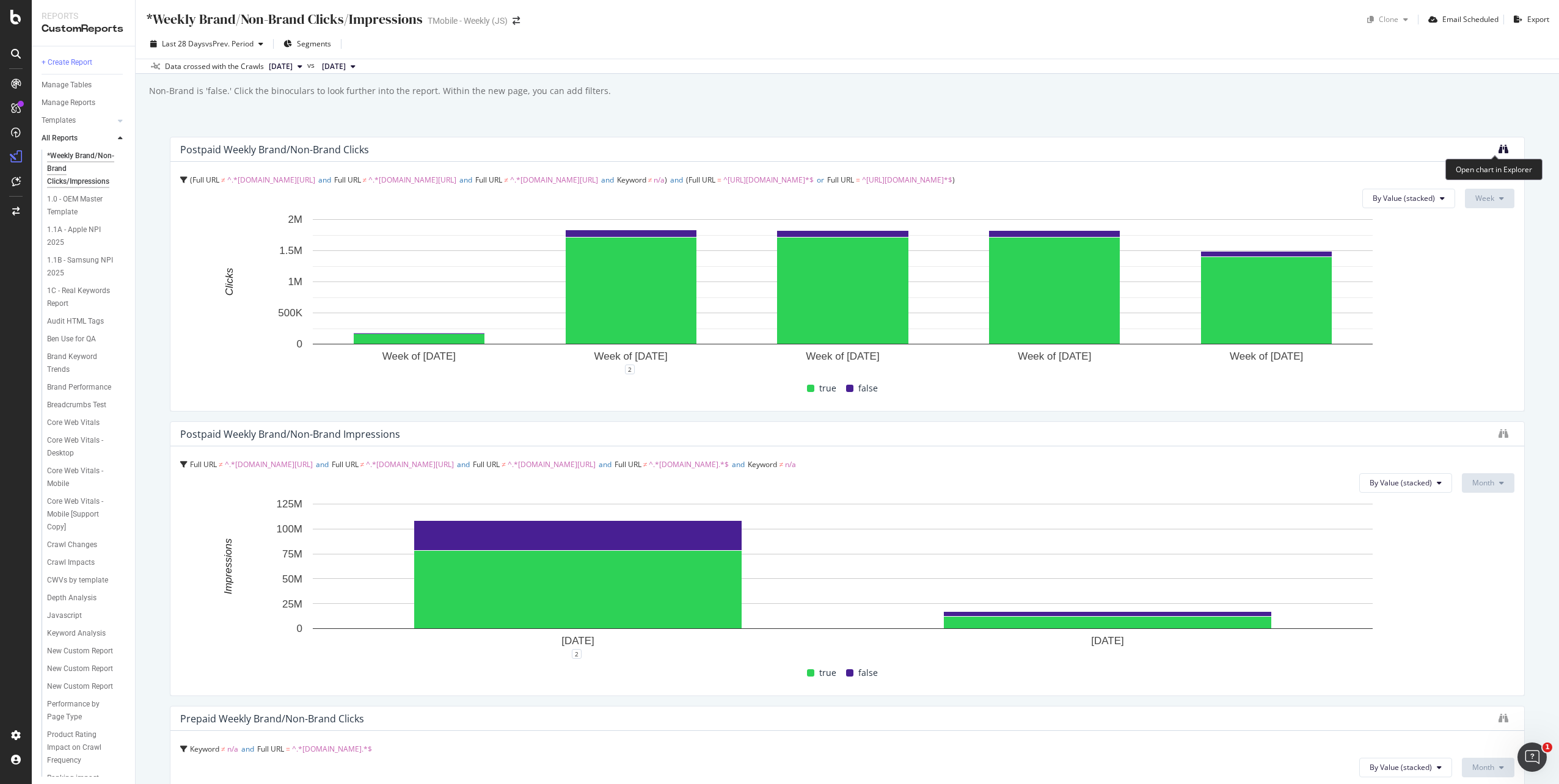
click at [1499, 150] on icon "binoculars" at bounding box center [1504, 149] width 10 height 10
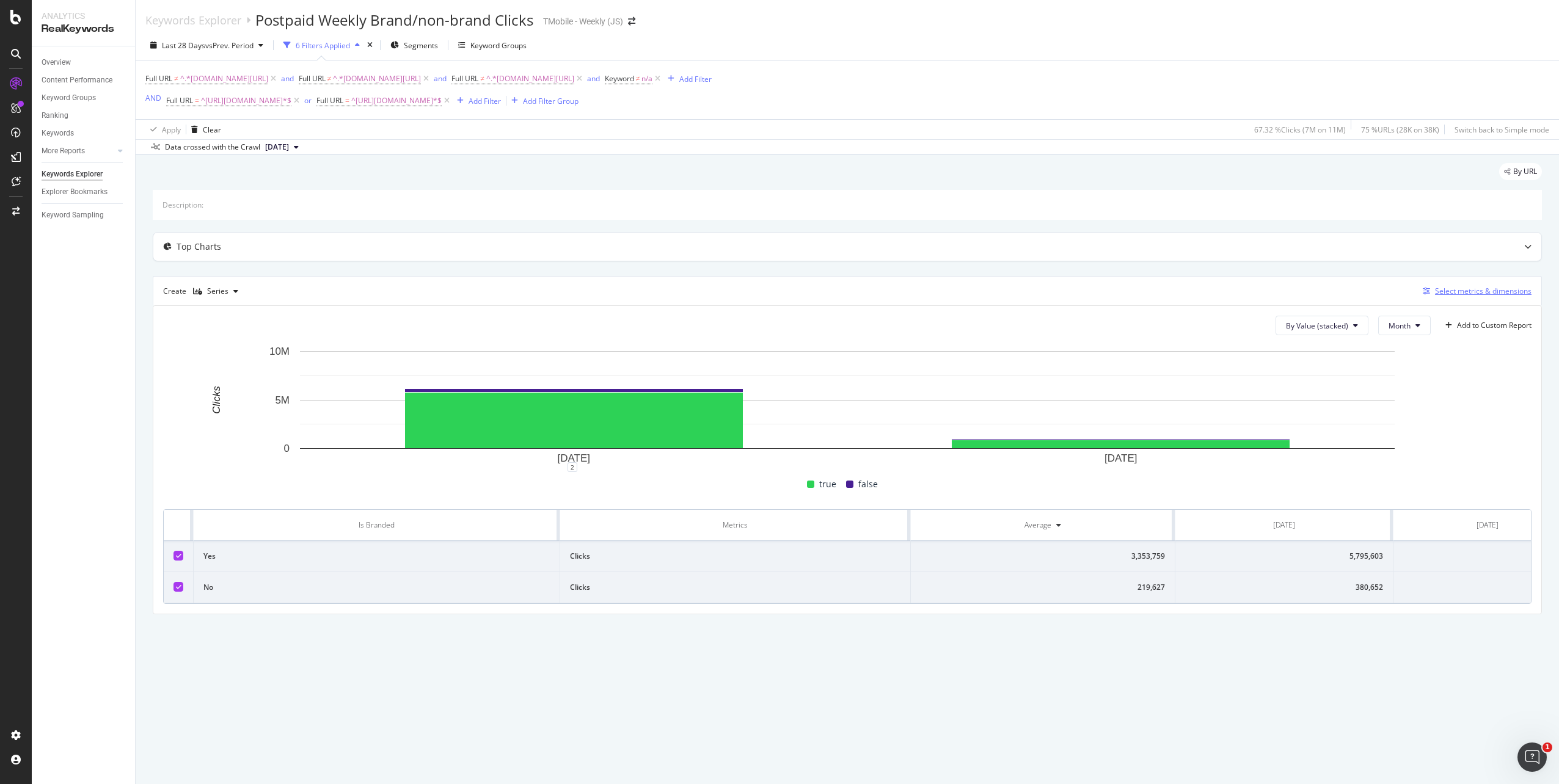
click at [1465, 287] on div "Select metrics & dimensions" at bounding box center [1483, 290] width 97 height 10
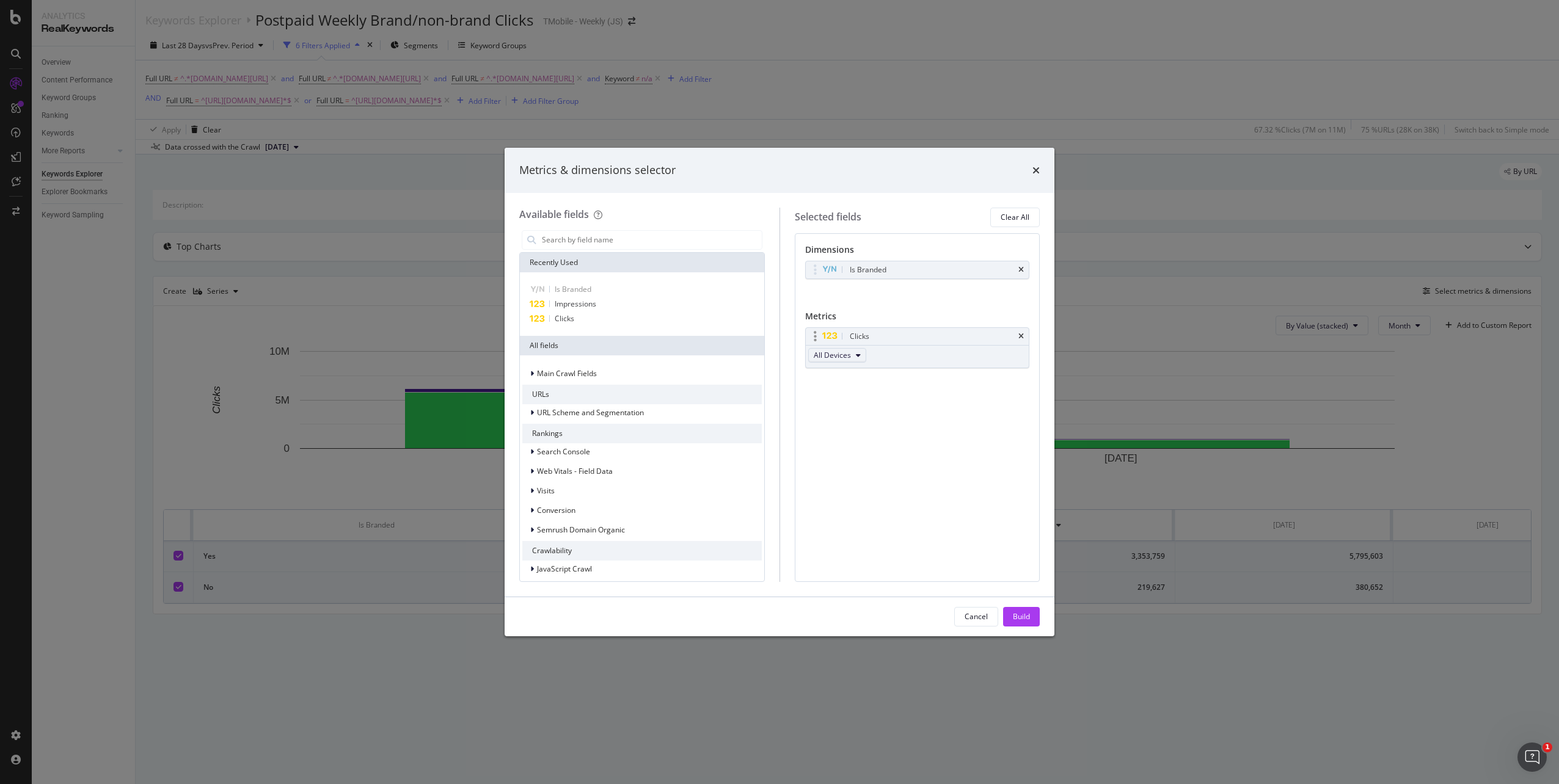
click at [838, 361] on button "All Devices" at bounding box center [837, 356] width 58 height 15
click at [848, 357] on span "All Devices" at bounding box center [832, 355] width 38 height 10
click at [596, 305] on span "Impressions" at bounding box center [575, 303] width 41 height 10
click at [1010, 613] on button "Build" at bounding box center [1022, 617] width 37 height 20
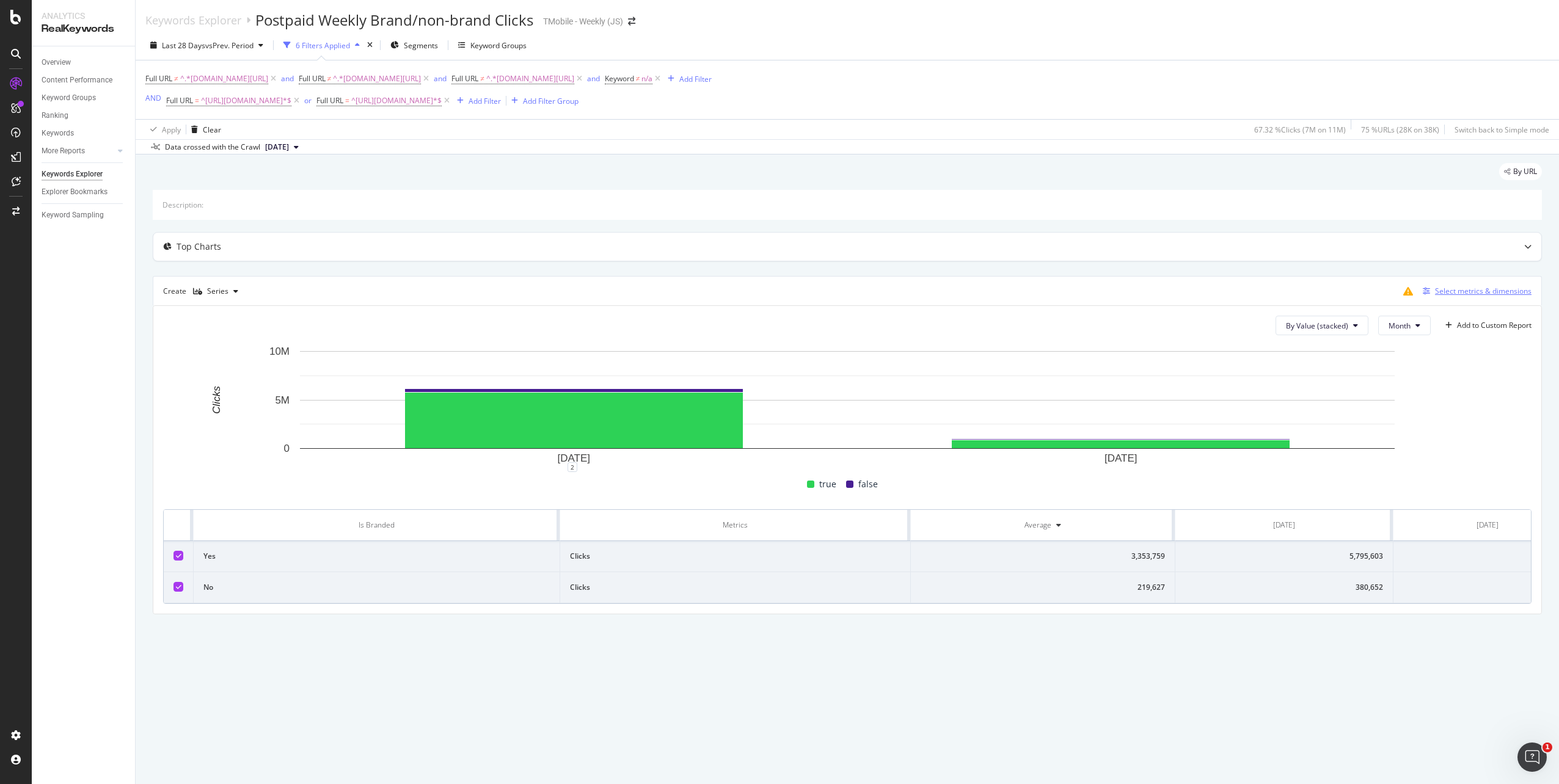
click at [1461, 293] on div "Select metrics & dimensions" at bounding box center [1483, 290] width 97 height 10
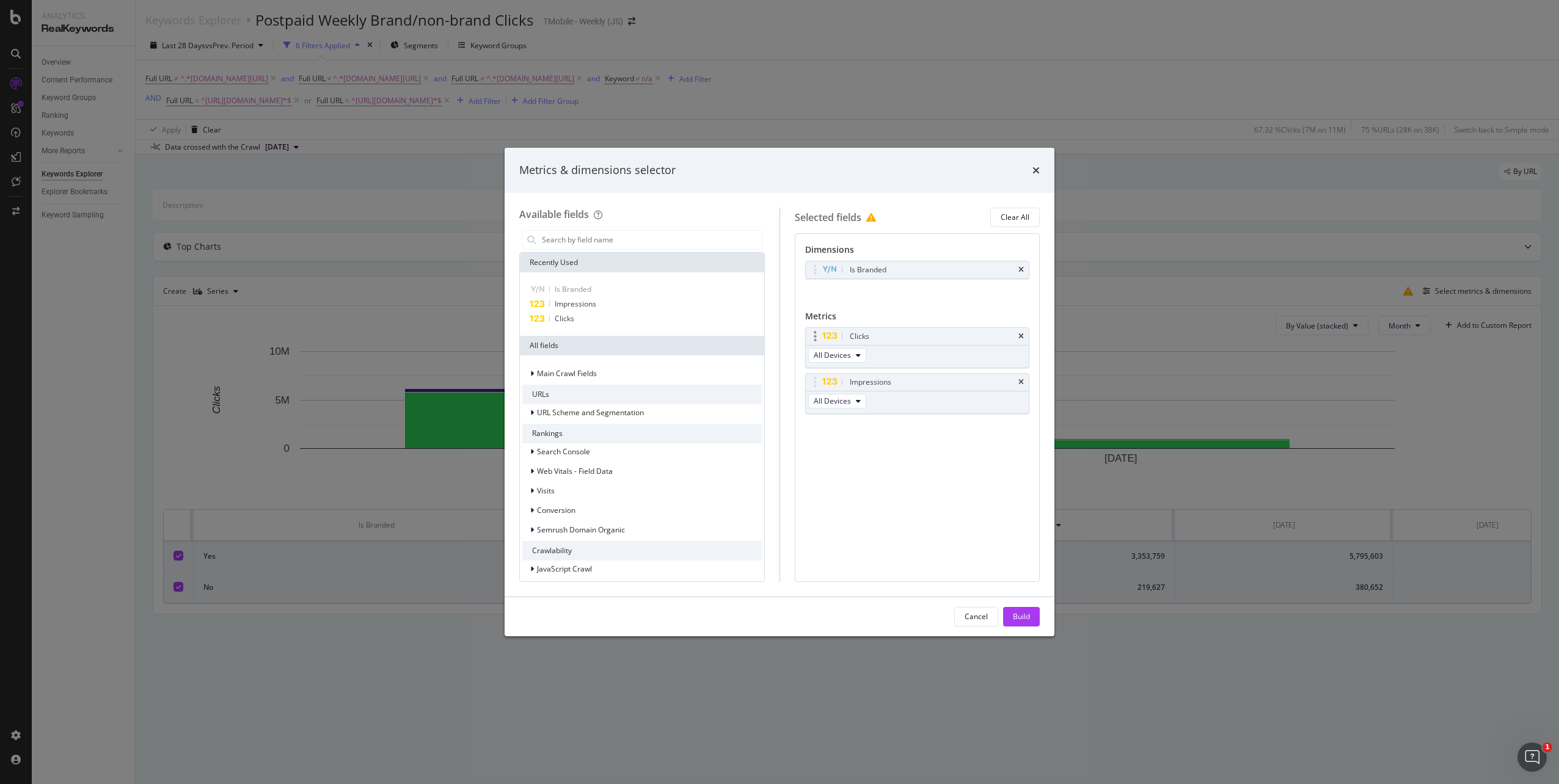
click at [1025, 338] on div "Clicks" at bounding box center [917, 337] width 223 height 17
click at [1019, 337] on icon "times" at bounding box center [1021, 337] width 6 height 7
click at [1018, 615] on div "Build" at bounding box center [1022, 617] width 17 height 10
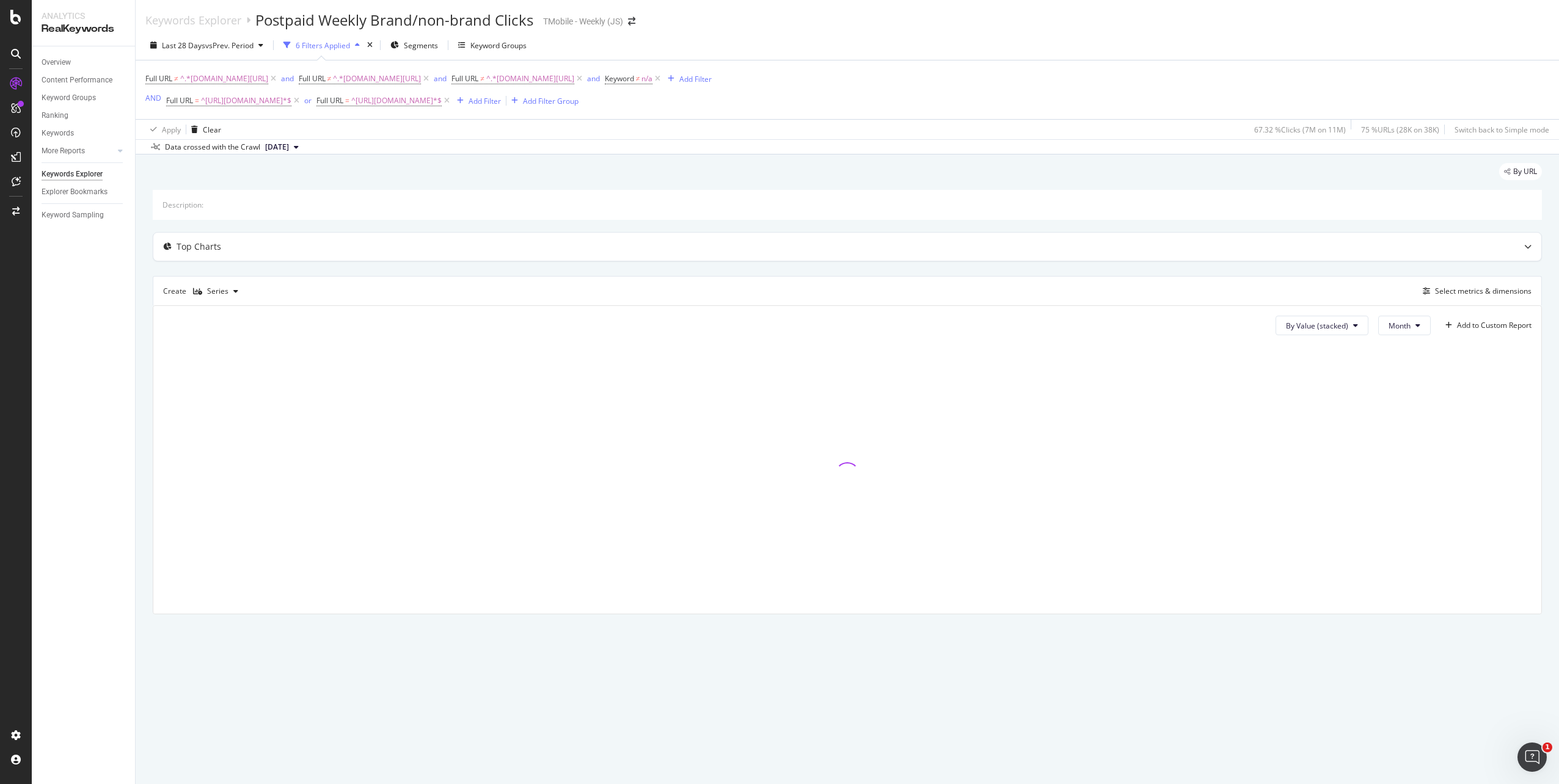
click at [1430, 335] on div "By Value (stacked) Month Add to Custom Report" at bounding box center [1398, 326] width 266 height 20
click at [1416, 324] on icon at bounding box center [1418, 326] width 5 height 7
click at [1395, 378] on div "Week" at bounding box center [1399, 372] width 43 height 18
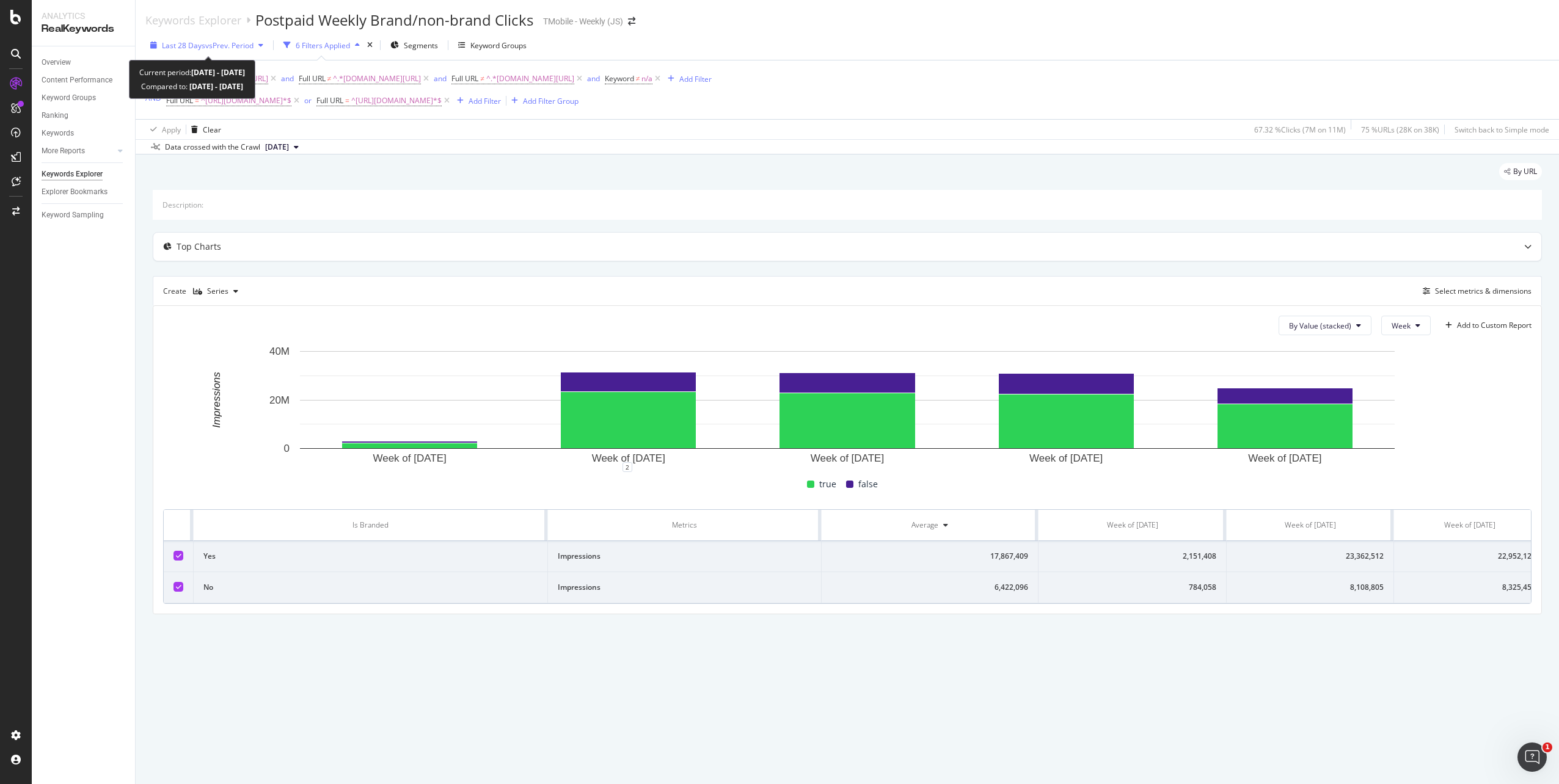
click at [263, 47] on icon "button" at bounding box center [261, 45] width 5 height 7
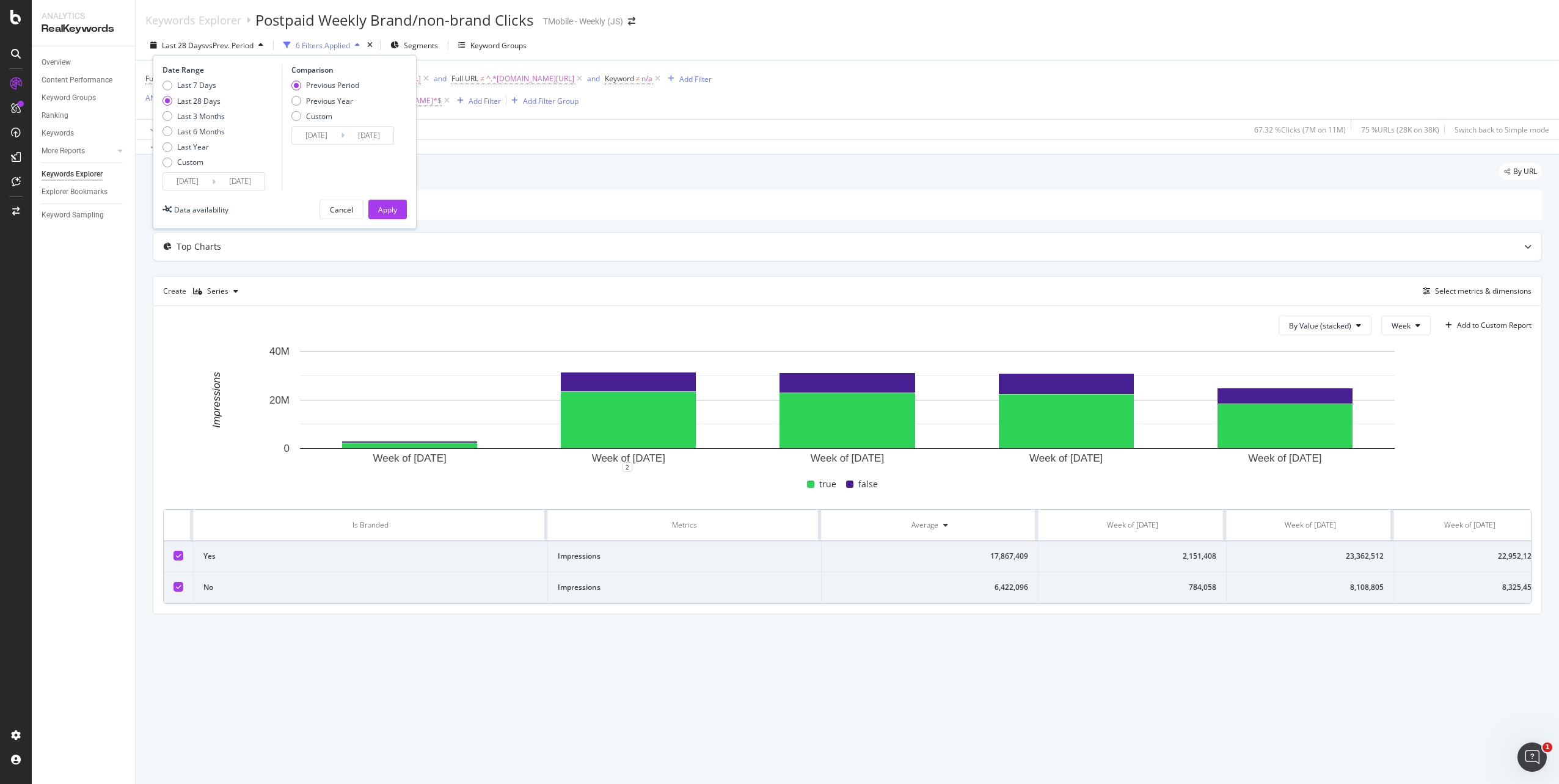
click at [204, 181] on input "[DATE]" at bounding box center [187, 182] width 49 height 17
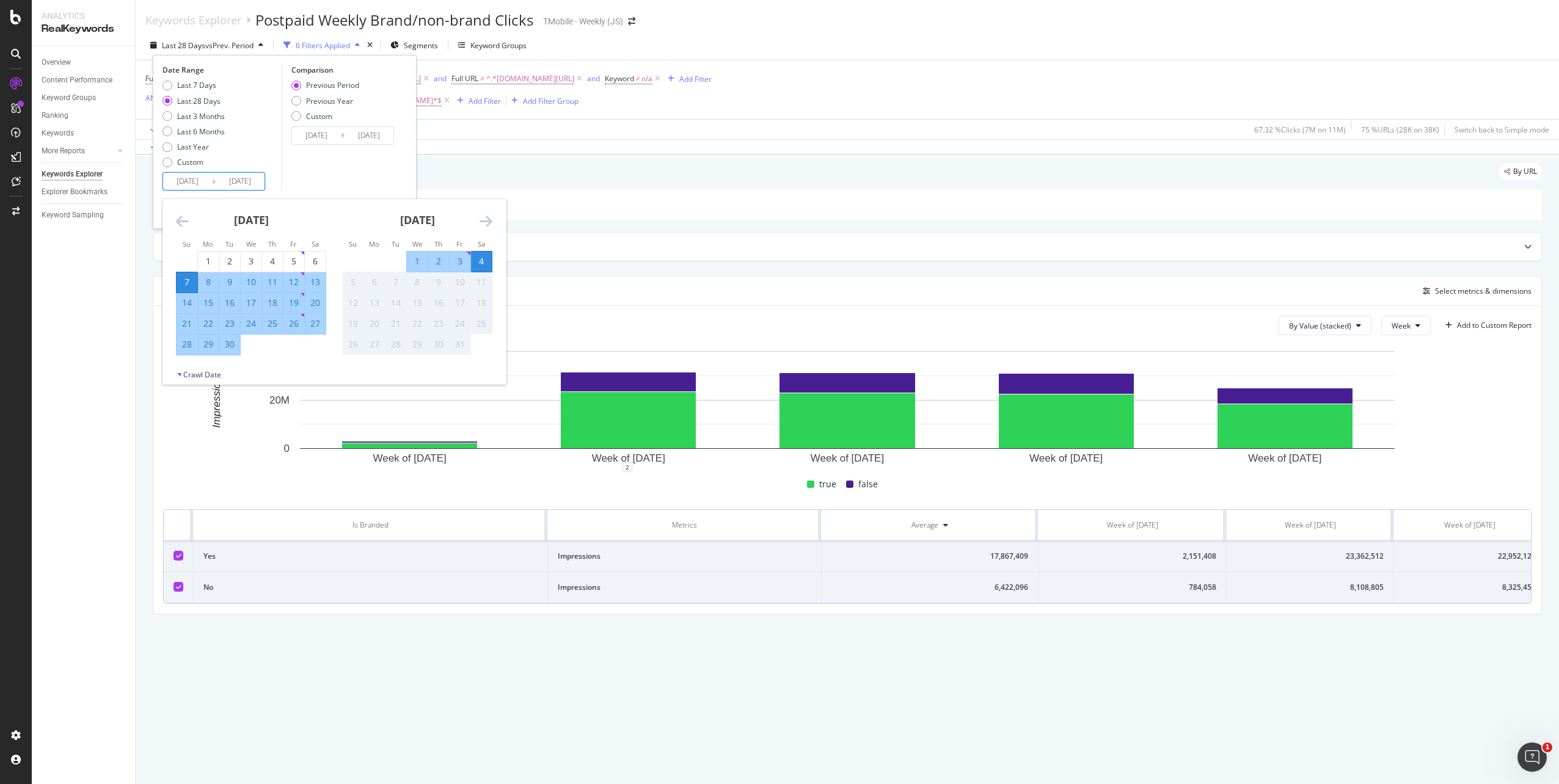
click at [189, 226] on div "[DATE]" at bounding box center [251, 225] width 150 height 52
click at [183, 225] on icon "Move backward to switch to the previous month." at bounding box center [182, 221] width 13 height 15
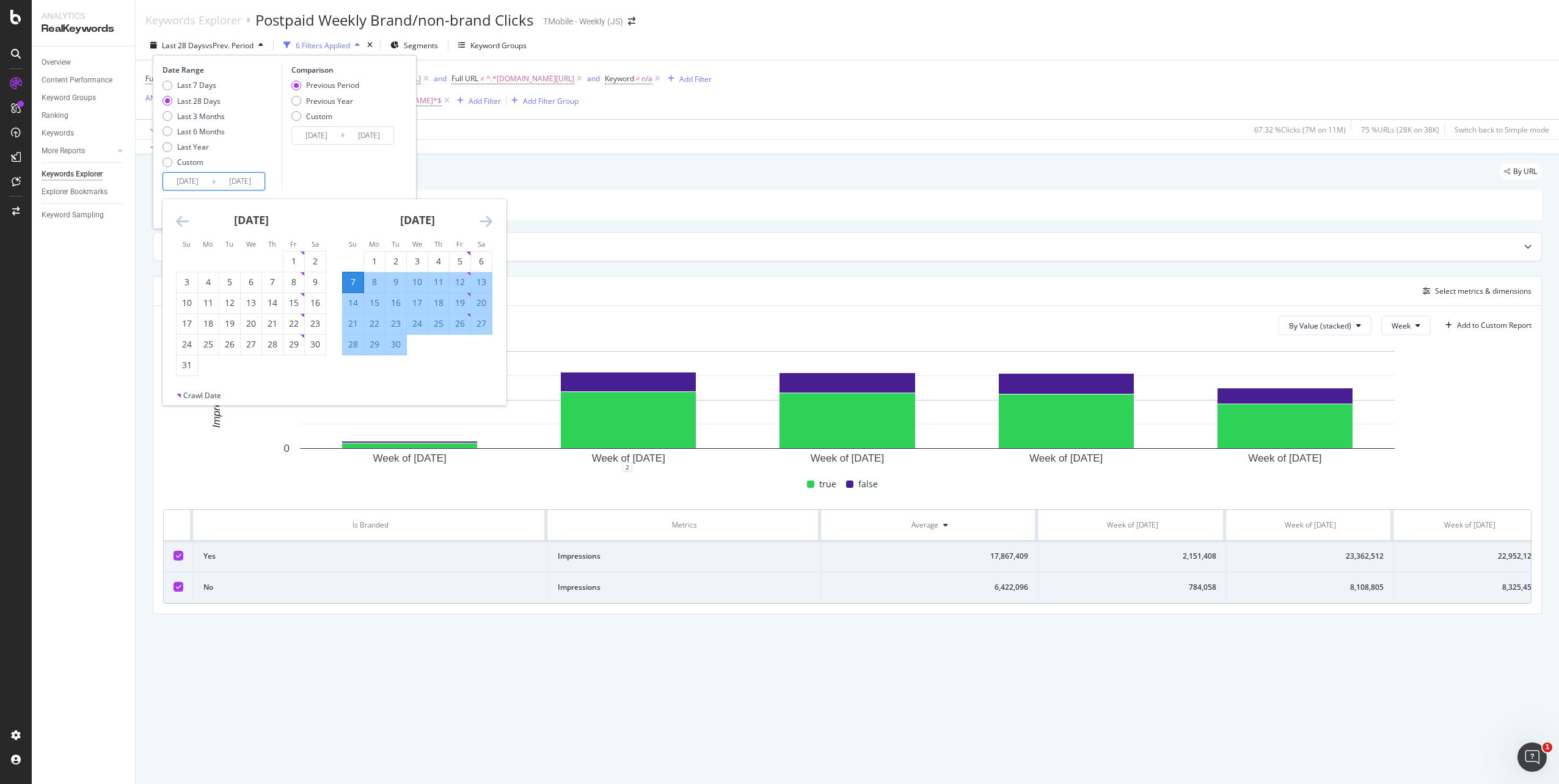
click at [182, 222] on icon "Move backward to switch to the previous month." at bounding box center [182, 221] width 13 height 15
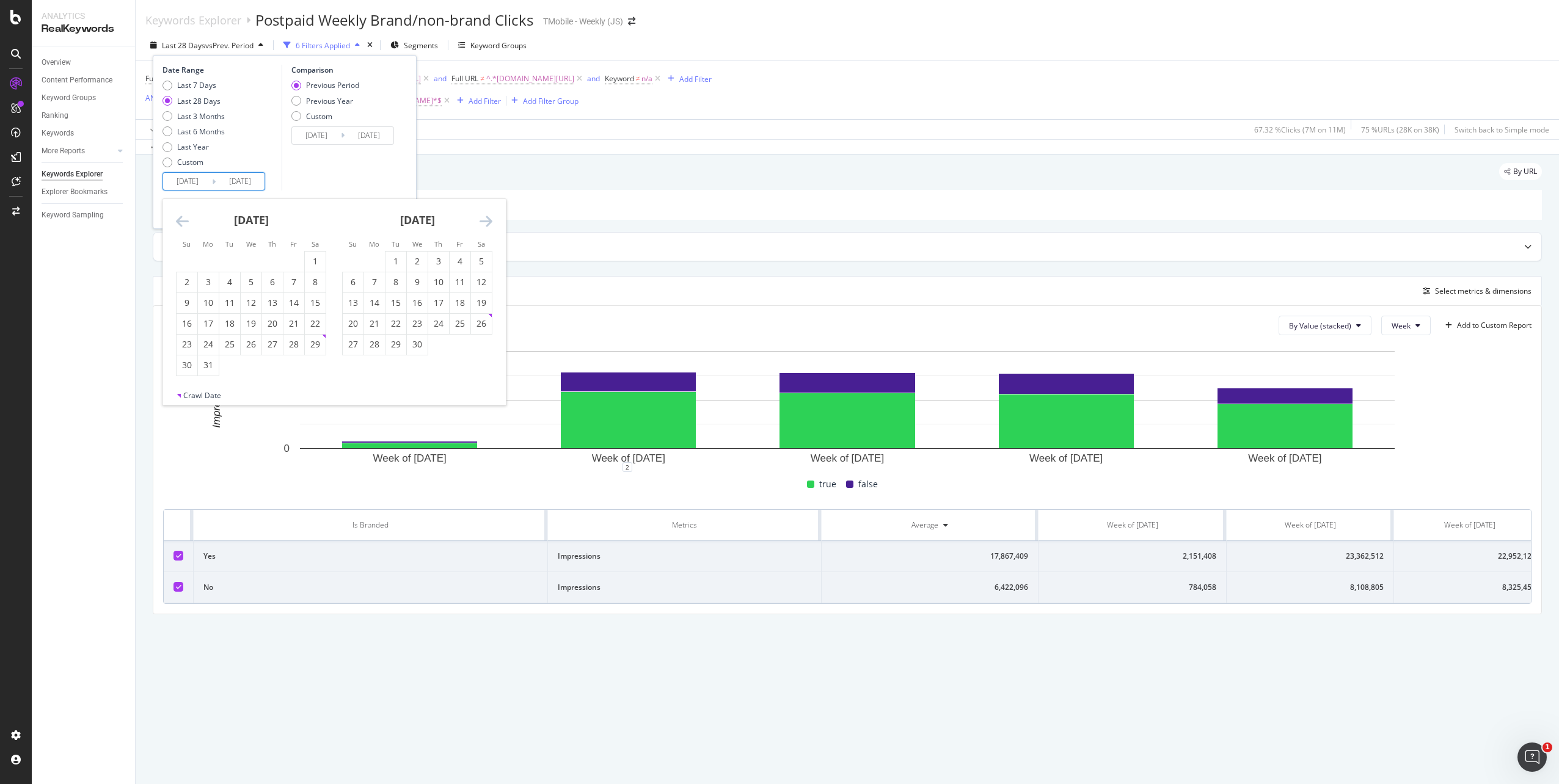
click at [182, 222] on icon "Move backward to switch to the previous month." at bounding box center [182, 221] width 13 height 15
click at [485, 220] on icon "Move forward to switch to the next month." at bounding box center [486, 221] width 13 height 15
click at [206, 366] on div "31" at bounding box center [209, 366] width 21 height 12
type input "[DATE]"
type input "2024/09/24"
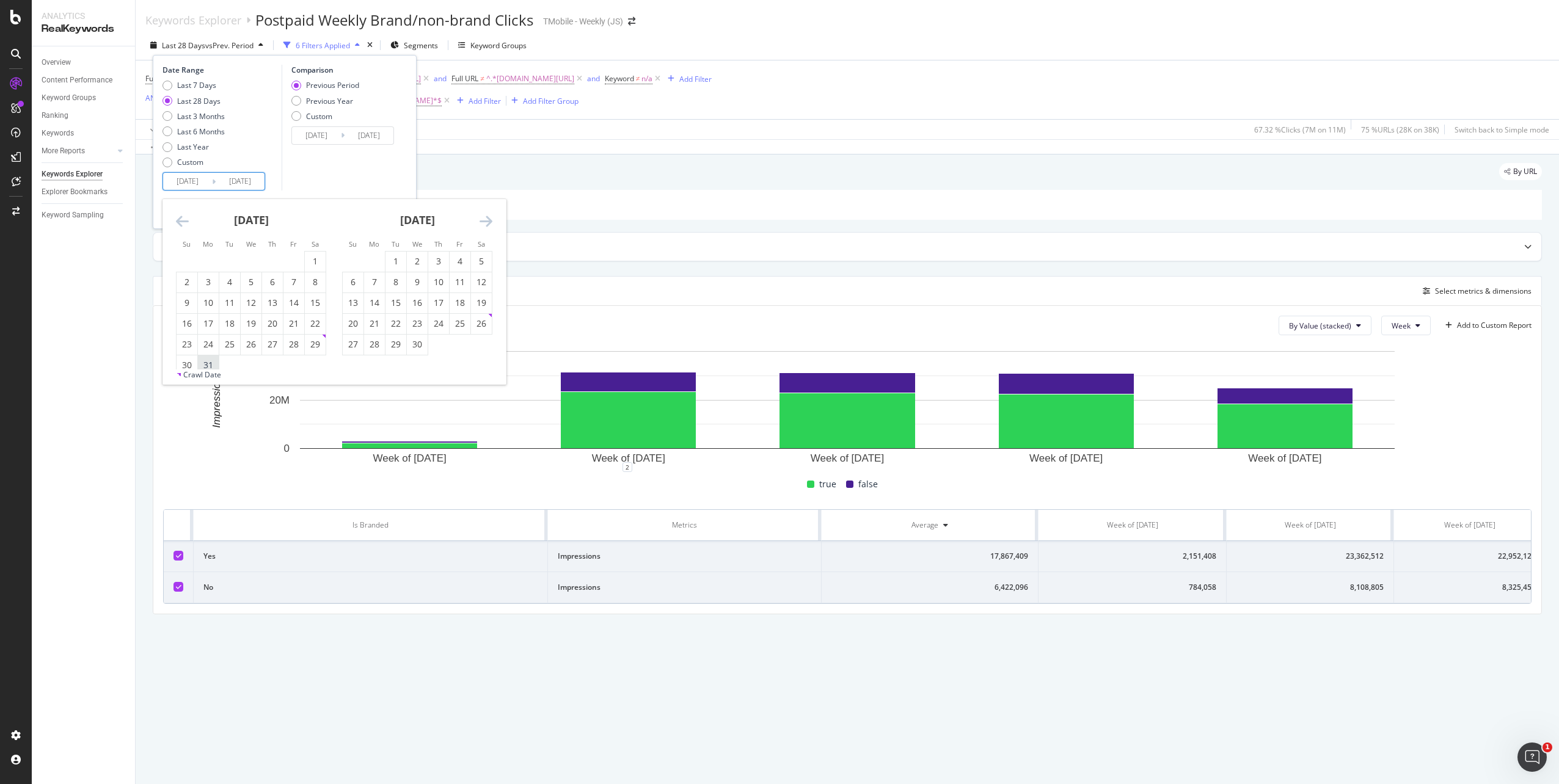
type input "[DATE]"
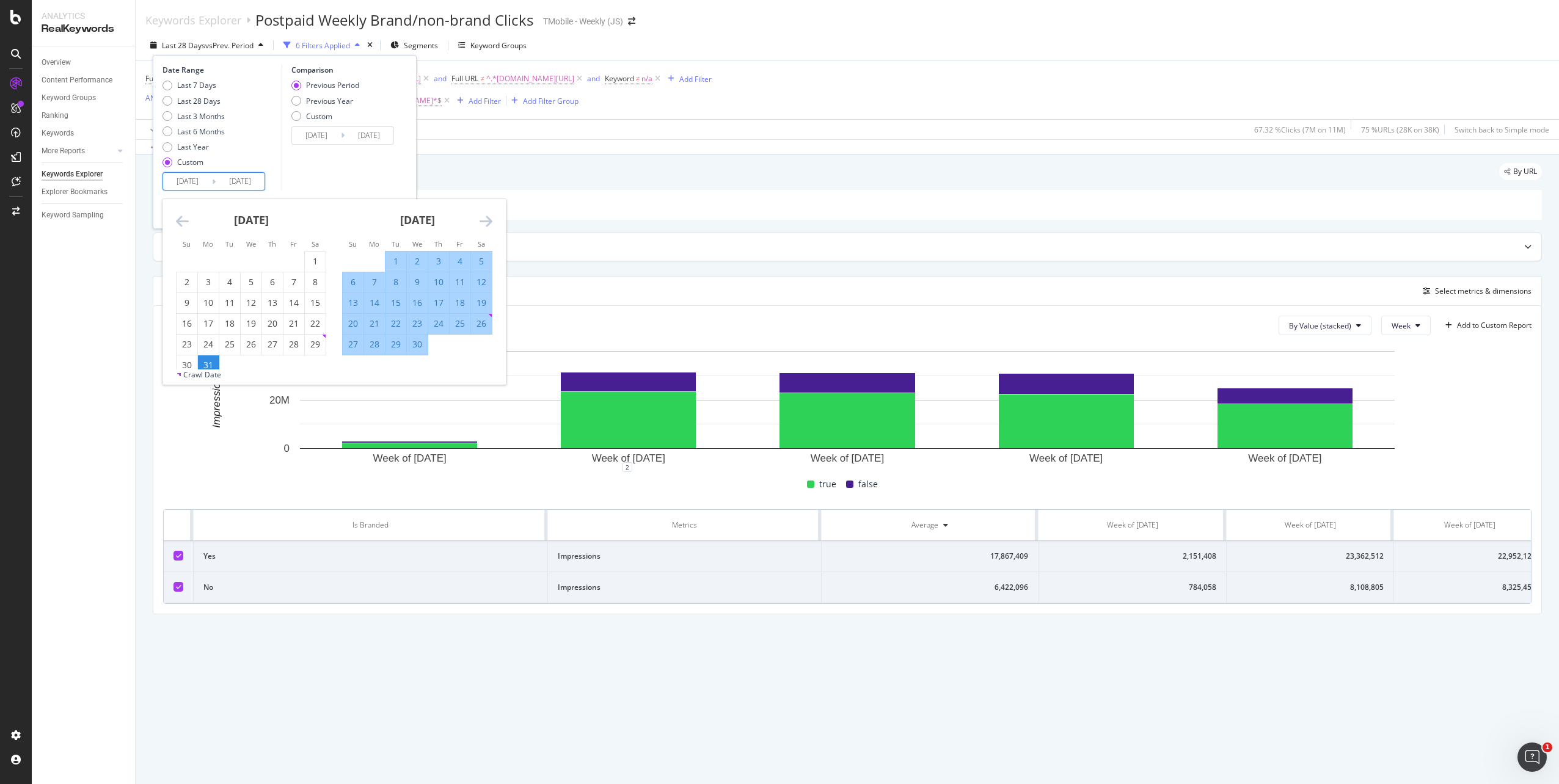
click at [485, 215] on icon "Move forward to switch to the next month." at bounding box center [486, 221] width 13 height 15
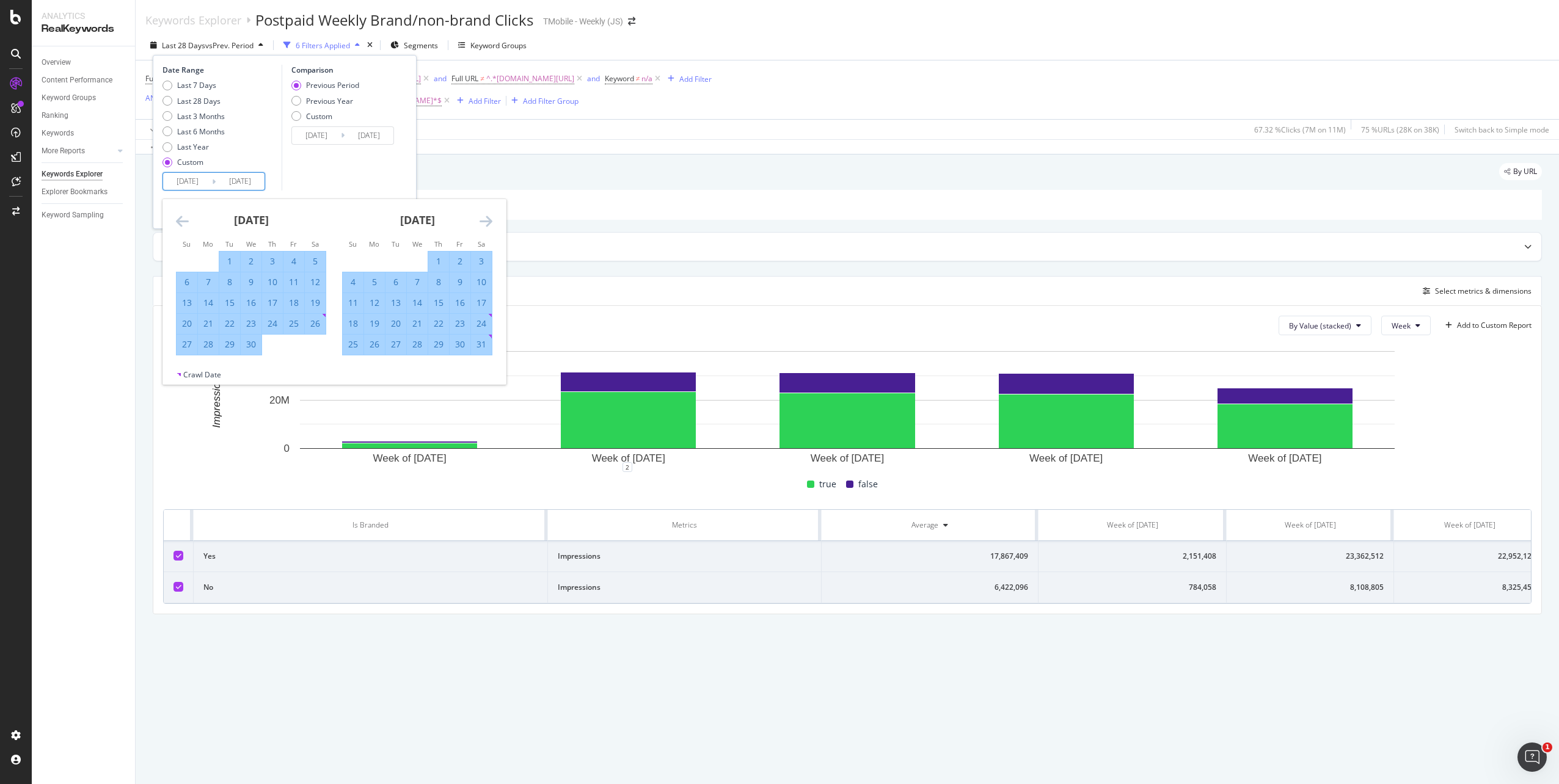
click at [485, 215] on icon "Move forward to switch to the next month." at bounding box center [486, 221] width 13 height 15
click at [353, 346] on div "29" at bounding box center [353, 345] width 21 height 12
type input "[DATE]"
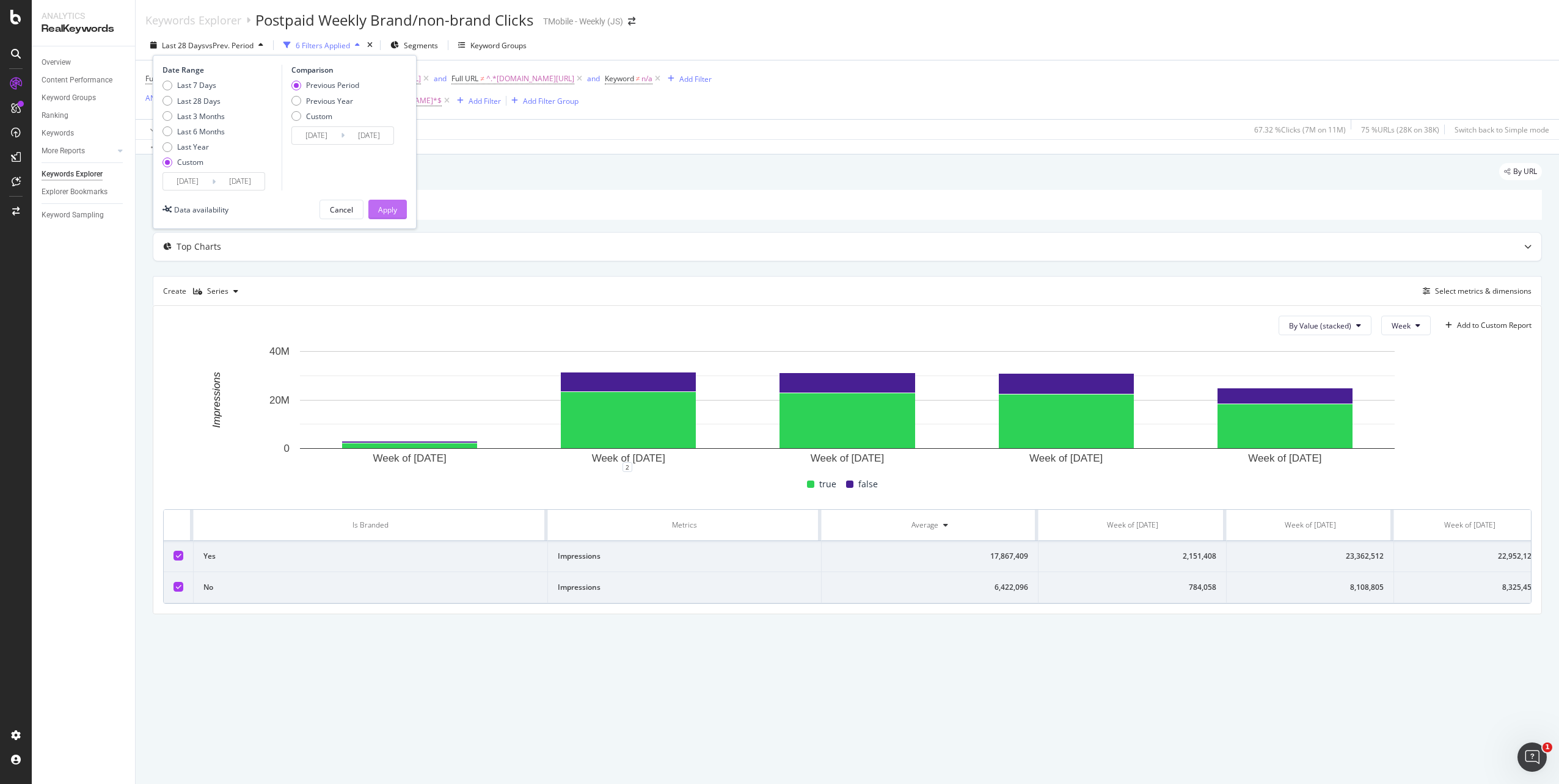
click at [393, 215] on div "Apply" at bounding box center [387, 210] width 19 height 18
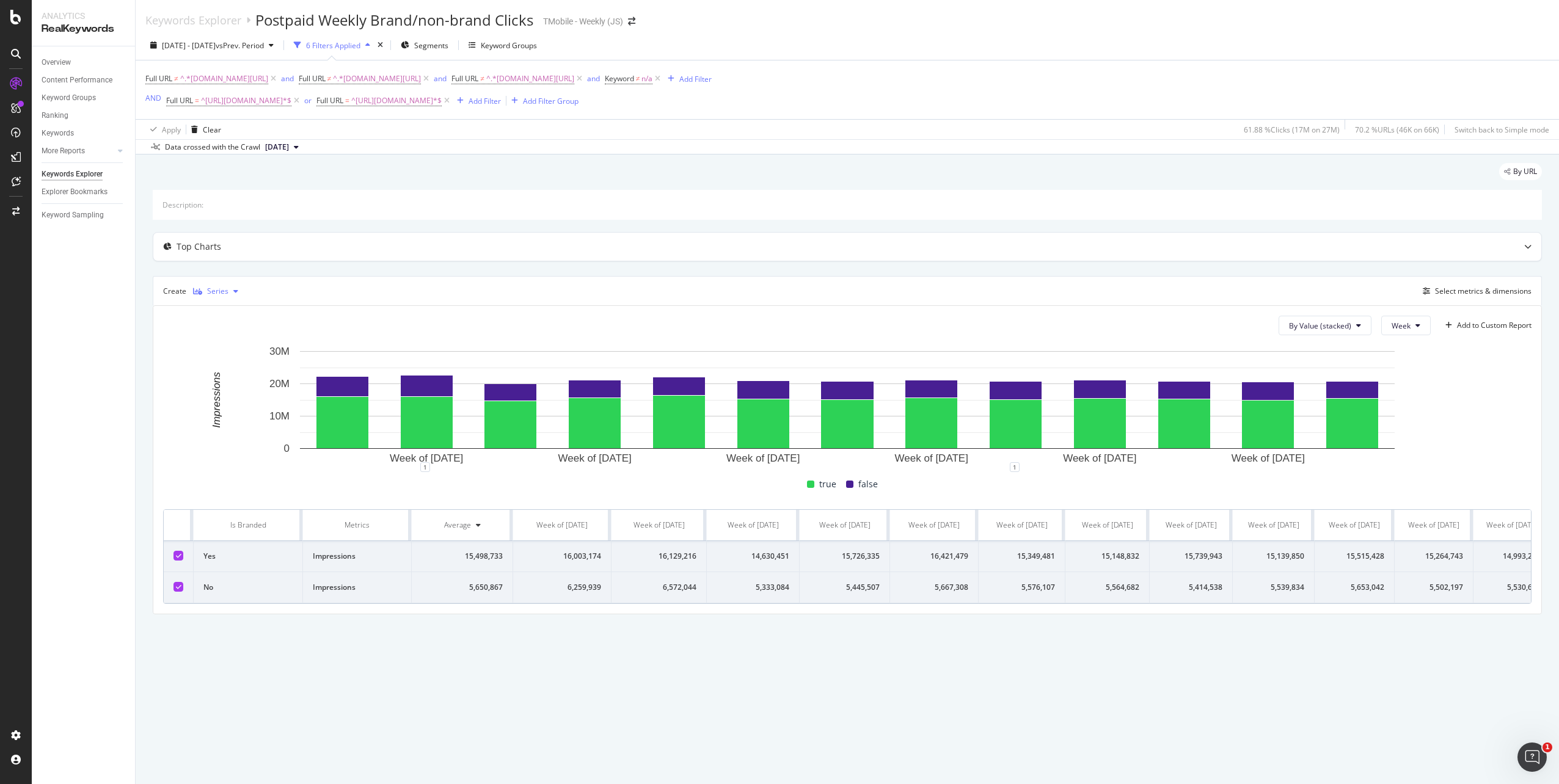
click at [236, 287] on icon "button" at bounding box center [236, 291] width 5 height 7
click at [236, 289] on icon "button" at bounding box center [236, 291] width 5 height 7
click at [226, 418] on div "KPI" at bounding box center [221, 413] width 56 height 15
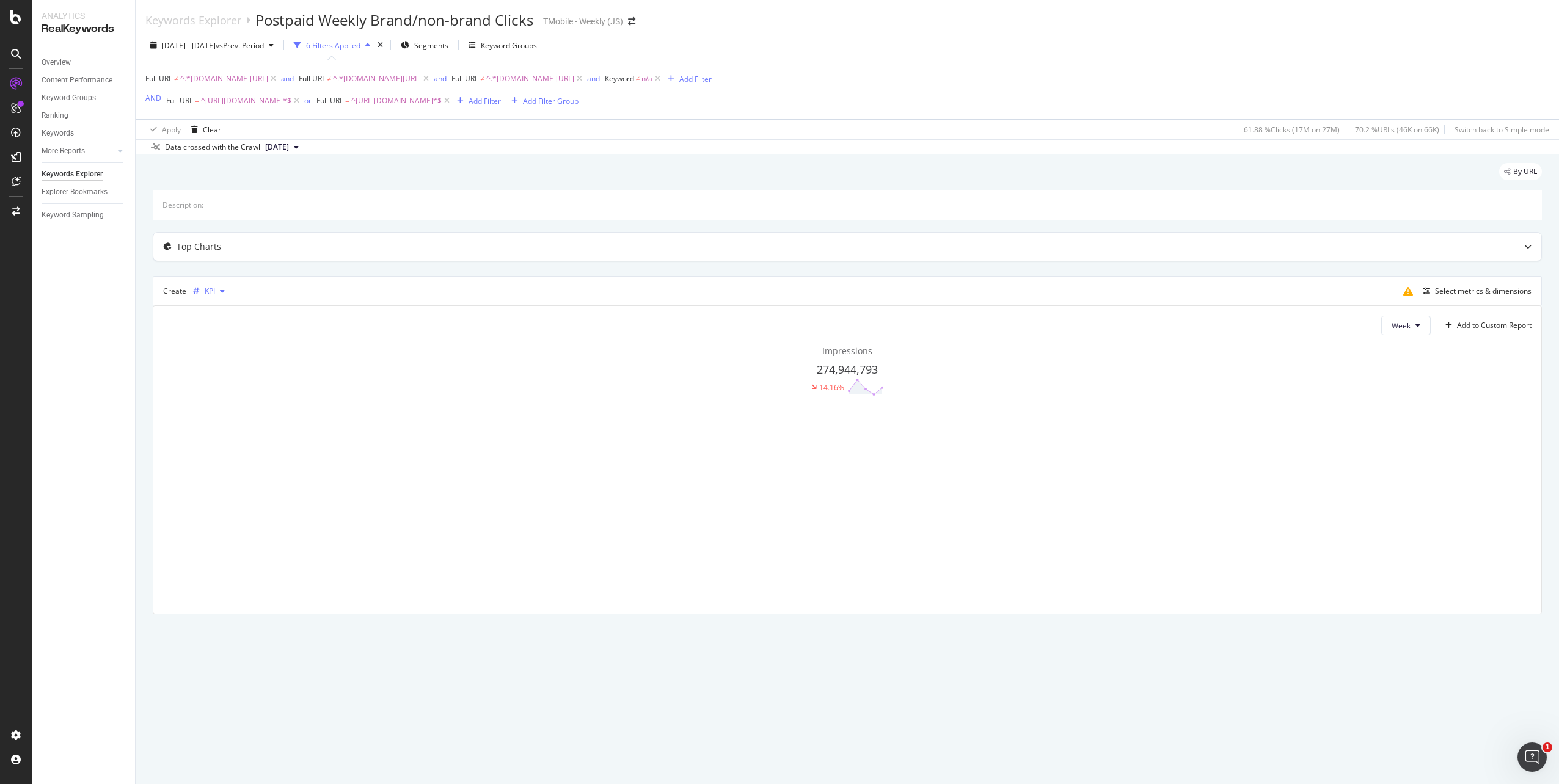
click at [218, 295] on div "KPI" at bounding box center [209, 292] width 41 height 18
click at [226, 313] on div "Table" at bounding box center [226, 311] width 19 height 10
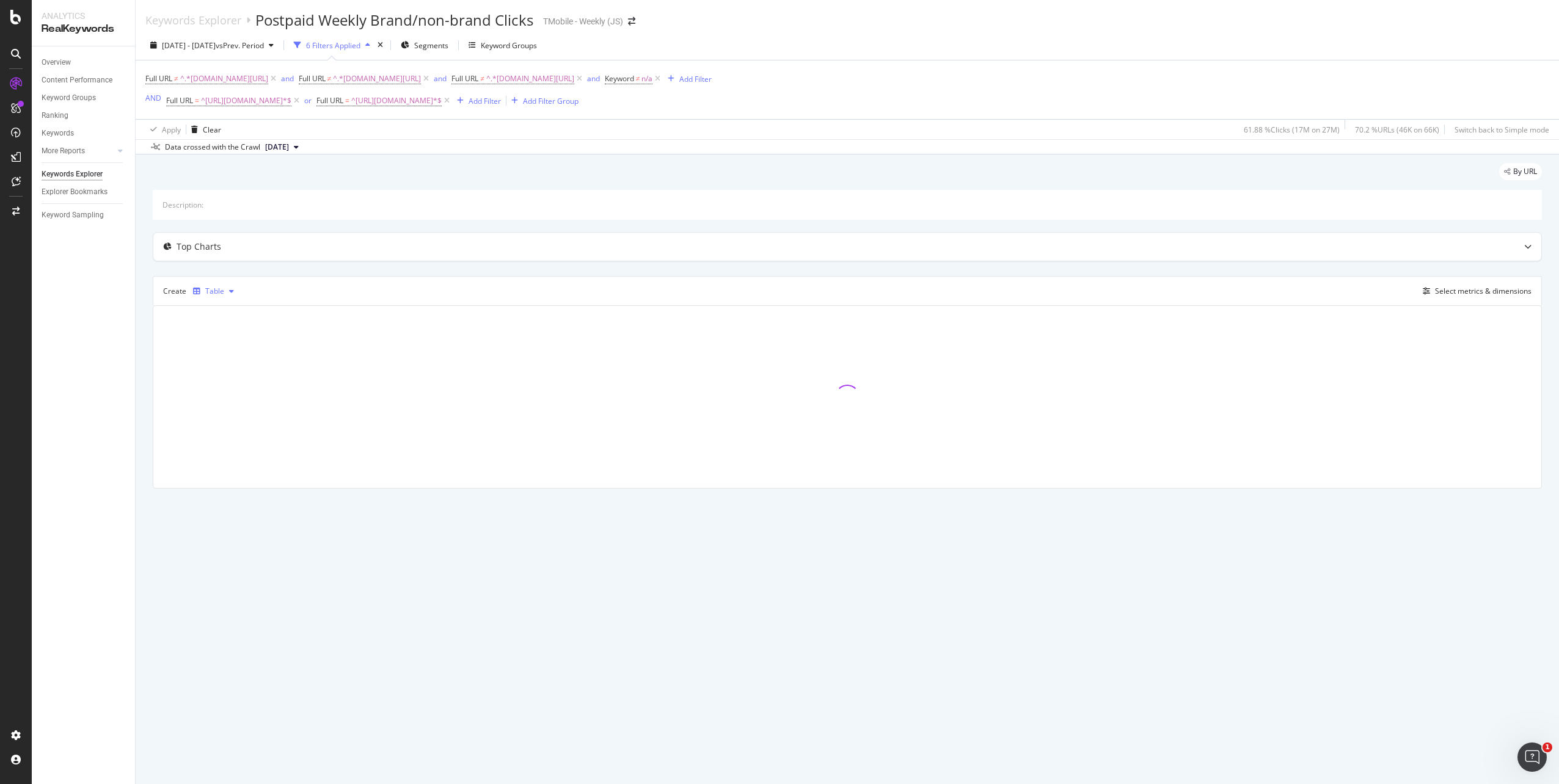
click at [224, 292] on div "button" at bounding box center [231, 291] width 15 height 7
click at [225, 356] on div "Series" at bounding box center [228, 352] width 22 height 10
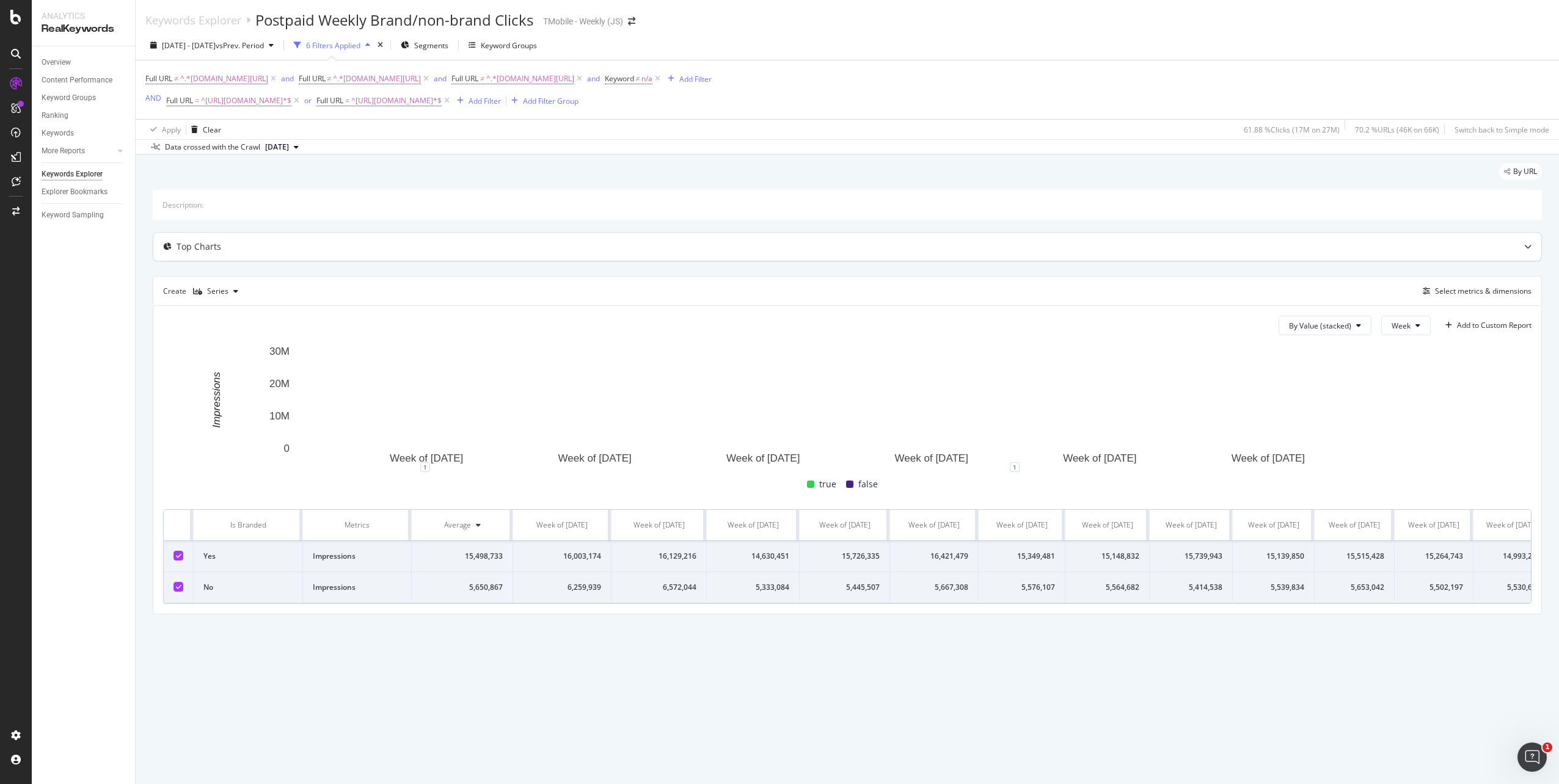
click at [1527, 249] on icon at bounding box center [1528, 247] width 7 height 7
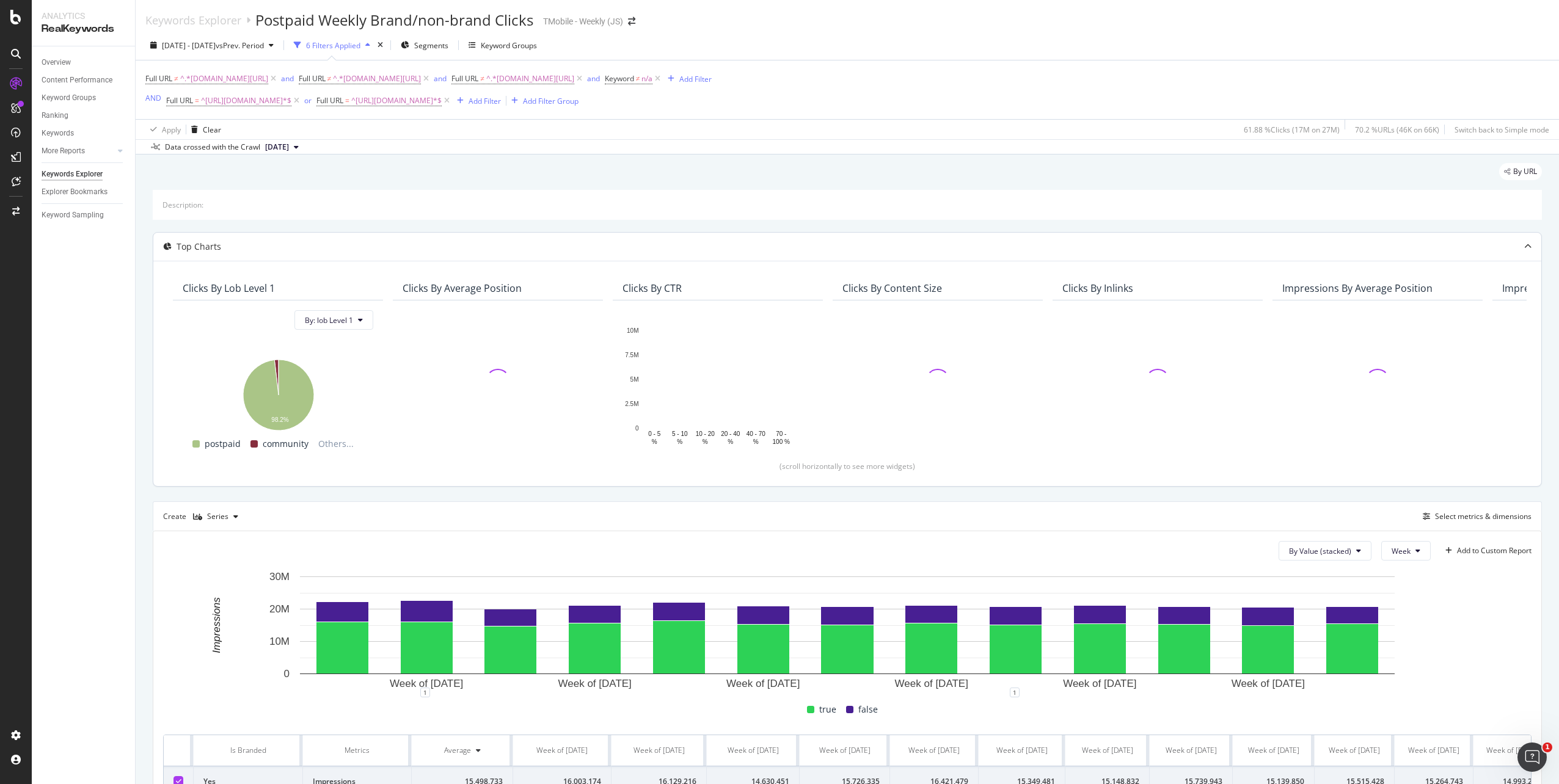
click at [1521, 251] on div at bounding box center [1528, 247] width 27 height 28
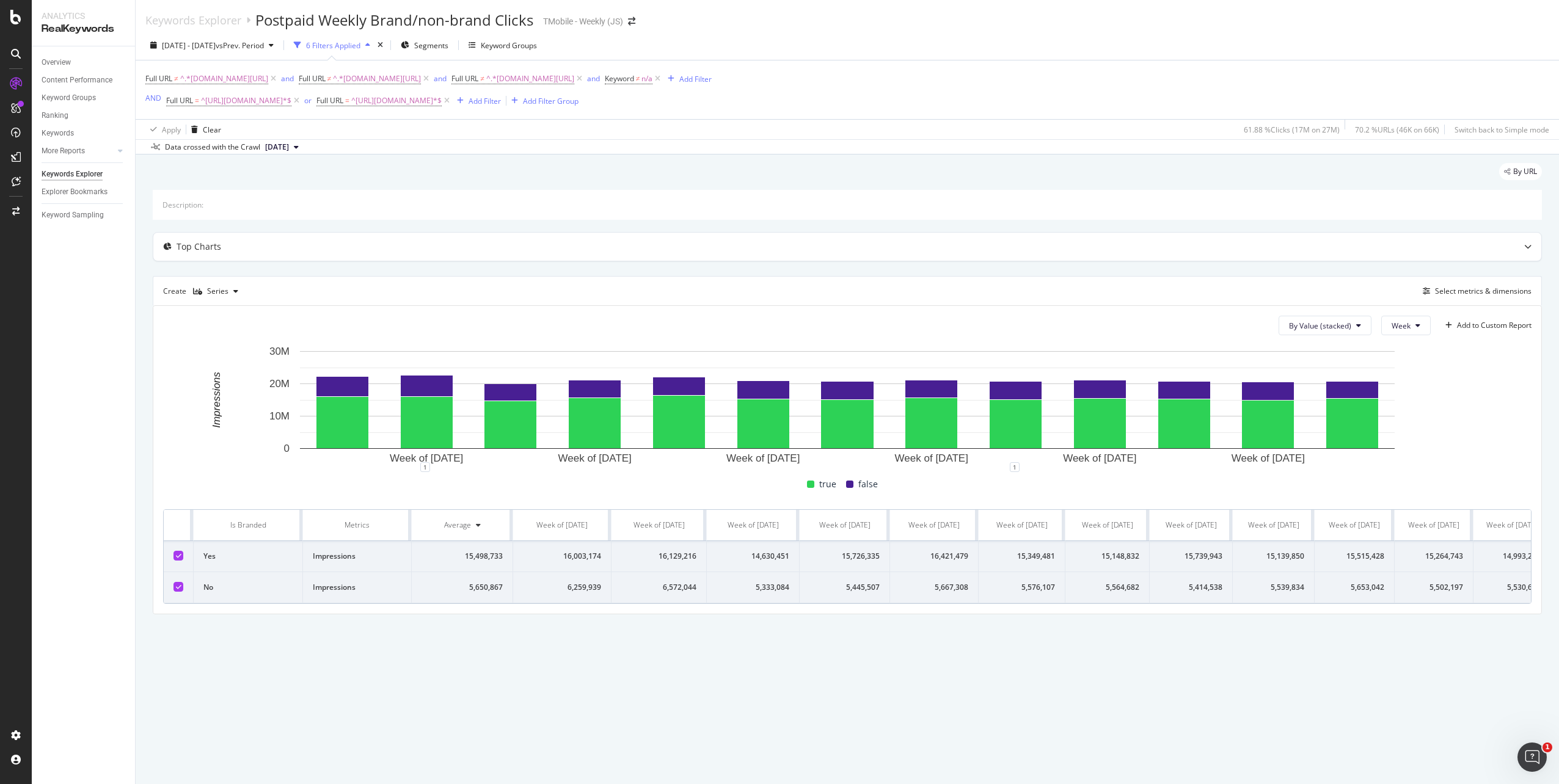
click at [299, 146] on icon at bounding box center [296, 147] width 5 height 7
click at [206, 172] on div "By URL" at bounding box center [847, 177] width 1389 height 27
click at [361, 49] on div "6 Filters Applied" at bounding box center [333, 46] width 54 height 10
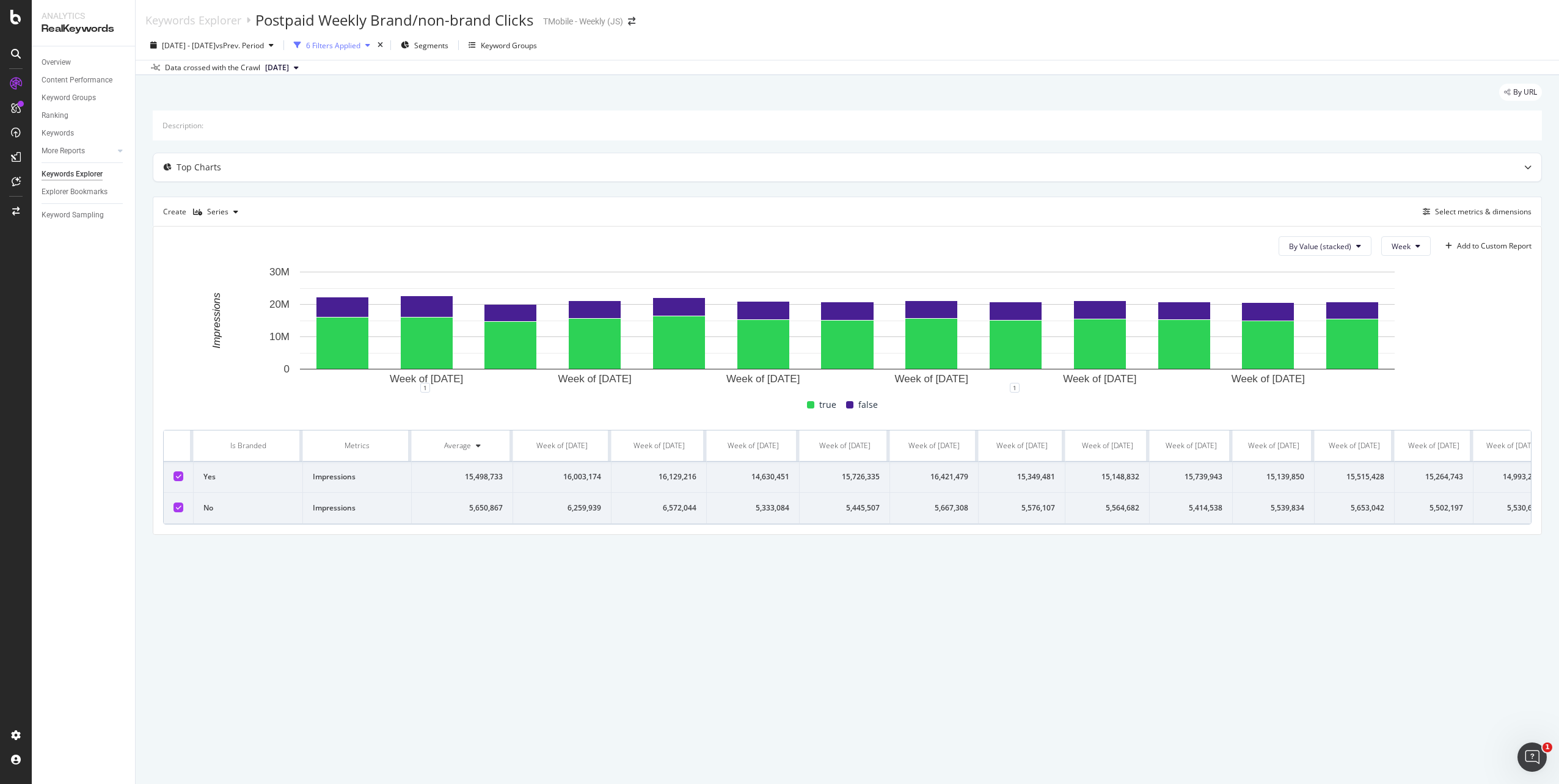
click at [361, 49] on div "6 Filters Applied" at bounding box center [333, 46] width 54 height 10
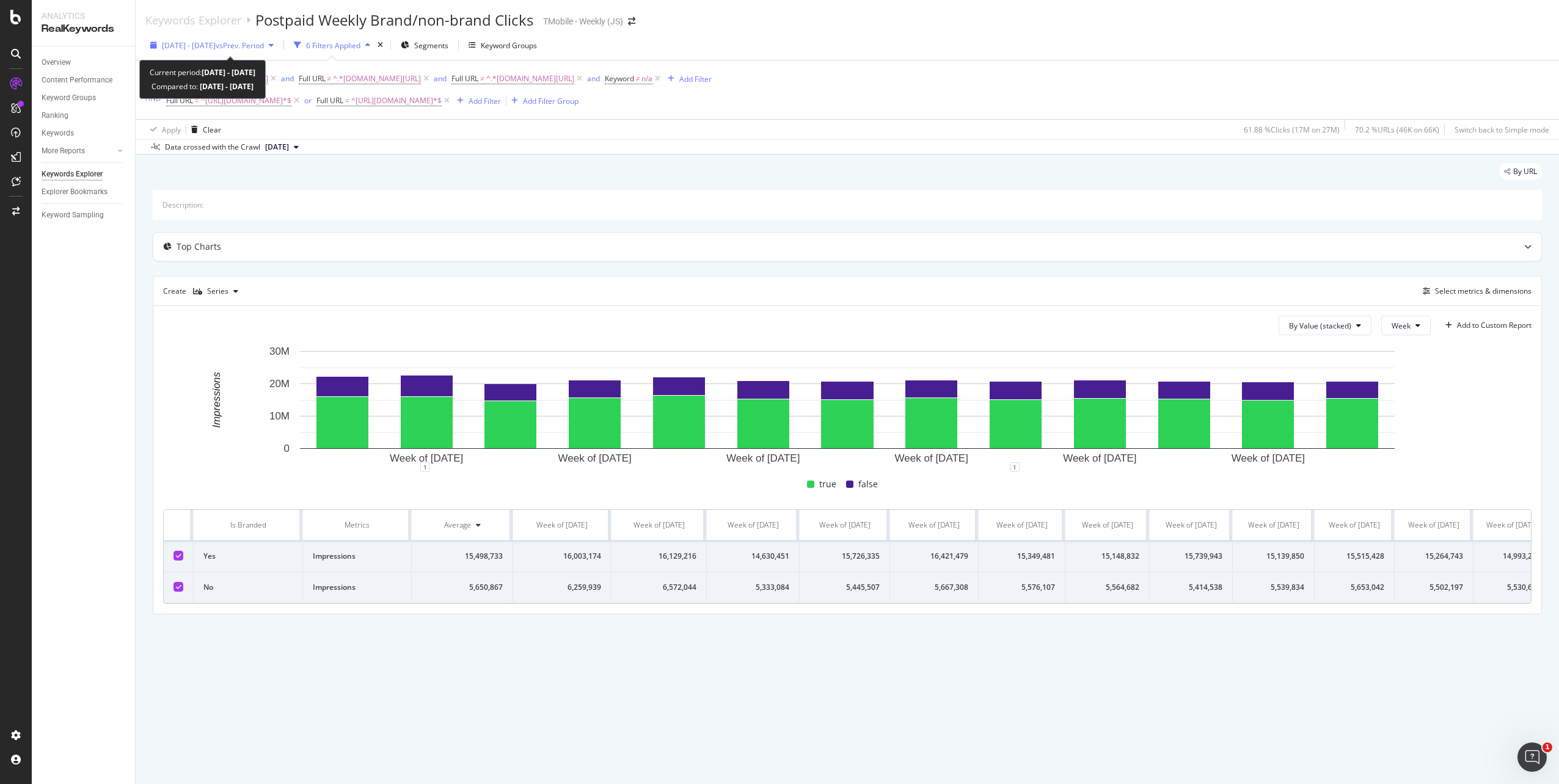
click at [274, 46] on icon "button" at bounding box center [271, 45] width 5 height 7
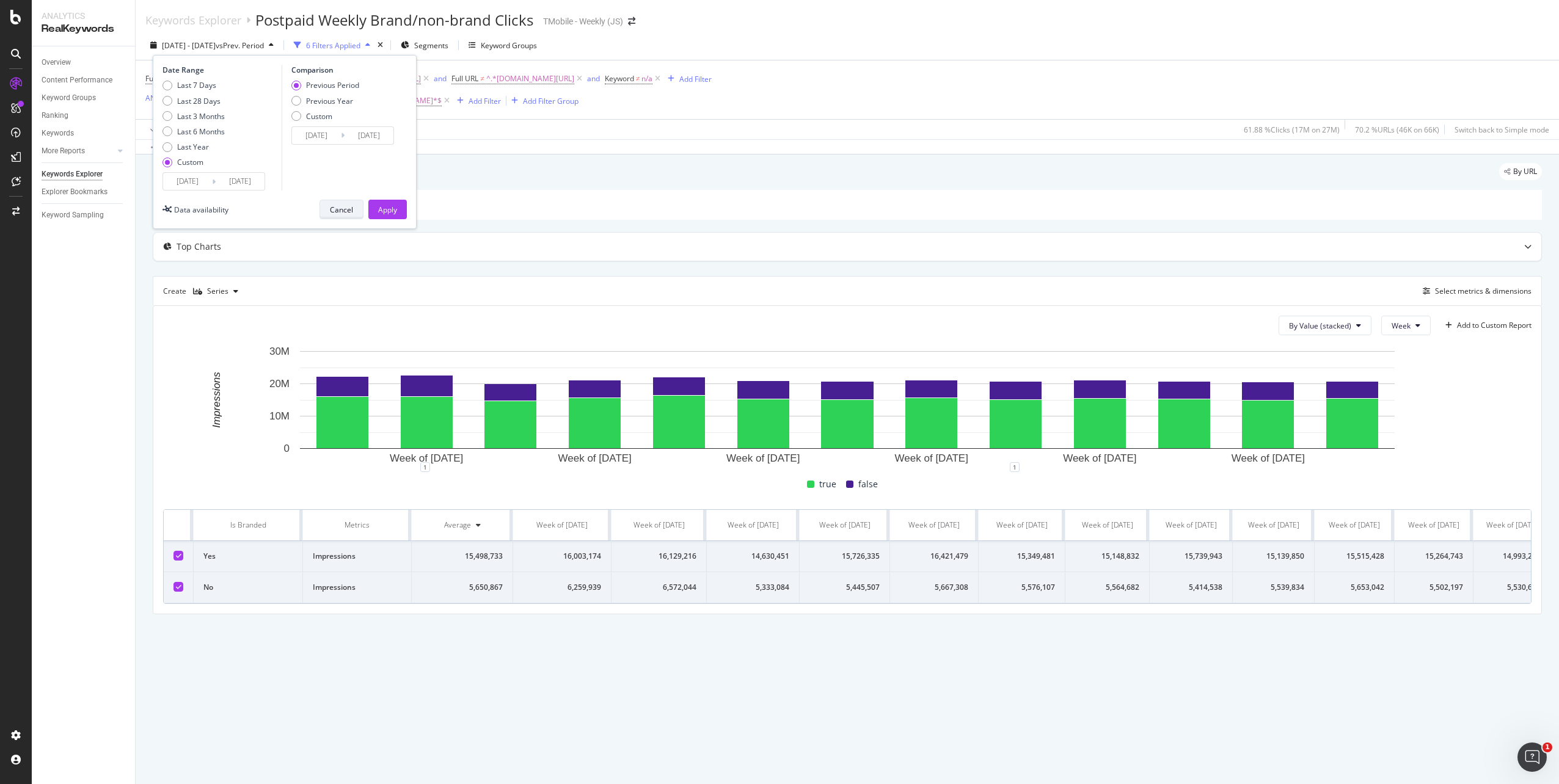
click at [348, 214] on div "Cancel" at bounding box center [342, 209] width 23 height 10
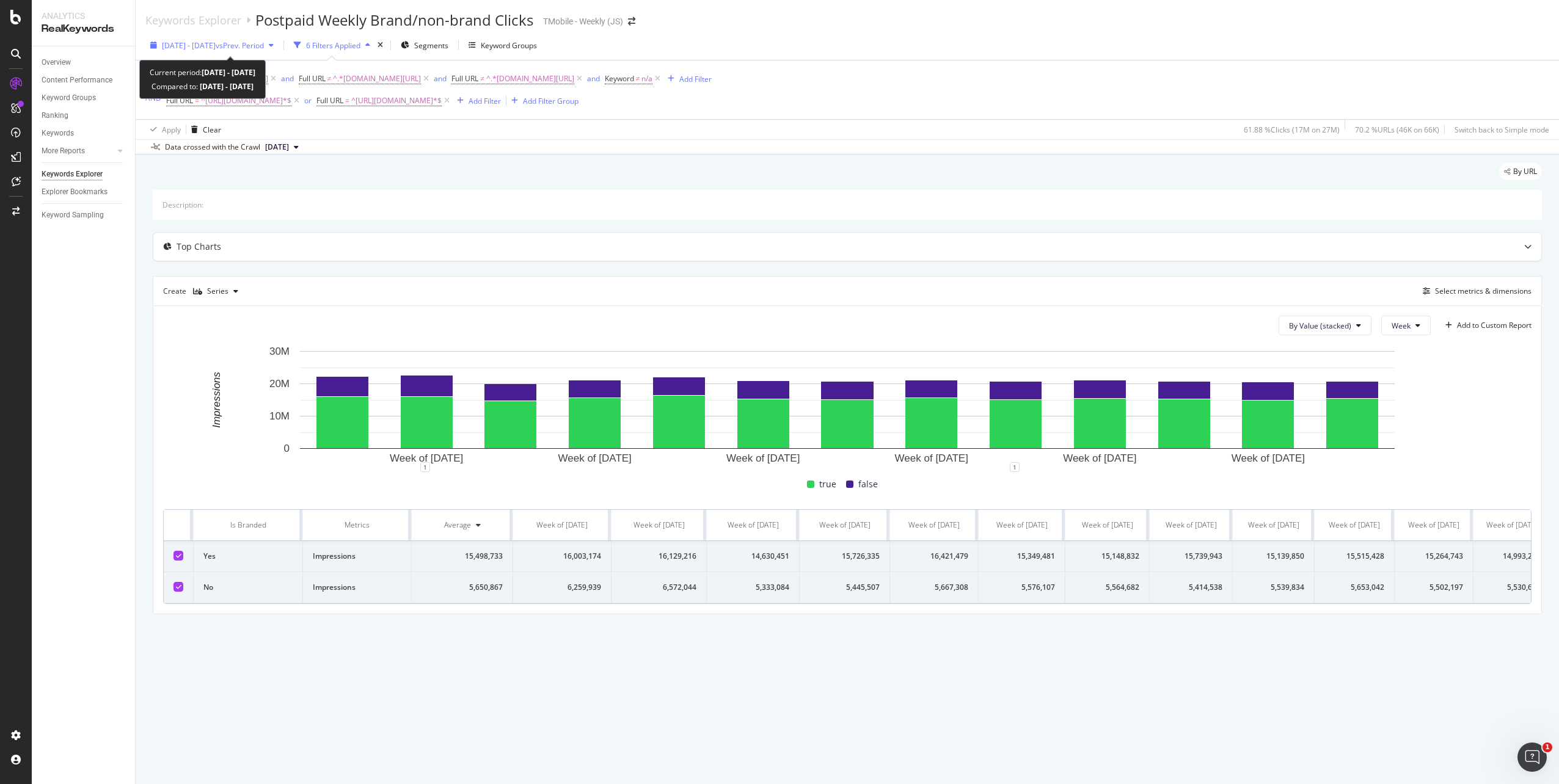
click at [274, 44] on icon "button" at bounding box center [271, 45] width 5 height 7
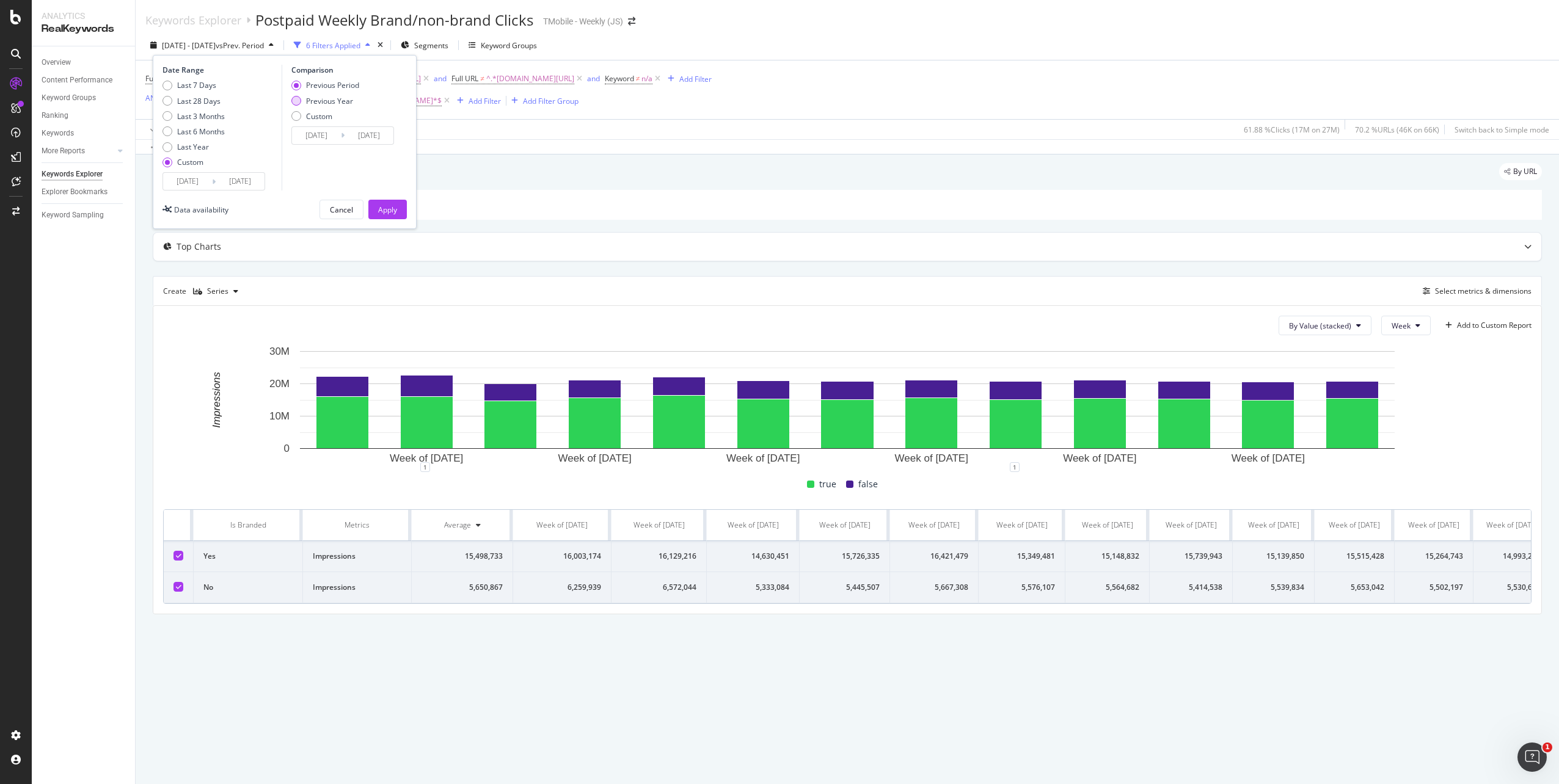
click at [297, 102] on div "Previous Year" at bounding box center [296, 101] width 10 height 10
type input "2024/04/01"
type input "2024/06/30"
click at [297, 88] on div "Previous Period" at bounding box center [296, 86] width 10 height 10
type input "[DATE]"
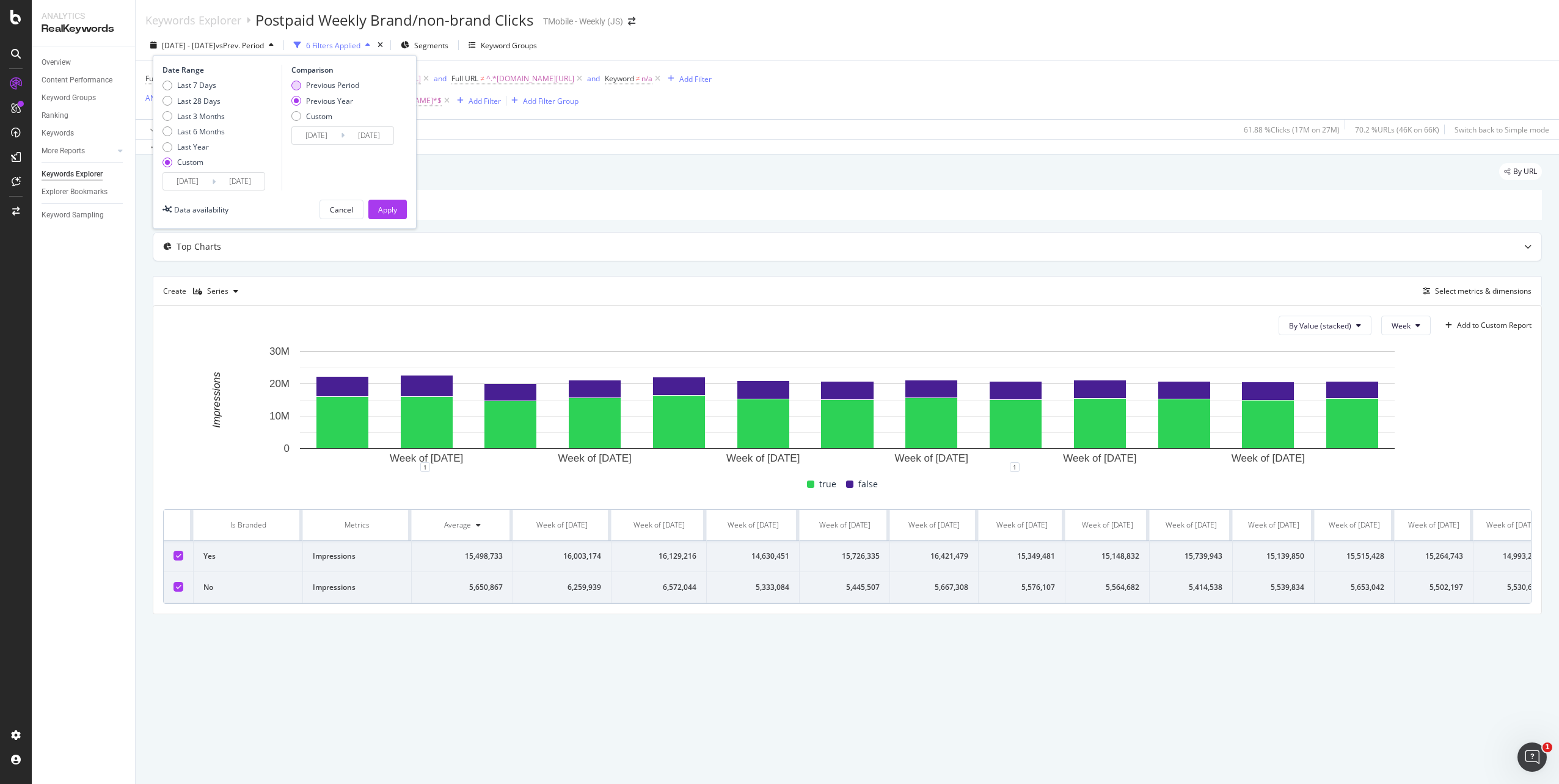
type input "[DATE]"
click at [334, 210] on div "Cancel" at bounding box center [342, 209] width 23 height 10
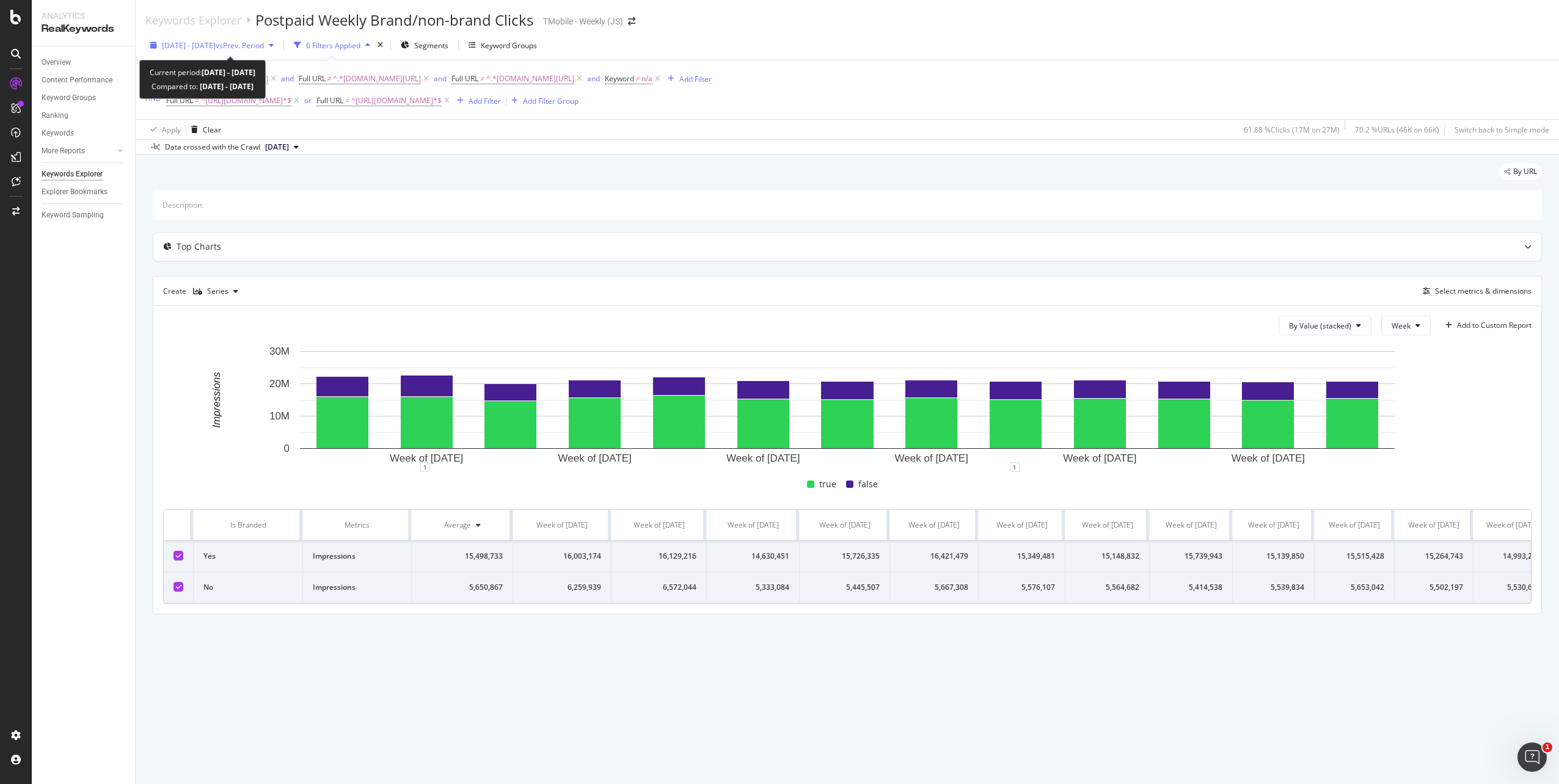
click at [264, 46] on span "vs Prev. Period" at bounding box center [239, 46] width 48 height 10
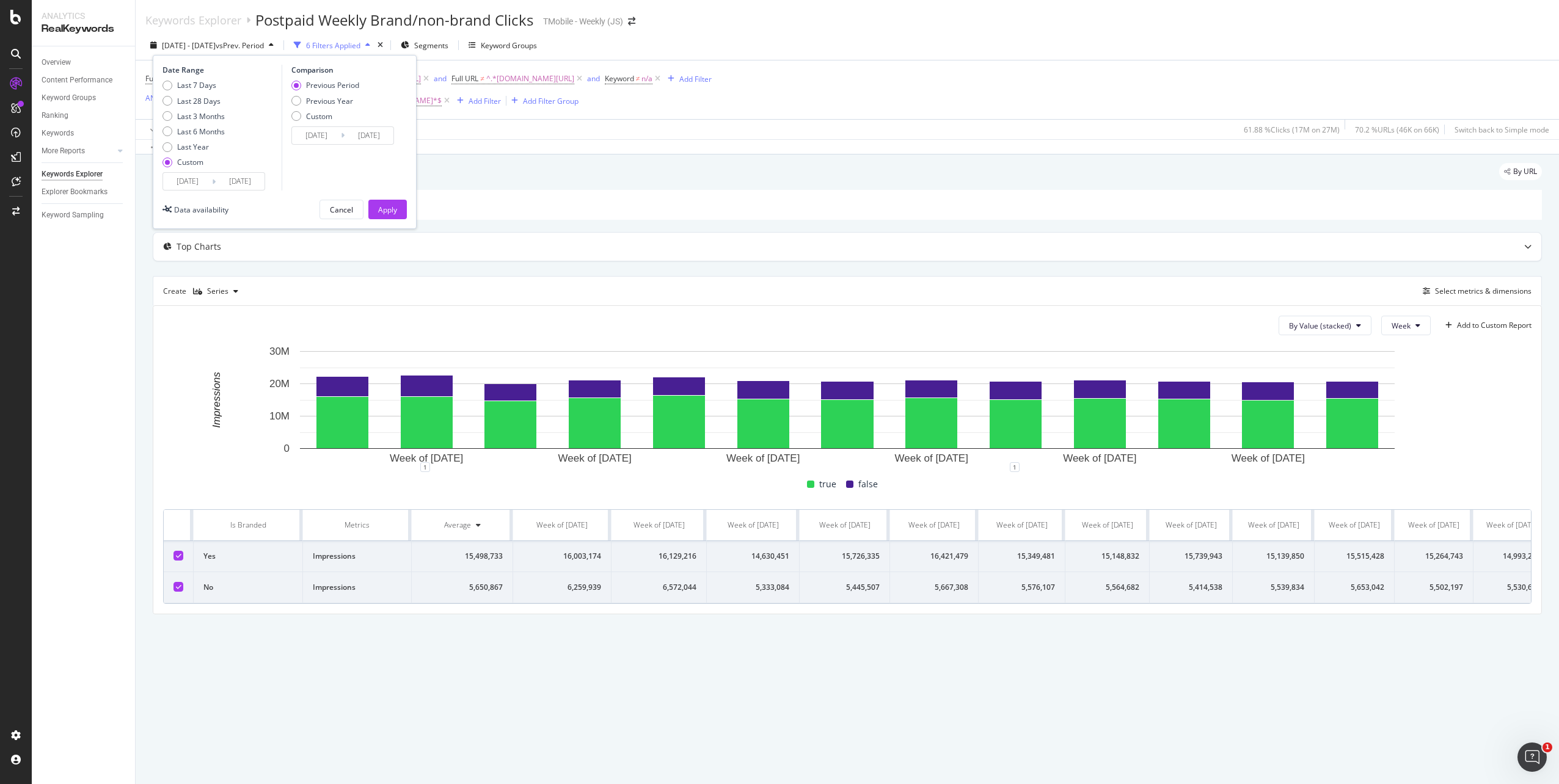
click at [494, 143] on div "Data crossed with the Crawl 2025 Jun. 27th" at bounding box center [847, 146] width 1424 height 15
click at [289, 147] on span "2025 Jun. 27th" at bounding box center [277, 147] width 24 height 11
click at [222, 162] on div "By URL Description: Top Charts Create Series Select metrics & dimensions By Val…" at bounding box center [847, 406] width 1424 height 503
click at [299, 146] on icon at bounding box center [296, 147] width 5 height 7
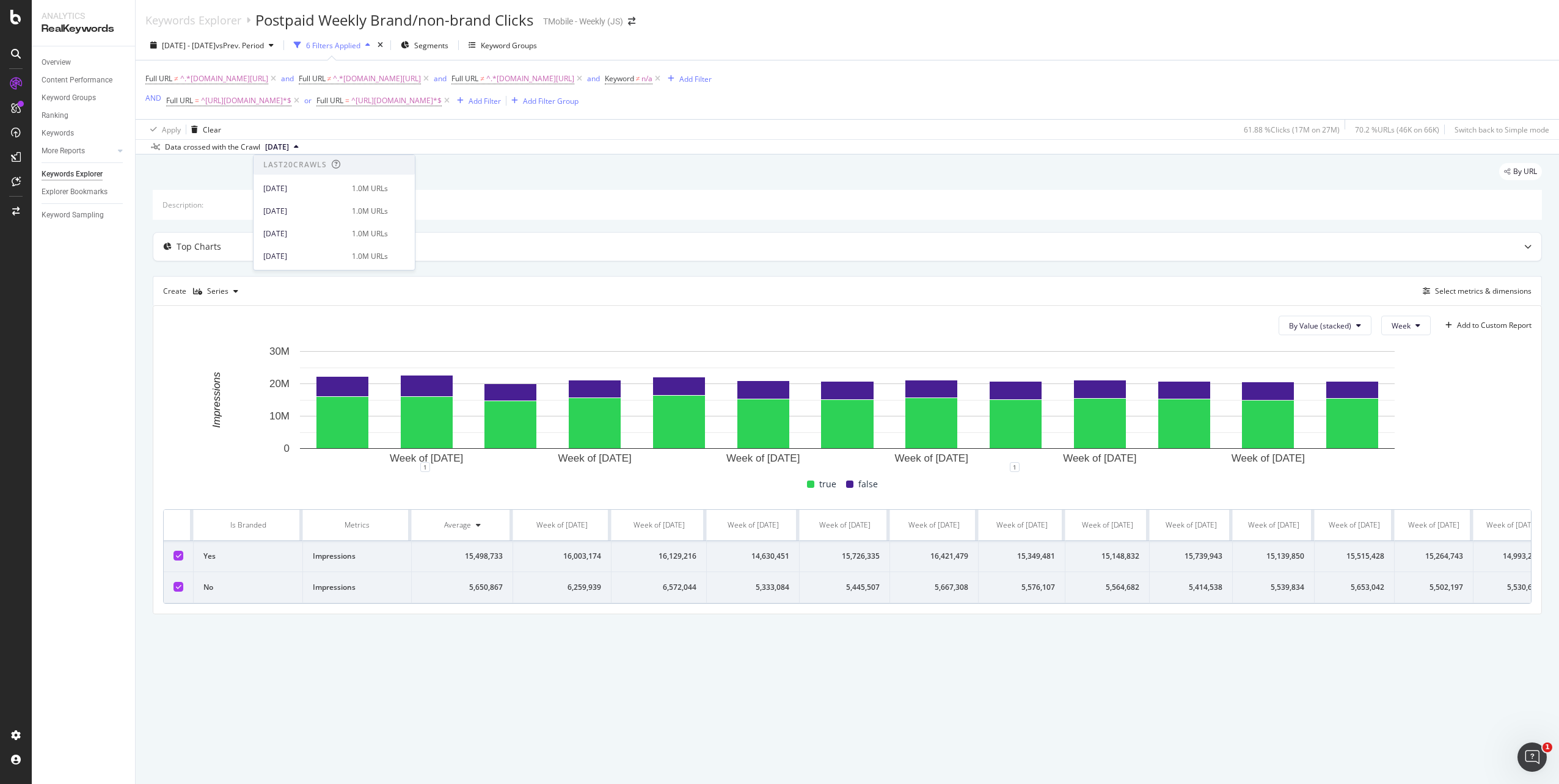
click at [299, 146] on icon at bounding box center [296, 147] width 5 height 7
click at [289, 150] on span "2025 Jun. 27th" at bounding box center [277, 147] width 24 height 11
click at [300, 195] on div "2025 Sep. 26th" at bounding box center [304, 196] width 81 height 11
click at [289, 146] on span "2025 Jun. 27th" at bounding box center [277, 147] width 24 height 11
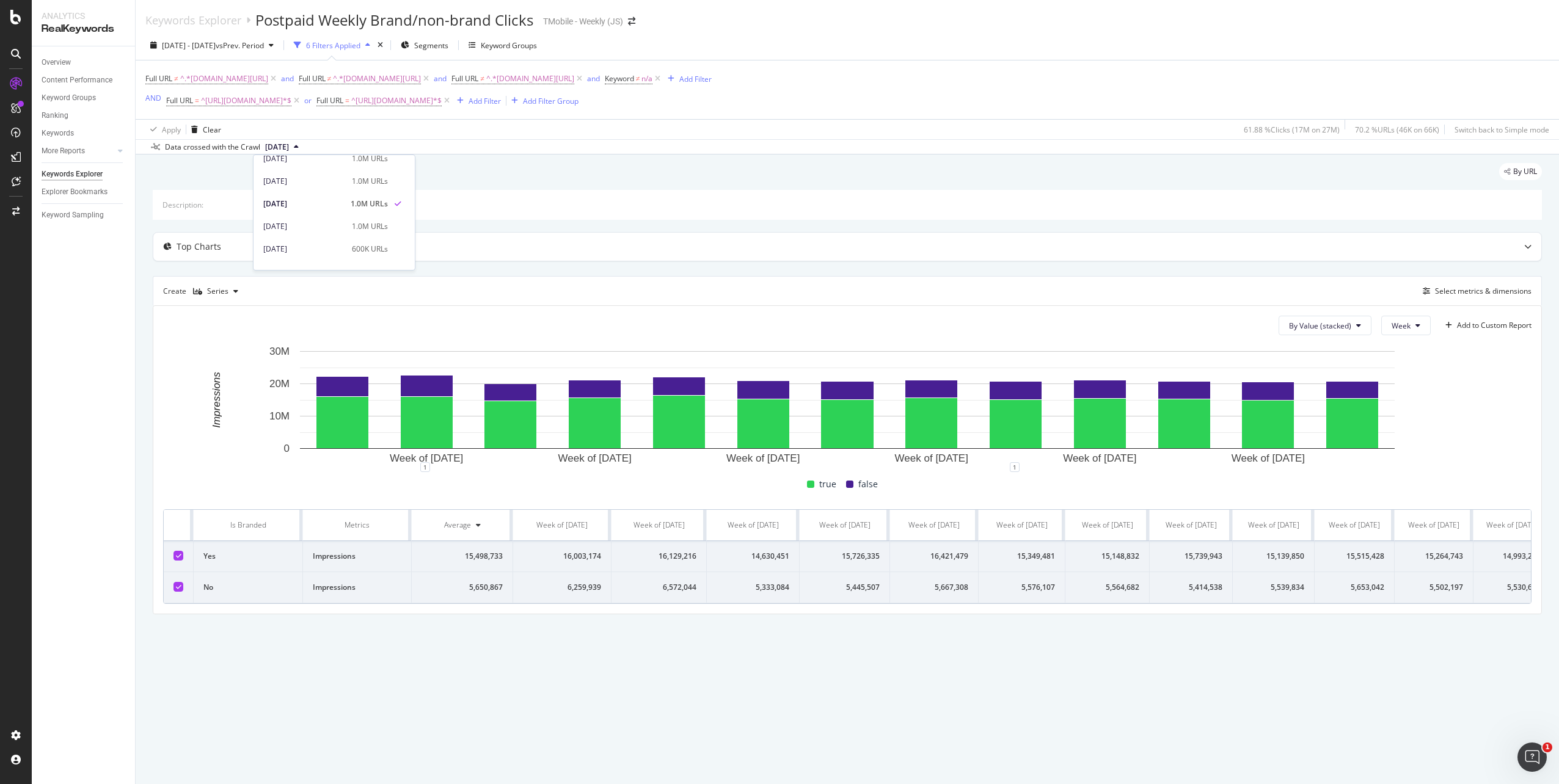
scroll to position [298, 0]
click at [307, 256] on div "2025 Jun. 14th" at bounding box center [304, 252] width 81 height 11
click at [299, 148] on icon at bounding box center [296, 147] width 5 height 7
click at [218, 181] on div "By URL" at bounding box center [847, 177] width 1389 height 27
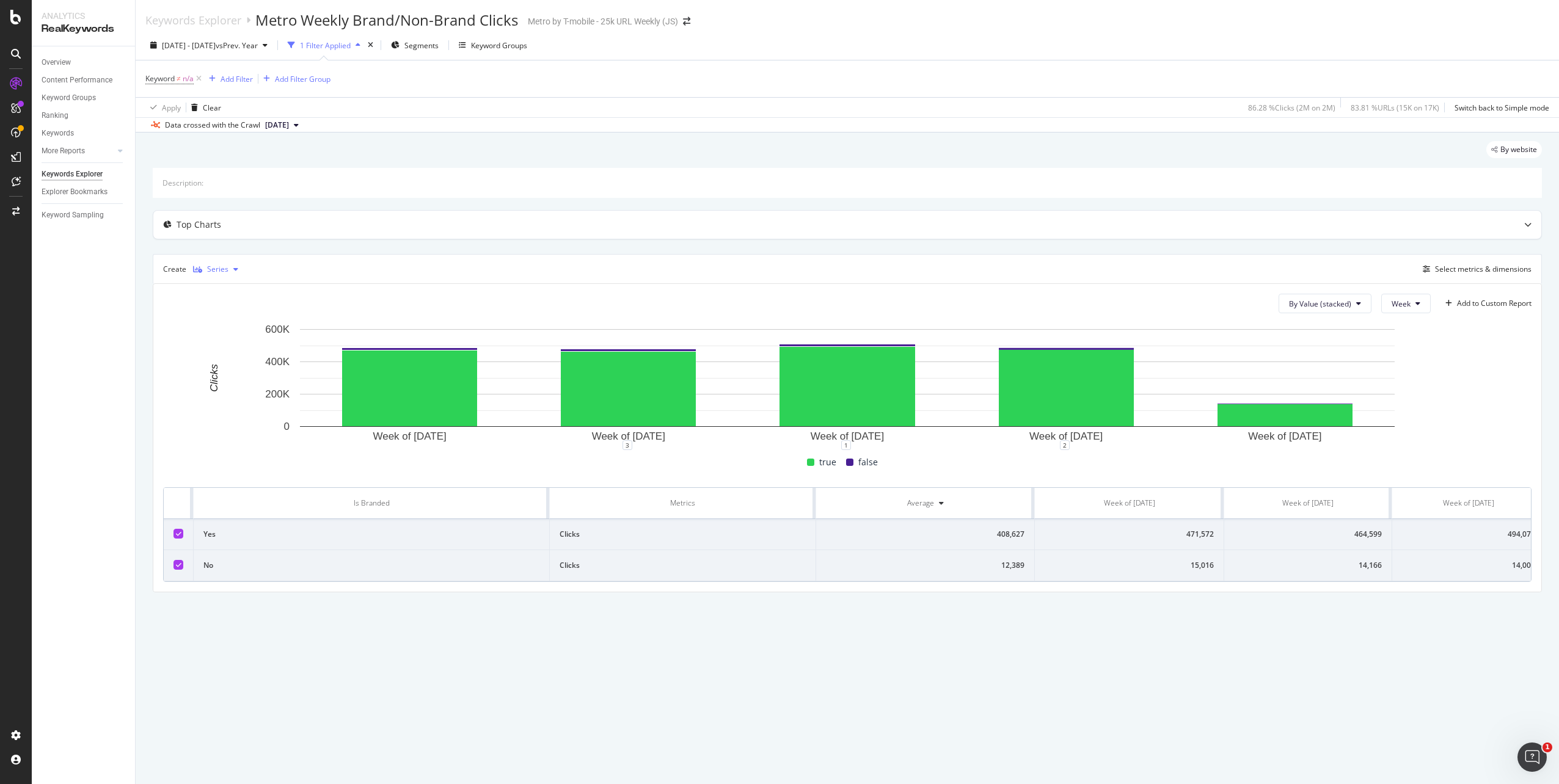
click at [220, 269] on div "Series" at bounding box center [217, 270] width 22 height 7
click at [305, 257] on div "Create Series Select metrics & dimensions" at bounding box center [847, 269] width 1389 height 30
click at [1424, 306] on button "Week" at bounding box center [1406, 303] width 49 height 20
click at [1423, 307] on button "Week" at bounding box center [1406, 303] width 49 height 20
click at [1395, 304] on span "Week" at bounding box center [1401, 303] width 19 height 10
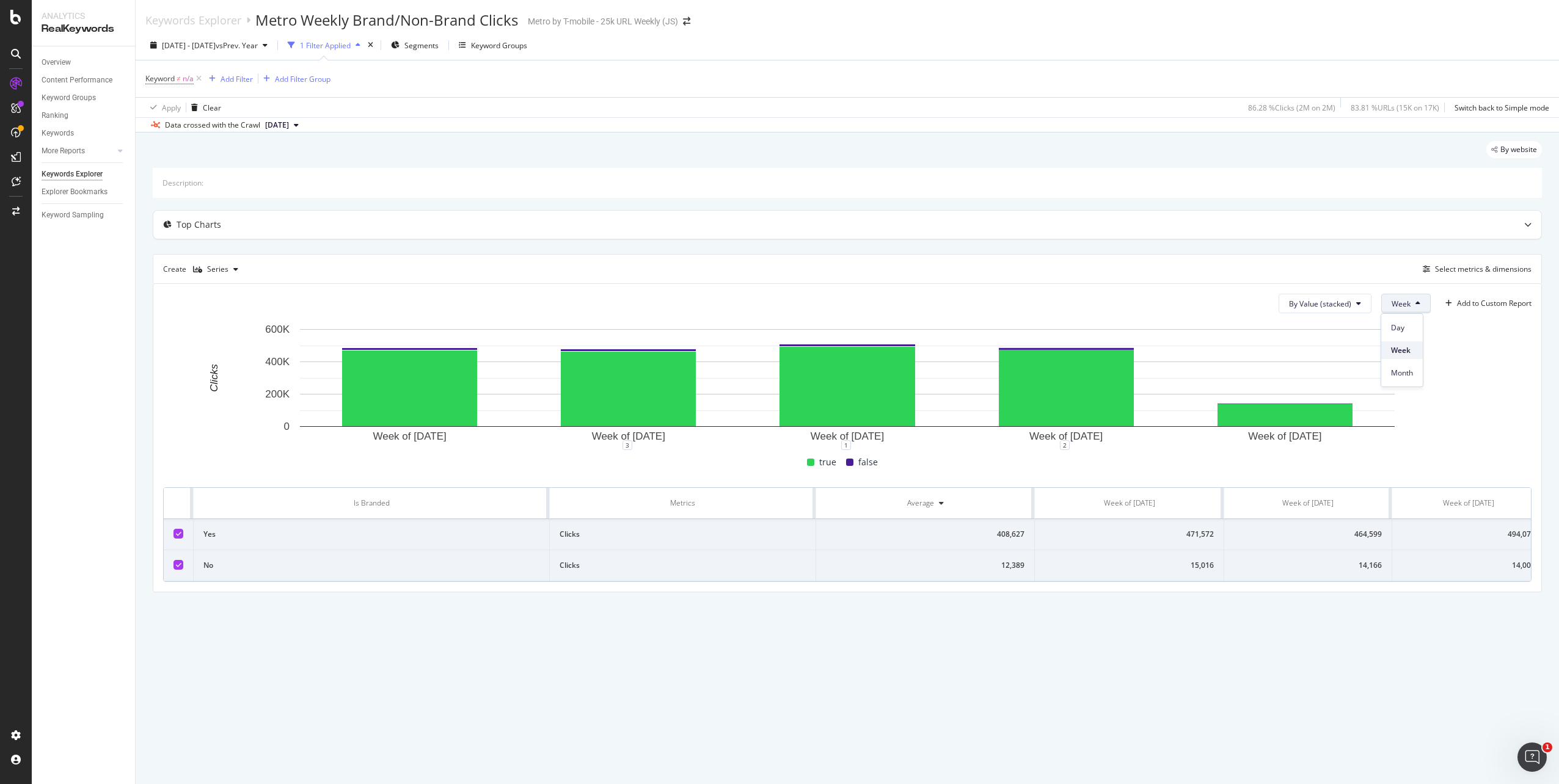
click at [1405, 351] on span "Week" at bounding box center [1402, 351] width 22 height 11
click at [1483, 366] on rect "A chart." at bounding box center [847, 384] width 1368 height 122
click at [192, 48] on span "2024 Apr. 1st - Apr. 30th" at bounding box center [188, 46] width 54 height 10
click at [333, 212] on div "Cancel" at bounding box center [342, 209] width 23 height 10
click at [1404, 305] on span "Week" at bounding box center [1401, 303] width 19 height 10
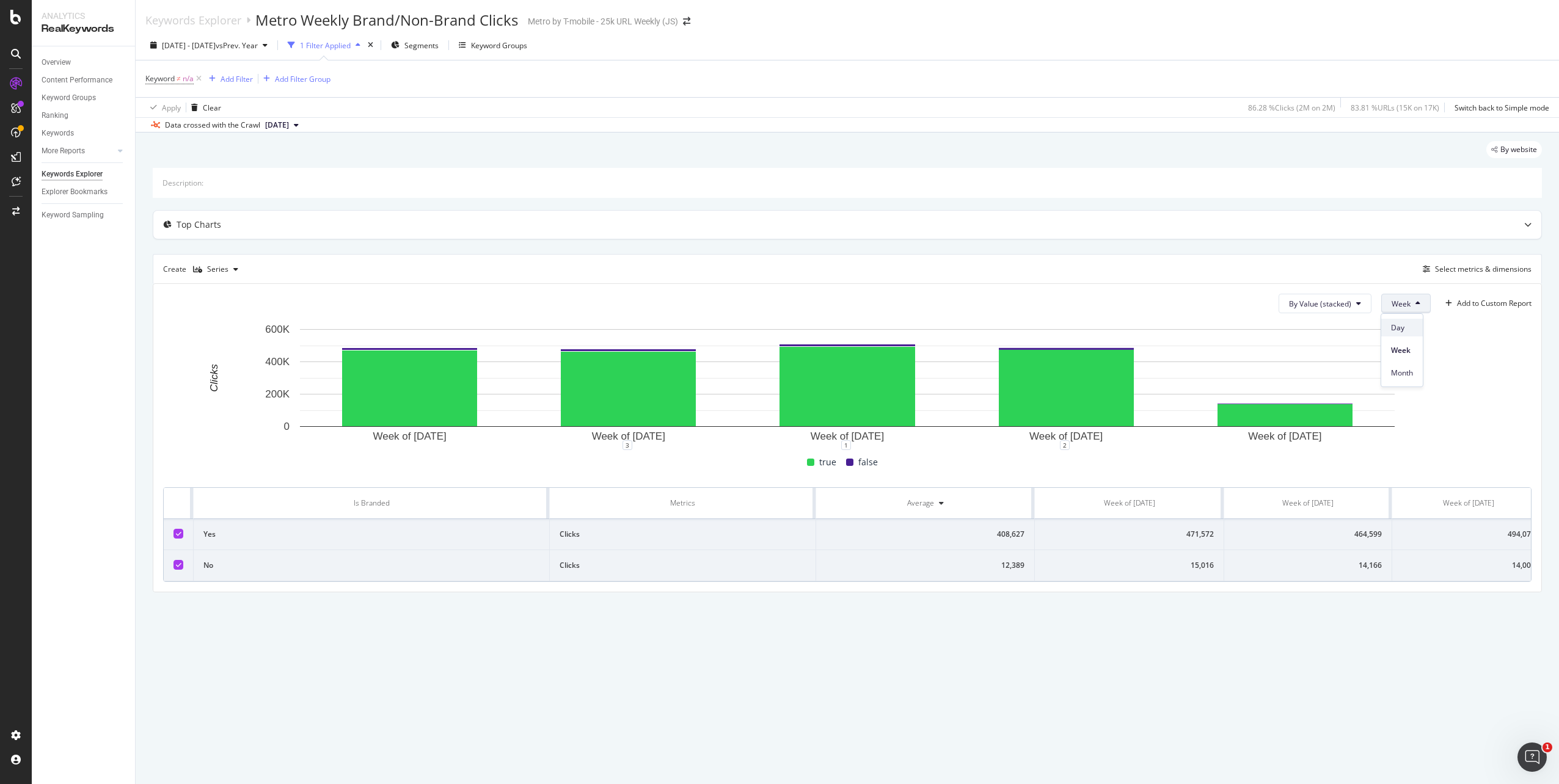
click at [1398, 327] on span "Day" at bounding box center [1402, 328] width 22 height 11
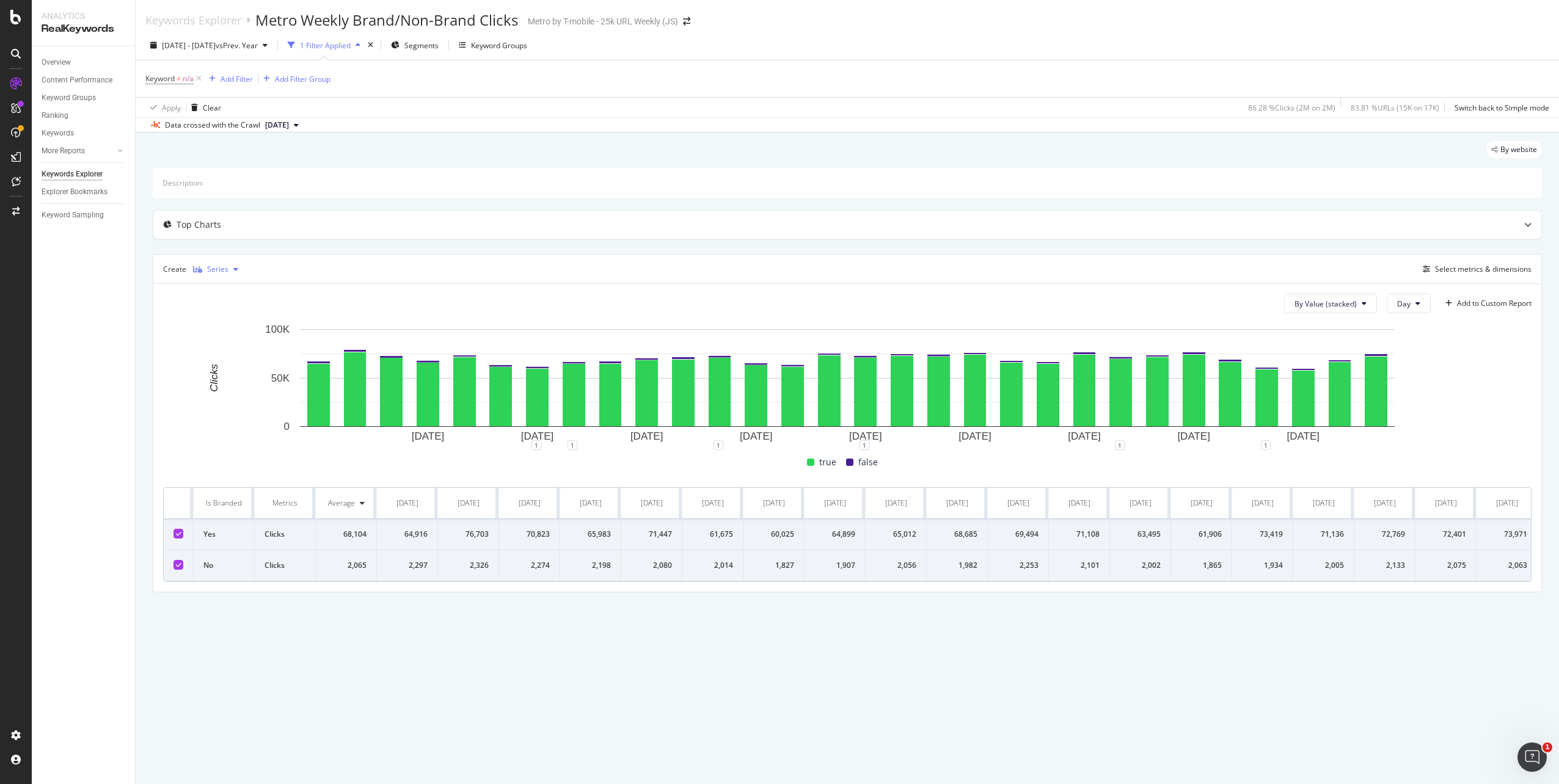
click at [216, 267] on div "Series" at bounding box center [217, 270] width 22 height 7
click at [218, 289] on div "Table" at bounding box center [226, 290] width 19 height 10
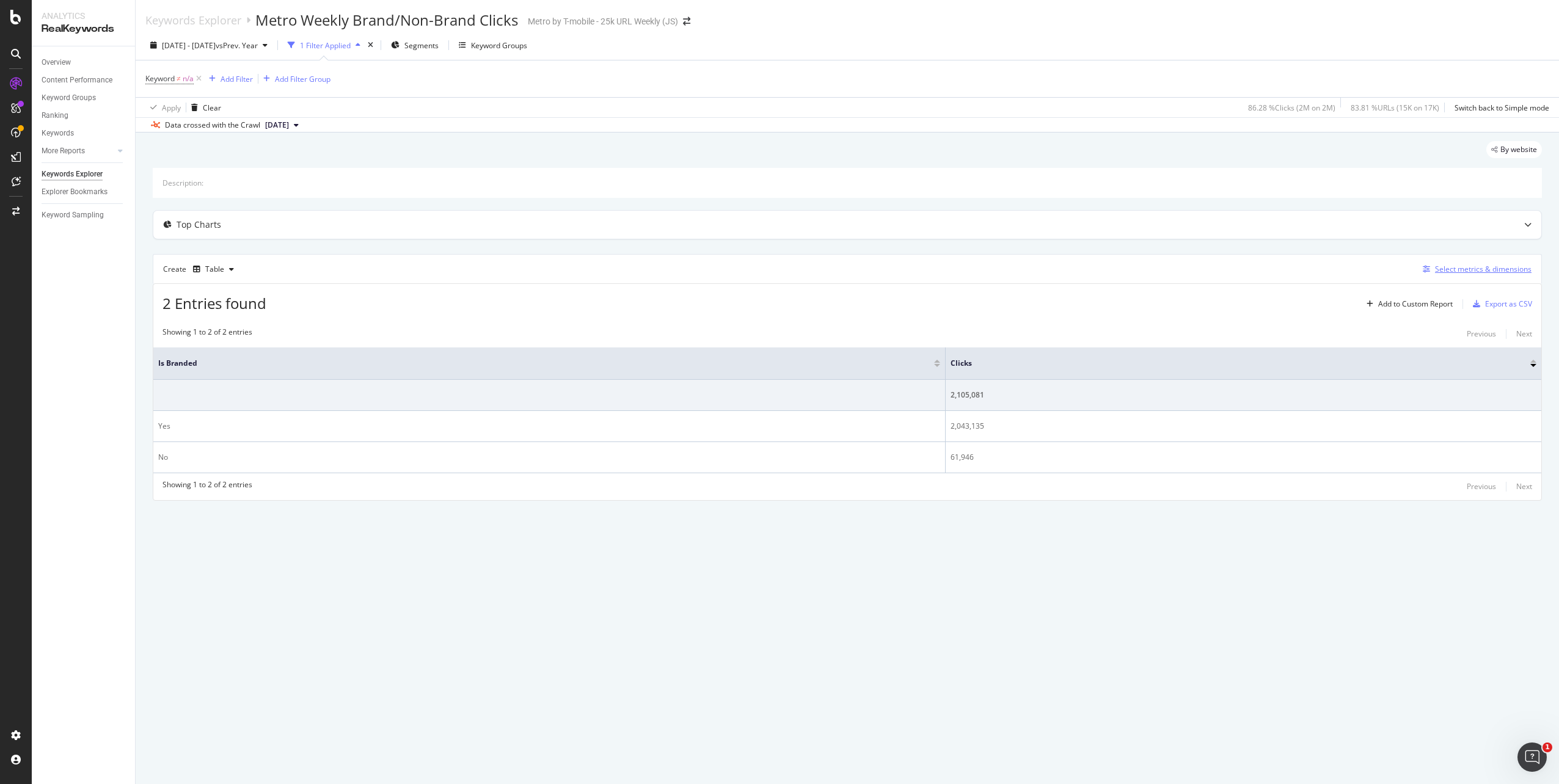
click at [1480, 266] on div "Select metrics & dimensions" at bounding box center [1483, 269] width 97 height 10
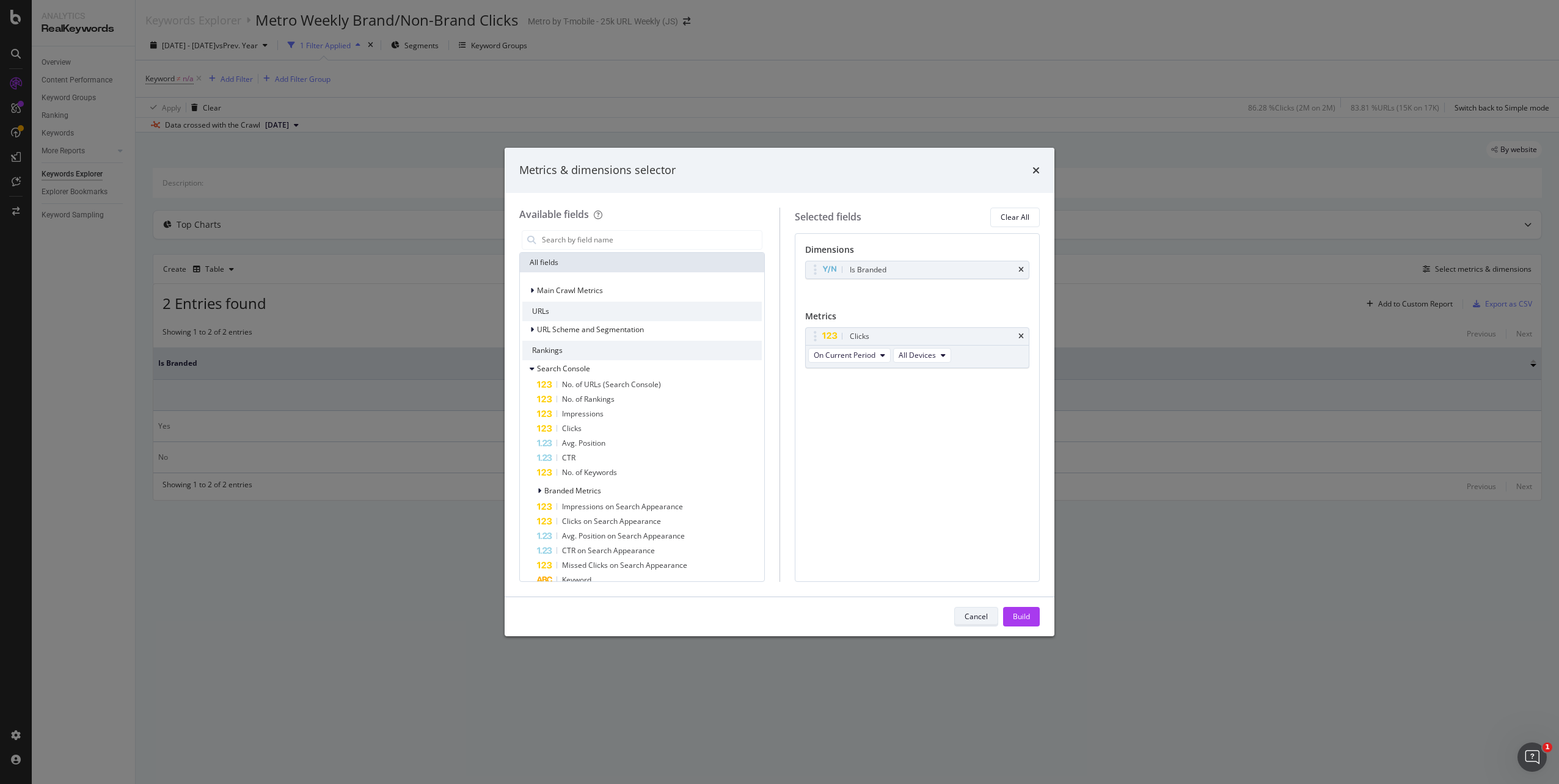
click at [976, 622] on div "Cancel" at bounding box center [976, 617] width 23 height 10
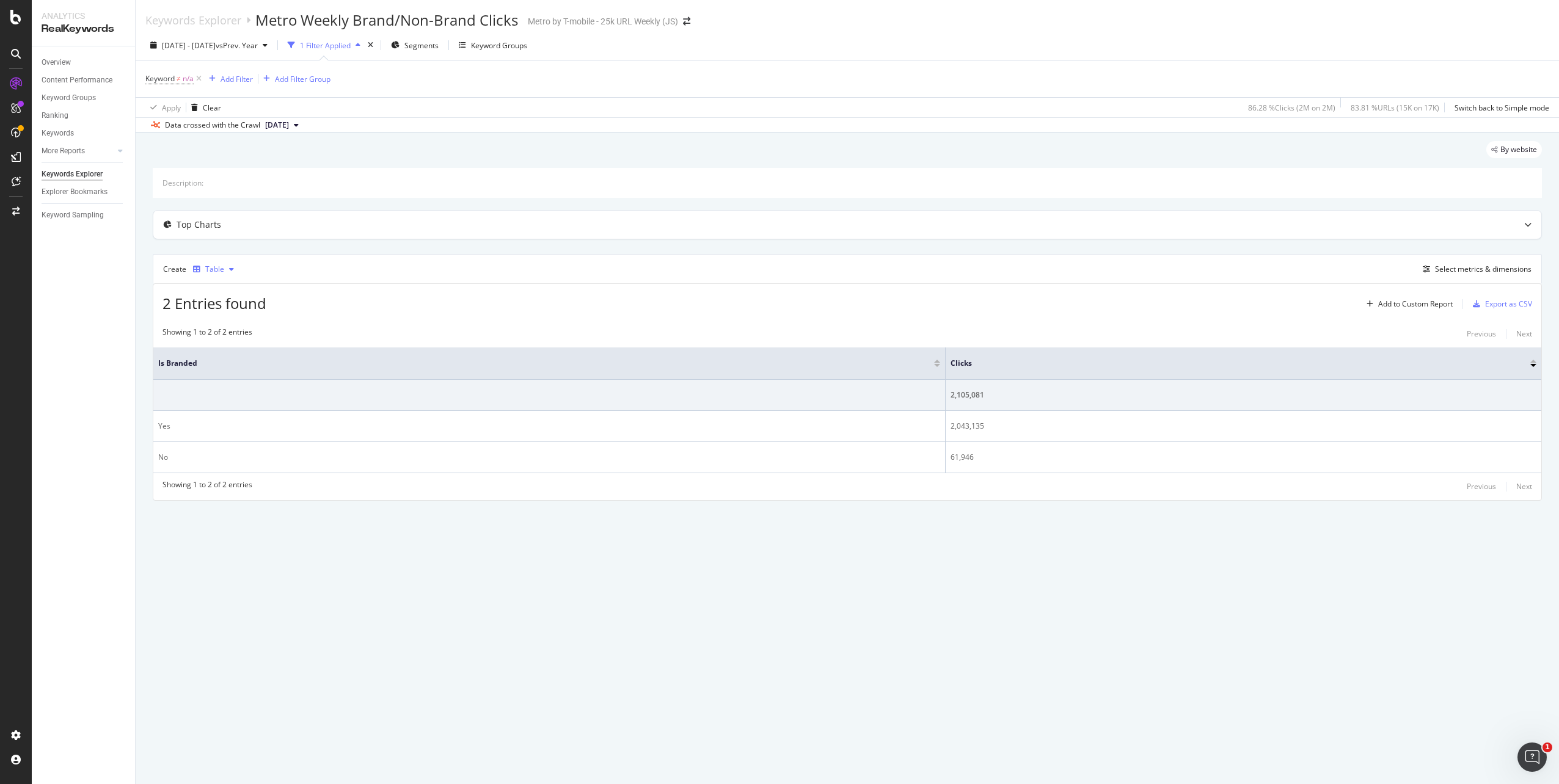
click at [226, 269] on div "button" at bounding box center [231, 270] width 15 height 7
click at [222, 332] on div "Series" at bounding box center [228, 330] width 22 height 10
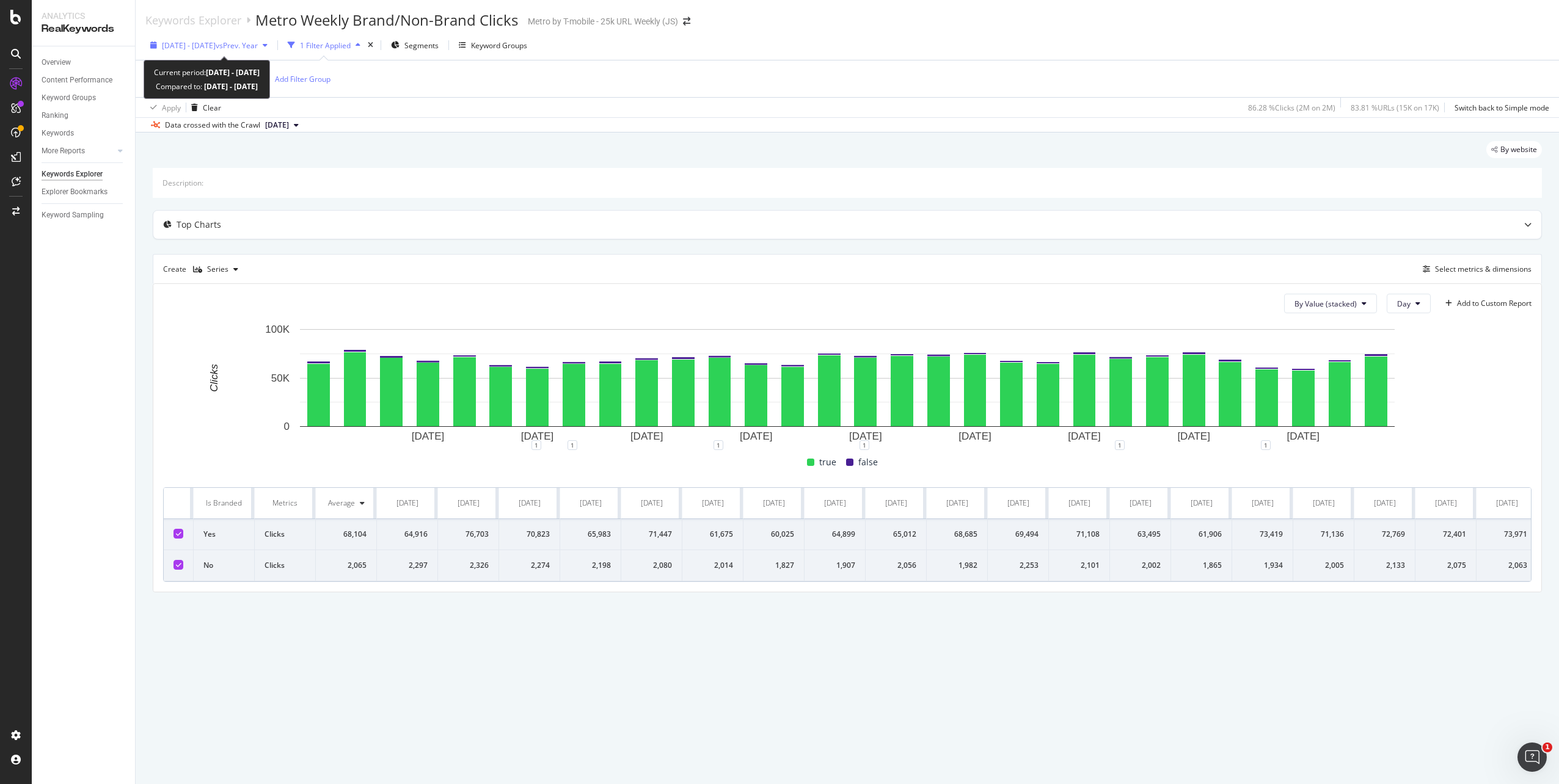
click at [202, 44] on span "2024 Apr. 1st - Apr. 30th" at bounding box center [188, 46] width 54 height 10
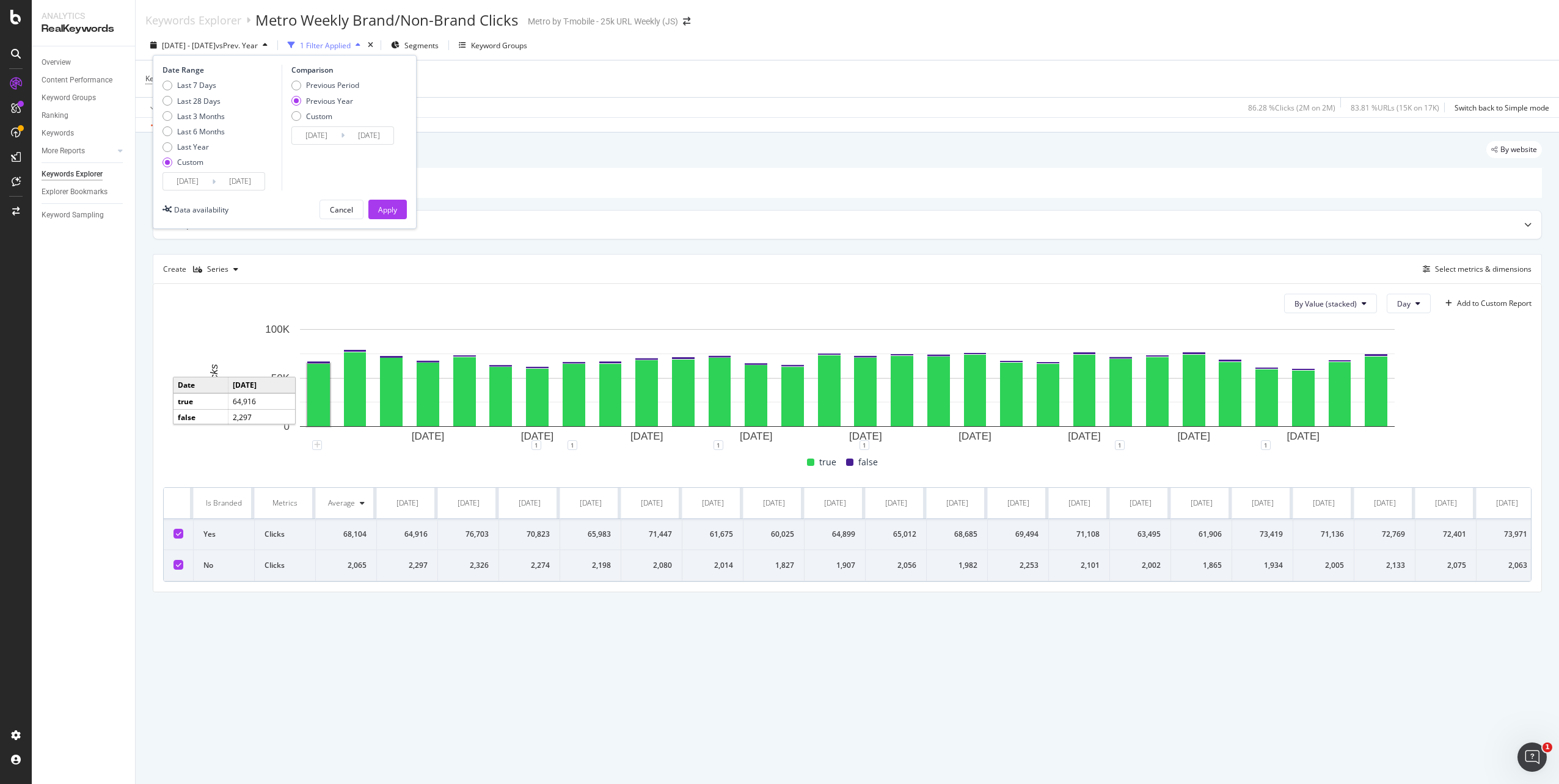
click at [192, 185] on input "2024/04/01" at bounding box center [187, 182] width 49 height 17
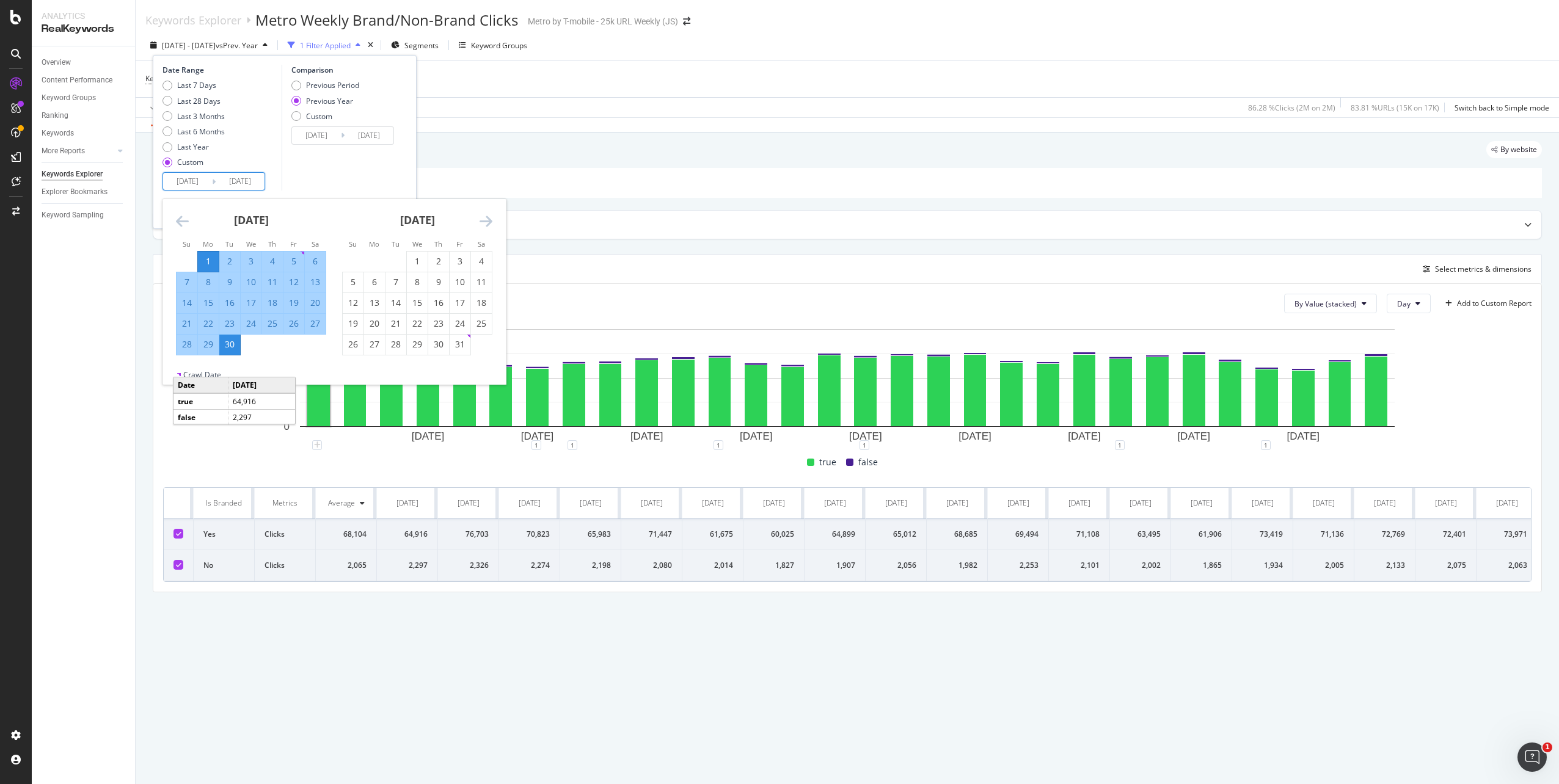
click at [184, 222] on icon "Move backward to switch to the previous month." at bounding box center [182, 221] width 13 height 15
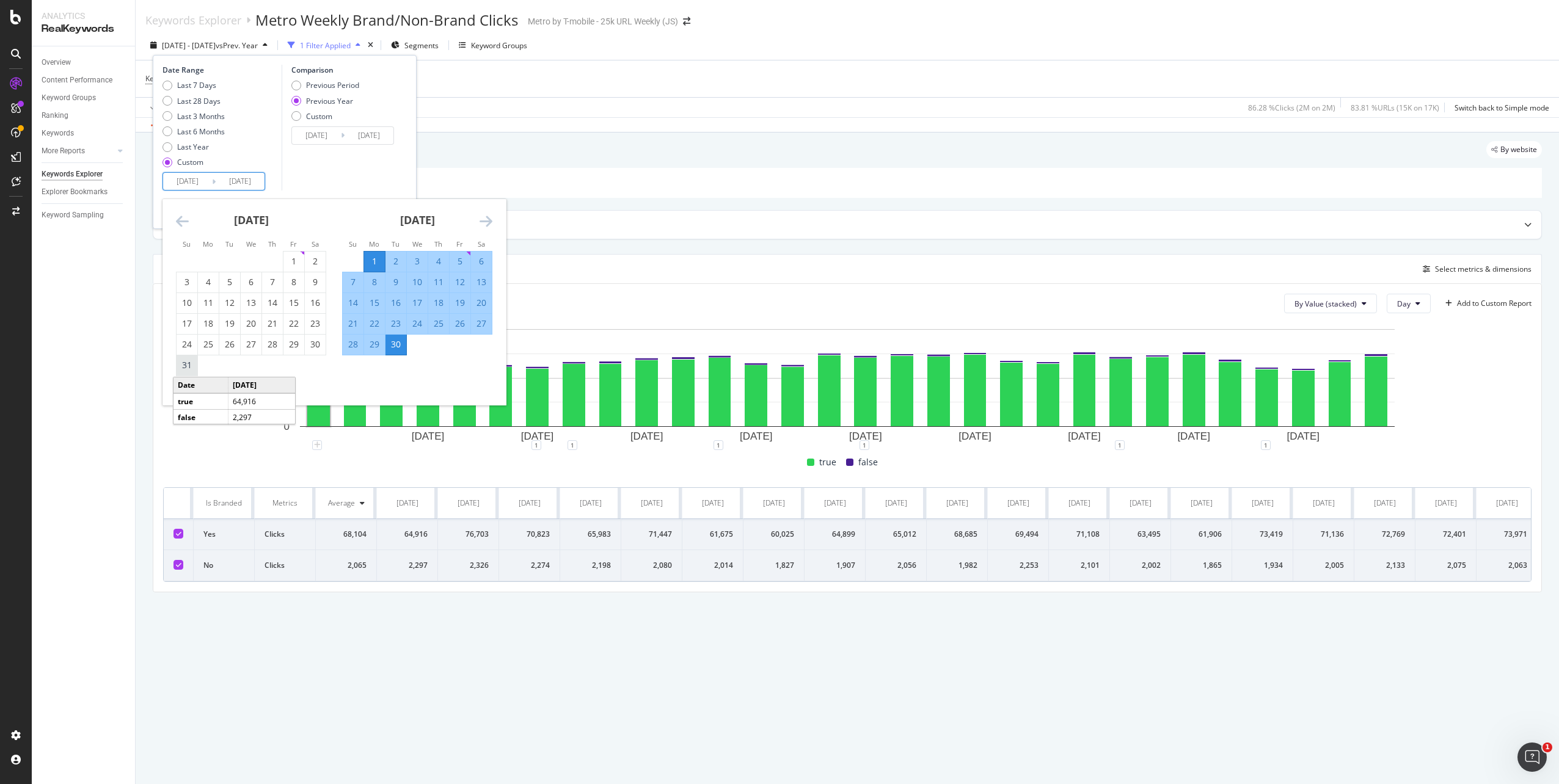
click at [183, 362] on div "31" at bounding box center [187, 366] width 21 height 12
type input "2024/03/31"
type input "2023/04/02"
click at [503, 208] on div "February 2024 1 2 3 4 5 6 7 8 9 10 11 12 13 14 15 16 17 18 19 20 21 22 23 24 25…" at bounding box center [500, 288] width 665 height 177
click at [487, 218] on icon "Move forward to switch to the next month." at bounding box center [486, 221] width 13 height 15
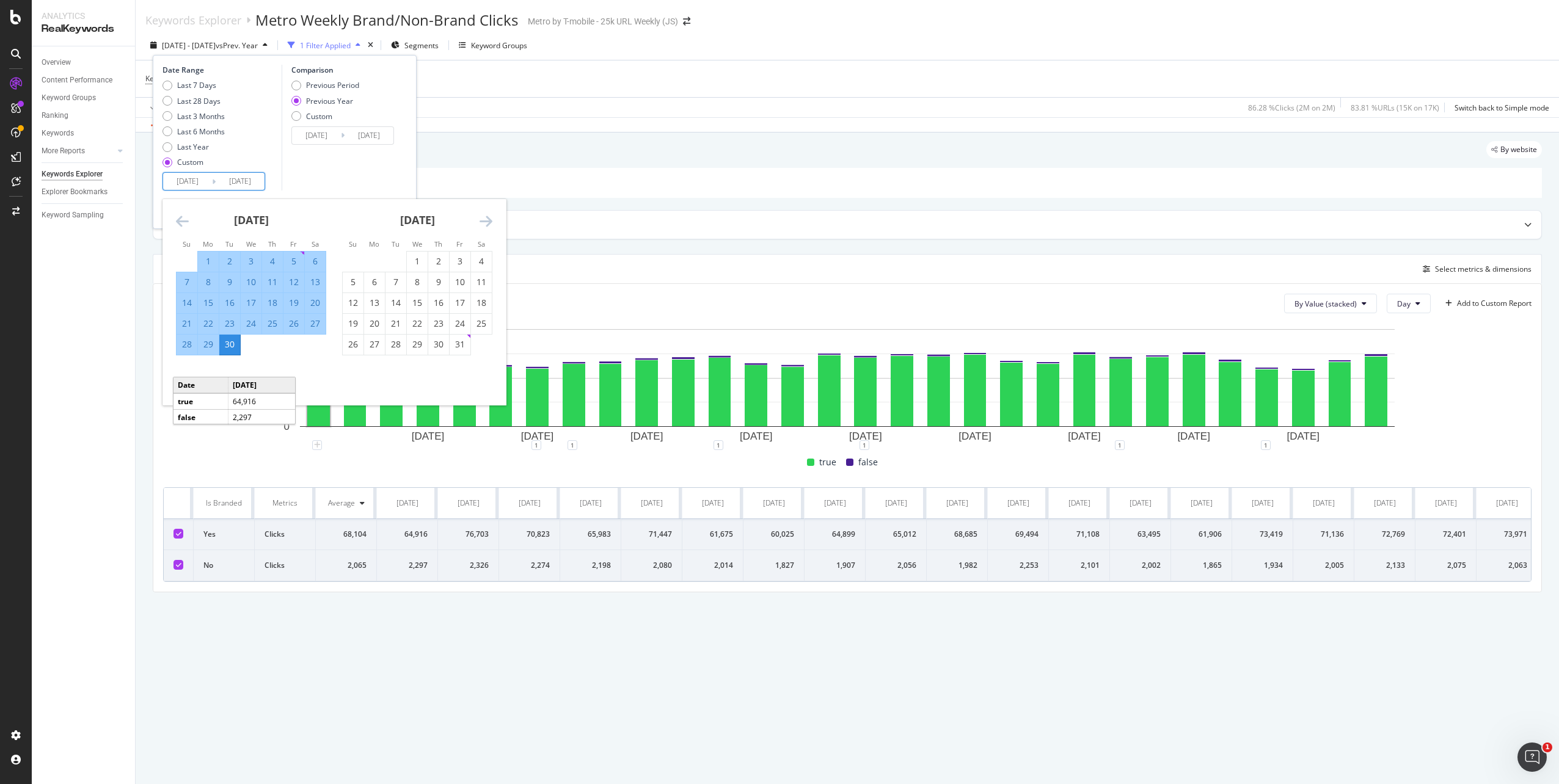
click at [487, 218] on icon "Move forward to switch to the next month." at bounding box center [486, 221] width 13 height 15
click at [489, 220] on icon "Move forward to switch to the next month." at bounding box center [486, 221] width 13 height 15
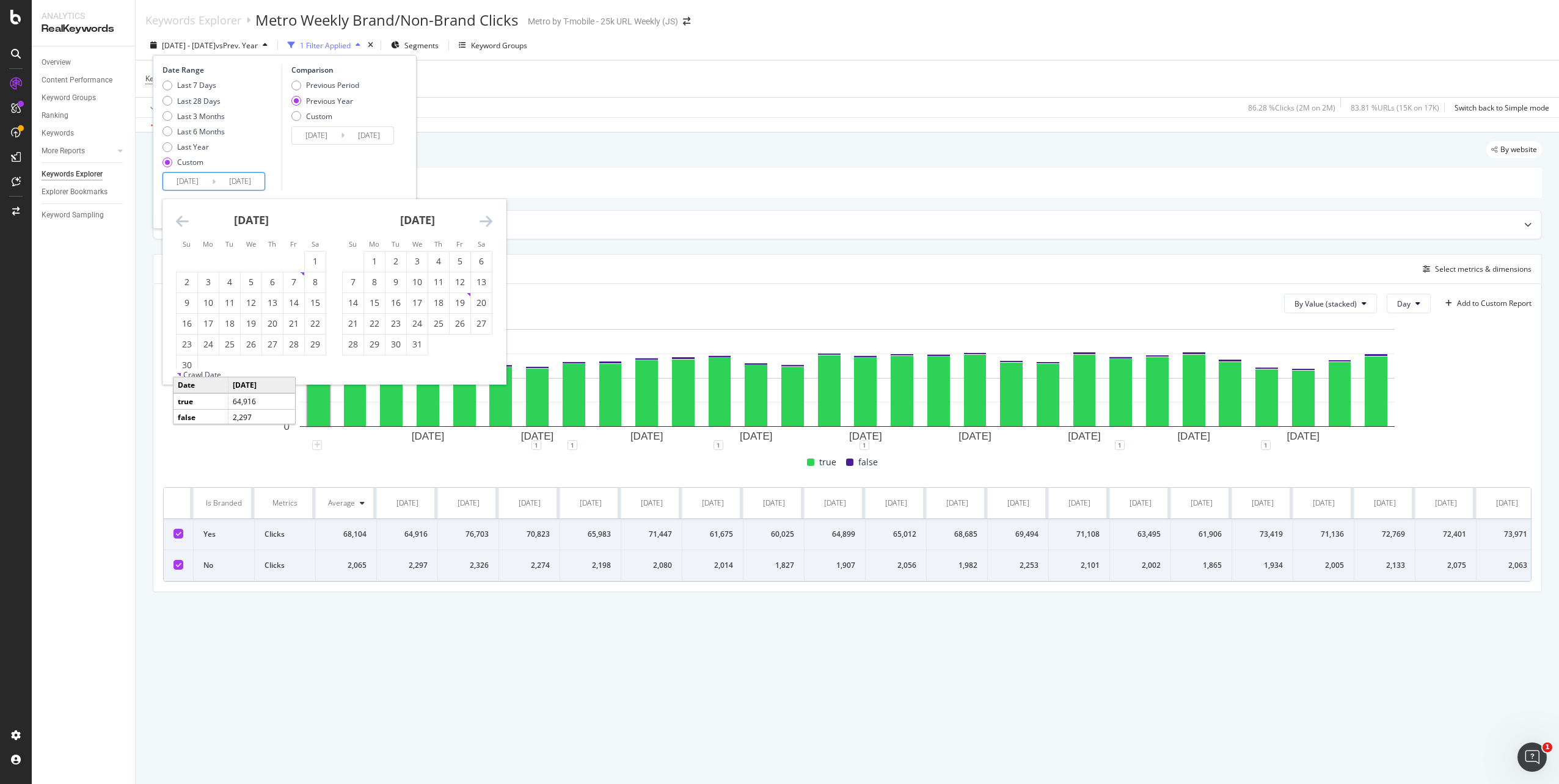
click at [487, 222] on icon "Move forward to switch to the next month." at bounding box center [486, 221] width 13 height 15
click at [486, 223] on icon "Move forward to switch to the next month." at bounding box center [486, 221] width 13 height 15
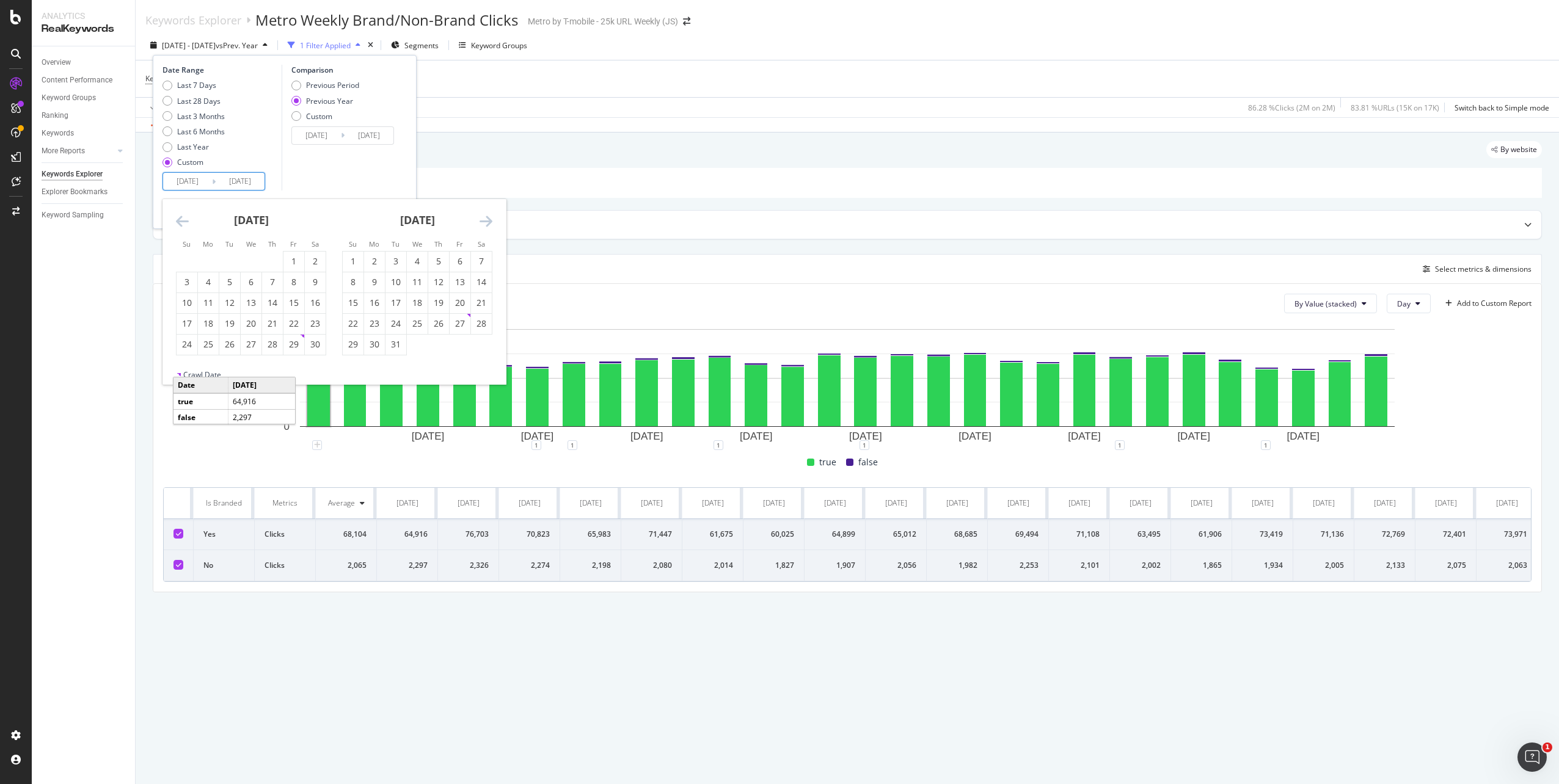
click at [486, 223] on icon "Move forward to switch to the next month." at bounding box center [486, 221] width 13 height 15
click at [608, 46] on div "2024 Apr. 1st - Apr. 30th vs Prev. Year 1 Filter Applied Segments Keyword Group…" at bounding box center [847, 48] width 1424 height 25
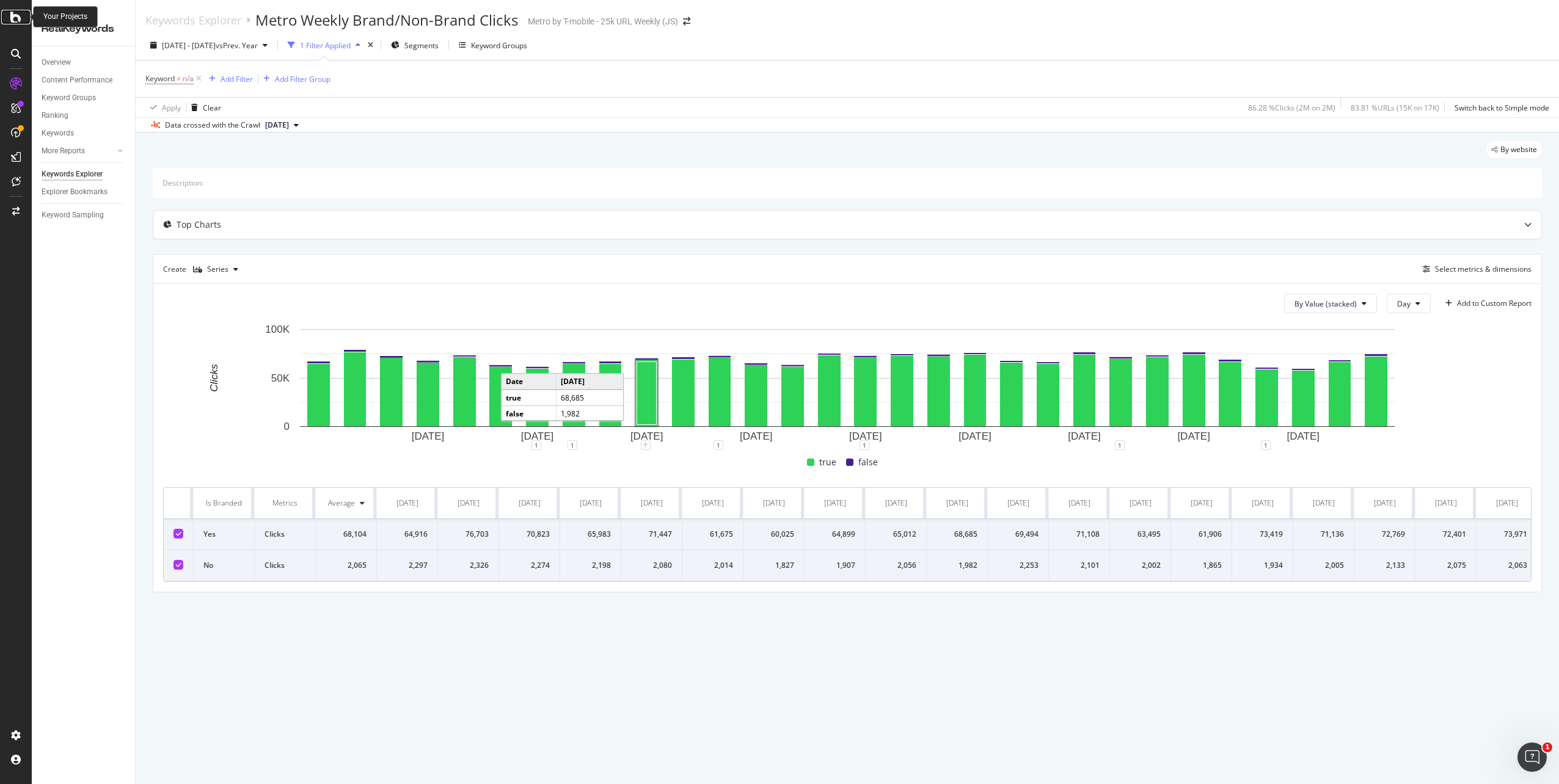
click at [22, 15] on div at bounding box center [16, 17] width 30 height 15
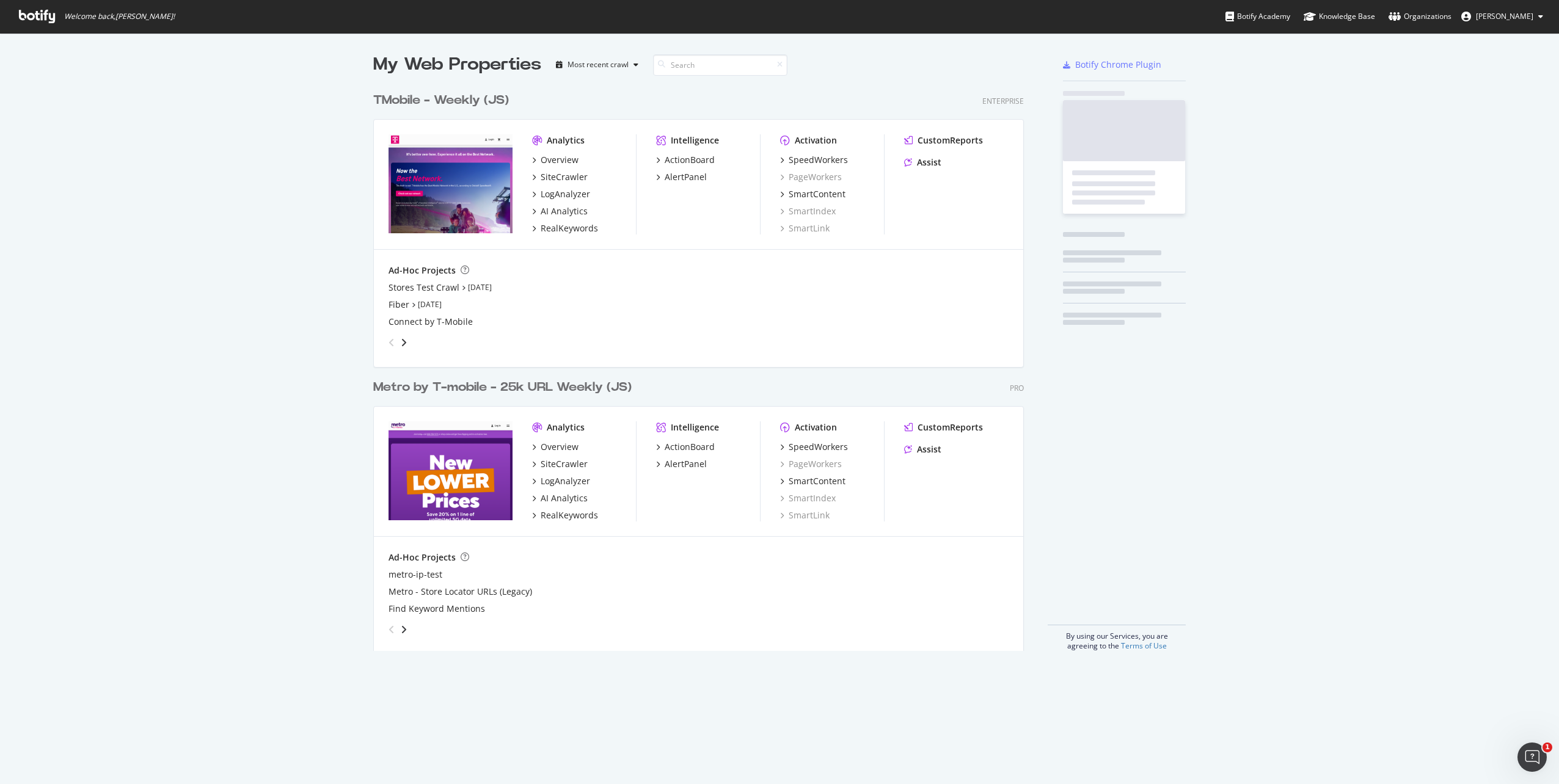
scroll to position [775, 1541]
